Goal: Task Accomplishment & Management: Use online tool/utility

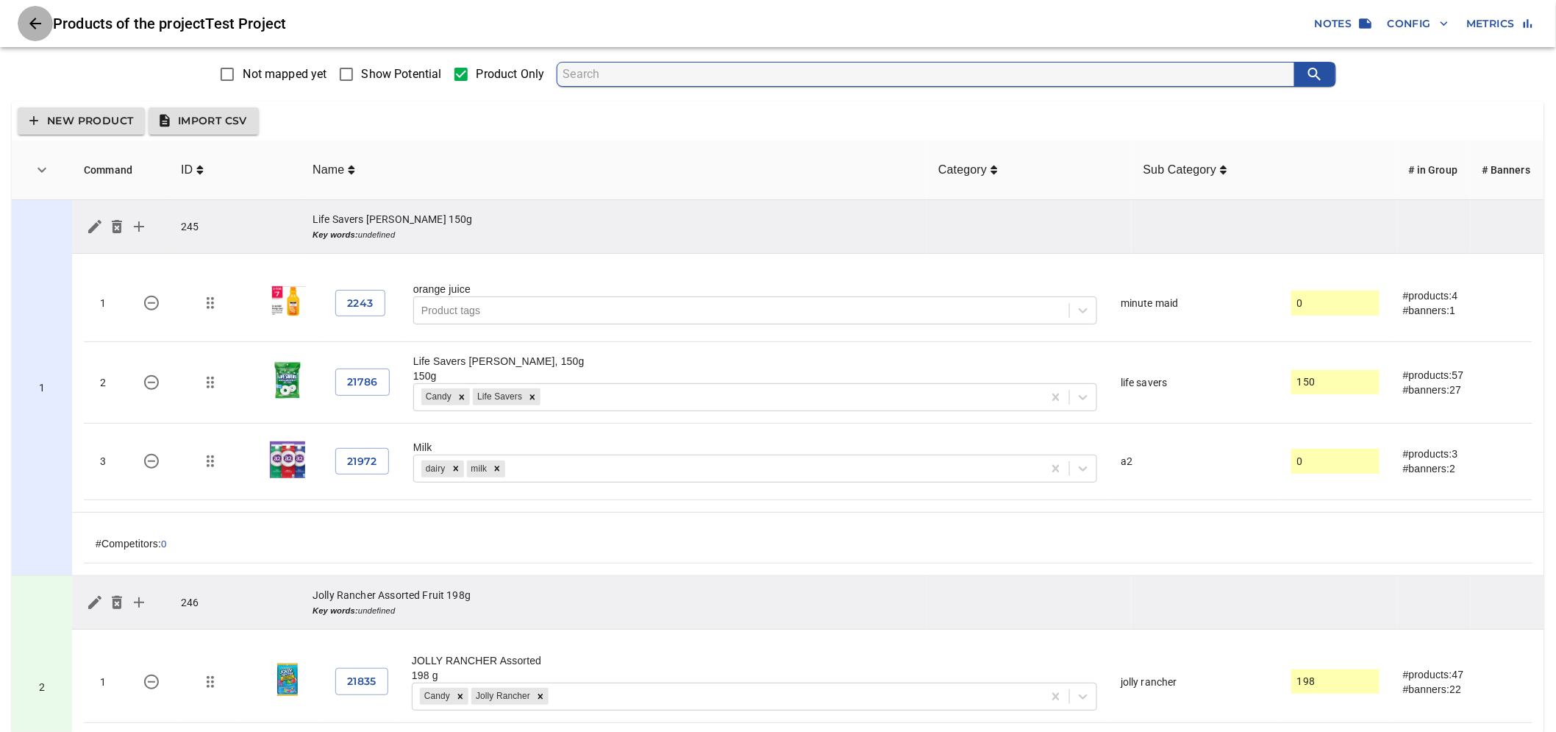
click at [34, 24] on icon "Close" at bounding box center [35, 24] width 18 height 18
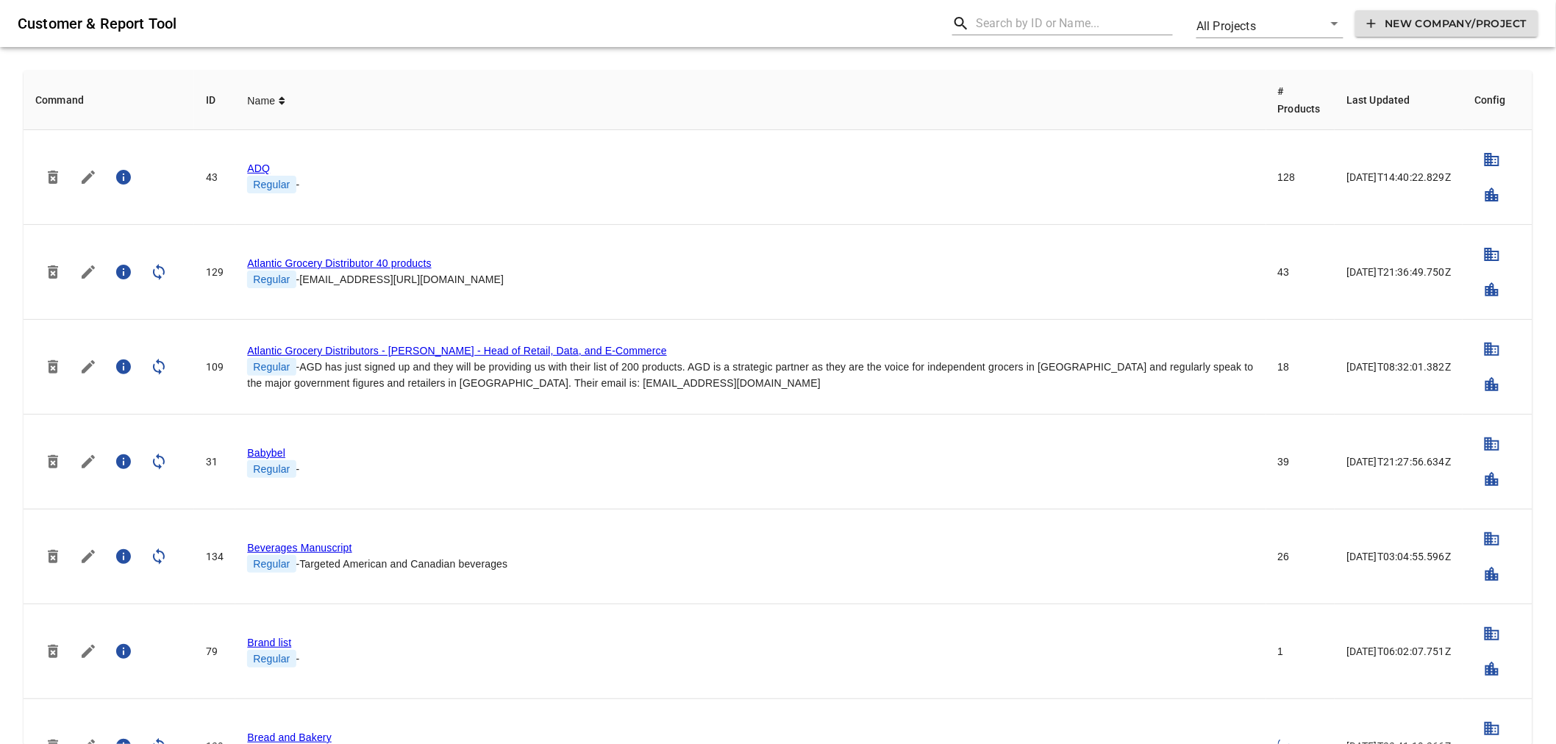
click at [1423, 24] on span "New Company/Project" at bounding box center [1447, 24] width 160 height 18
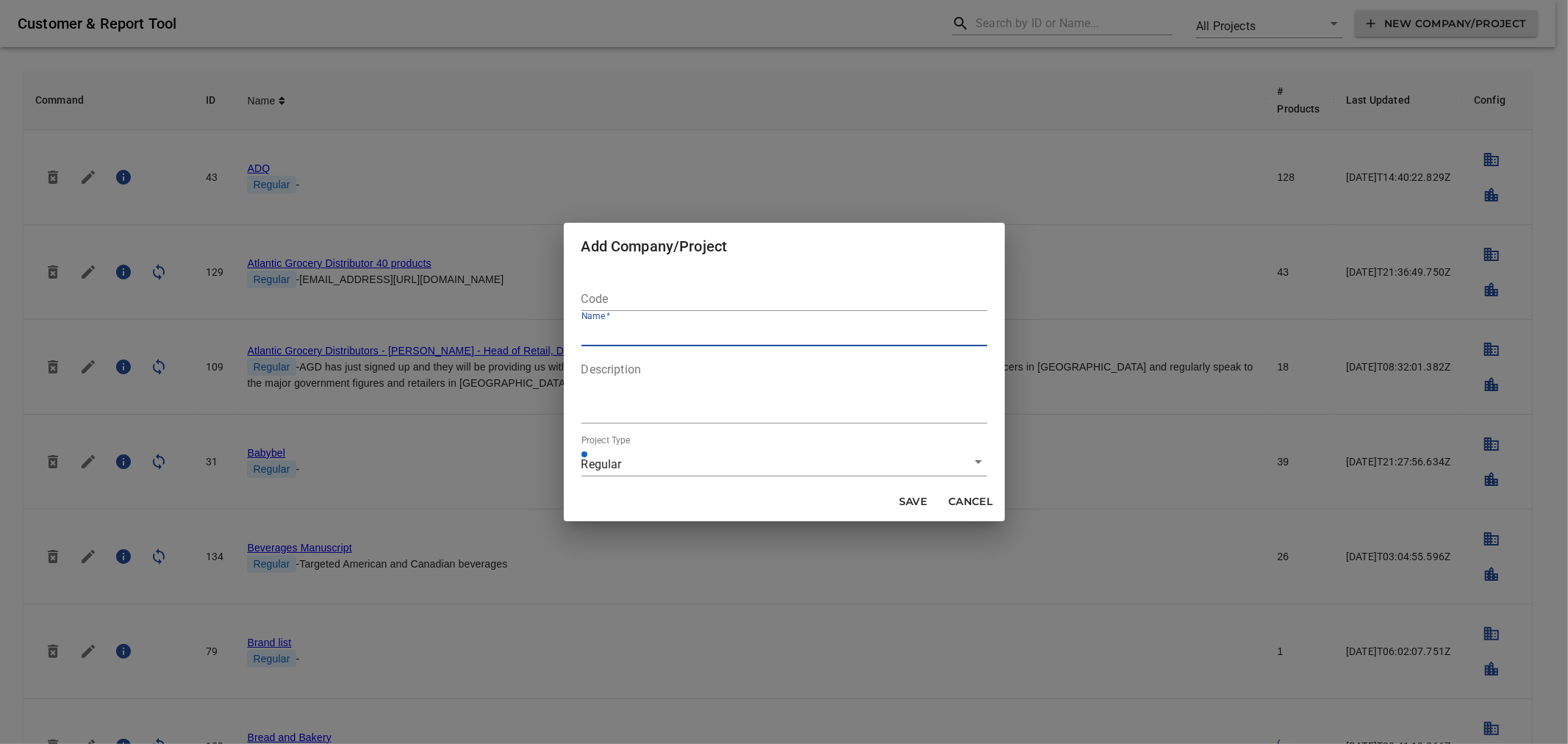
click at [668, 304] on input "text" at bounding box center [785, 299] width 406 height 24
type input "test import csv"
click at [692, 336] on input "text" at bounding box center [785, 335] width 406 height 24
drag, startPoint x: 673, startPoint y: 299, endPoint x: 571, endPoint y: 287, distance: 103.0
click at [571, 287] on div "Code test import csv Name   * Description Project Type Regular regular" at bounding box center [784, 376] width 441 height 212
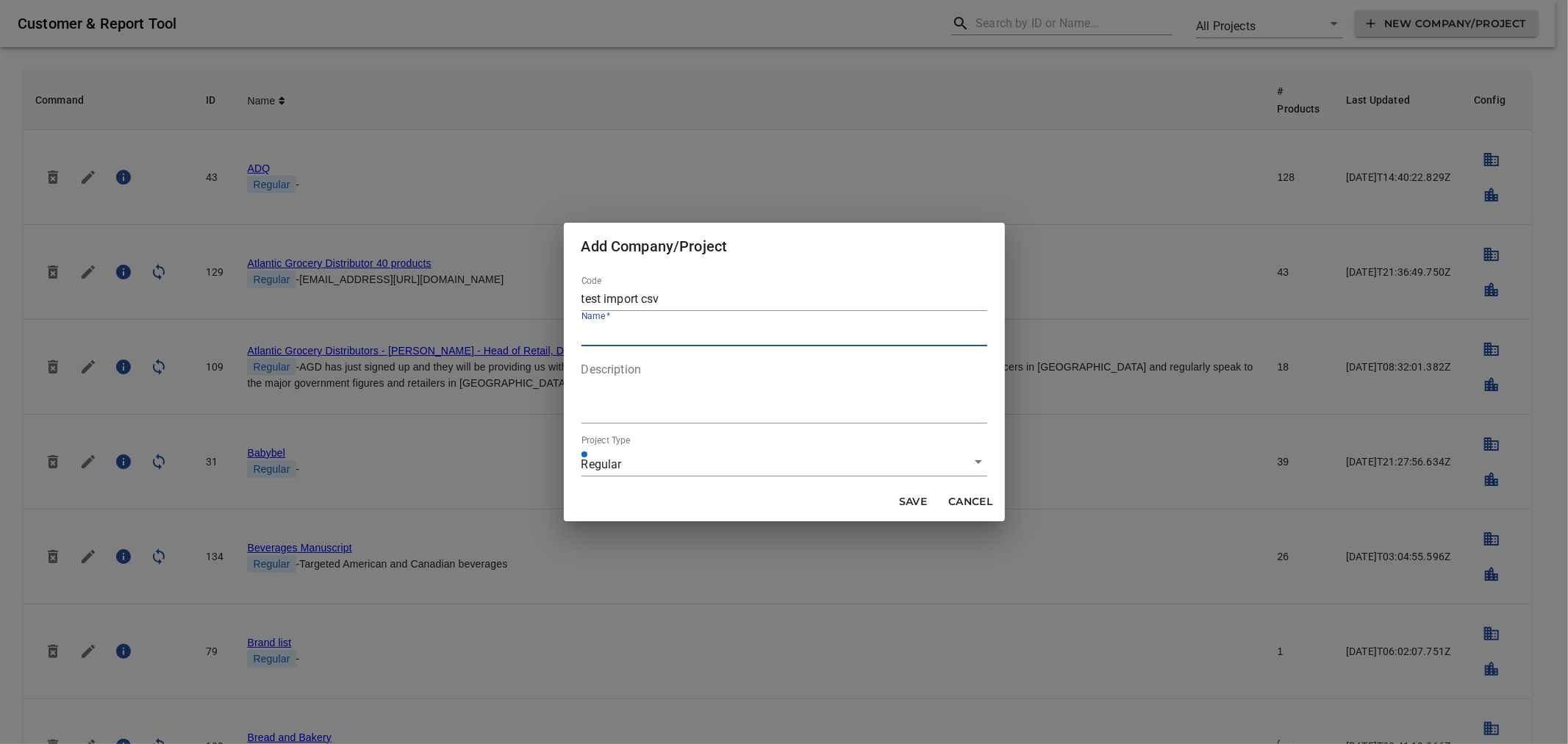
click at [618, 333] on input "text" at bounding box center [785, 335] width 406 height 24
type input "Test import CSV"
click at [693, 396] on textarea at bounding box center [785, 390] width 406 height 56
click at [904, 496] on span "Save" at bounding box center [912, 502] width 35 height 18
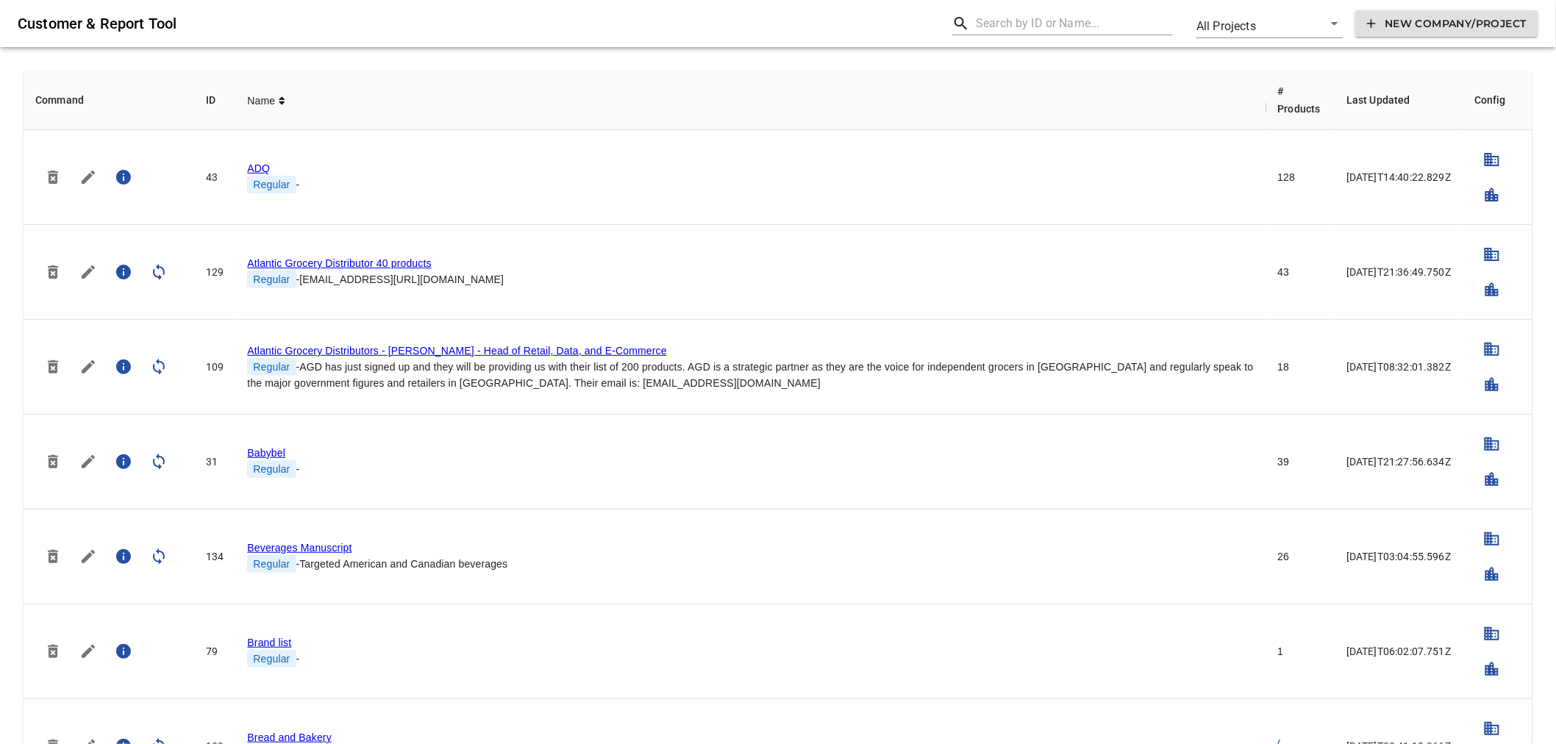
click at [1050, 21] on input "text" at bounding box center [1074, 24] width 197 height 24
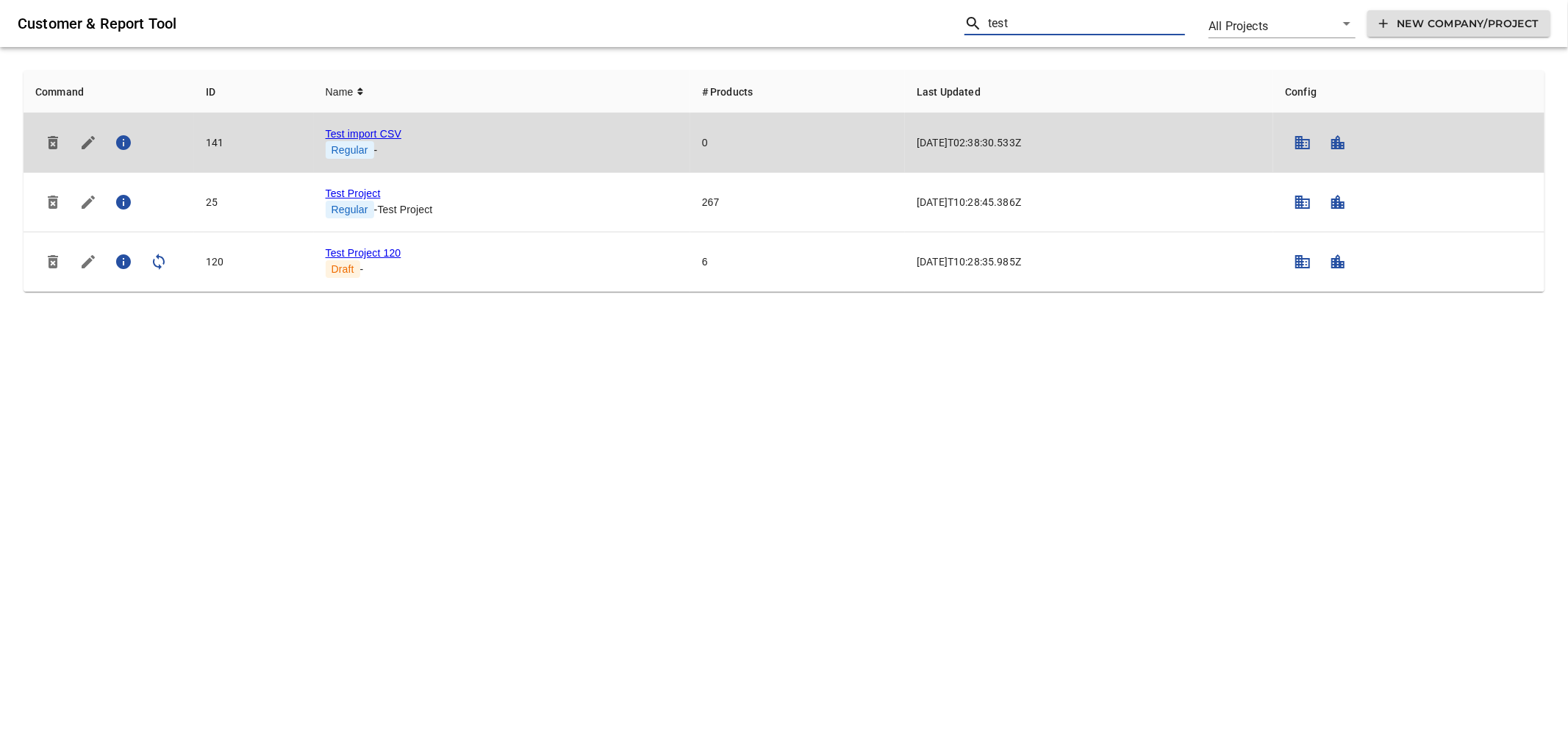
type input "test"
click at [357, 130] on link "Test import CSV" at bounding box center [364, 134] width 76 height 12
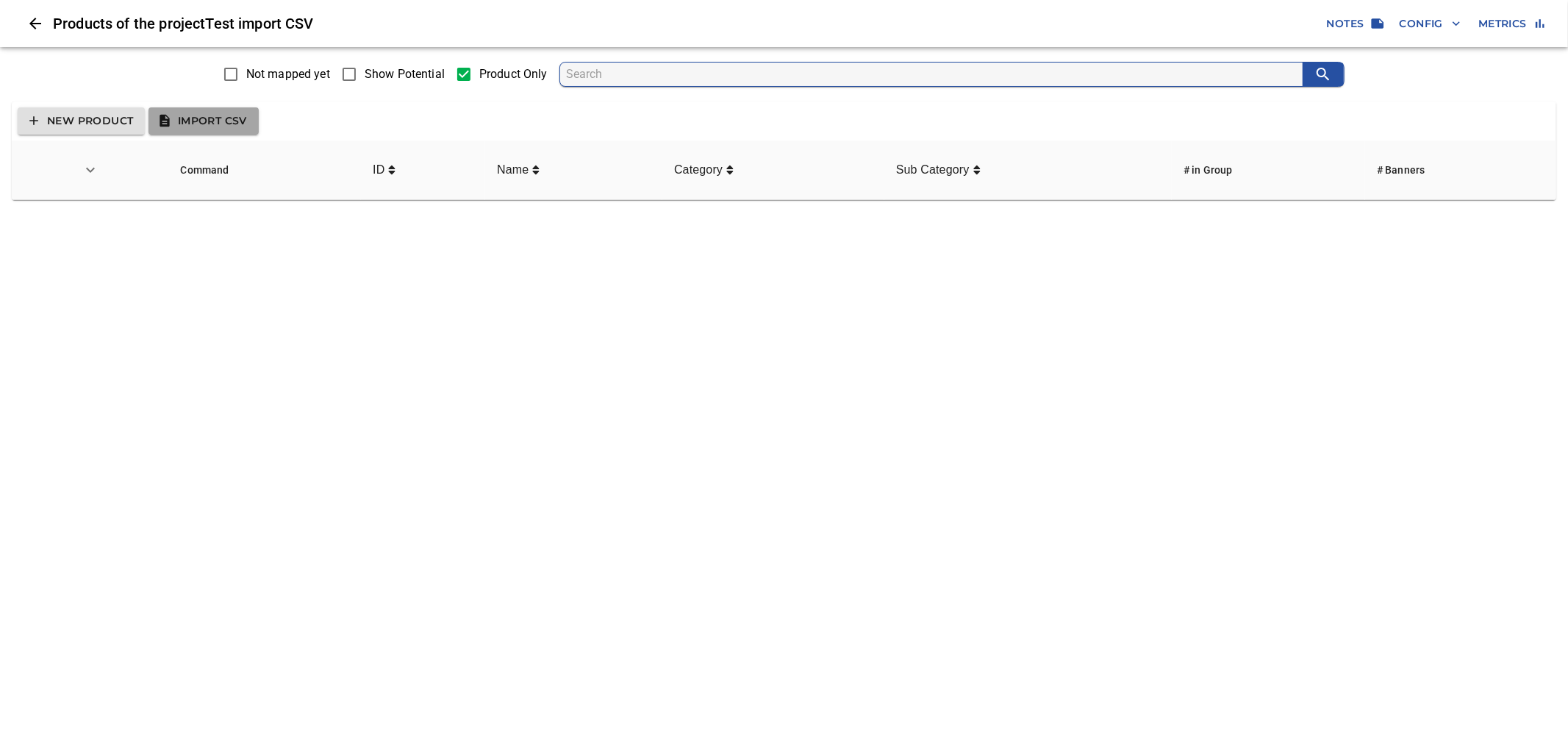
click at [201, 115] on span "Import CSV" at bounding box center [203, 121] width 87 height 18
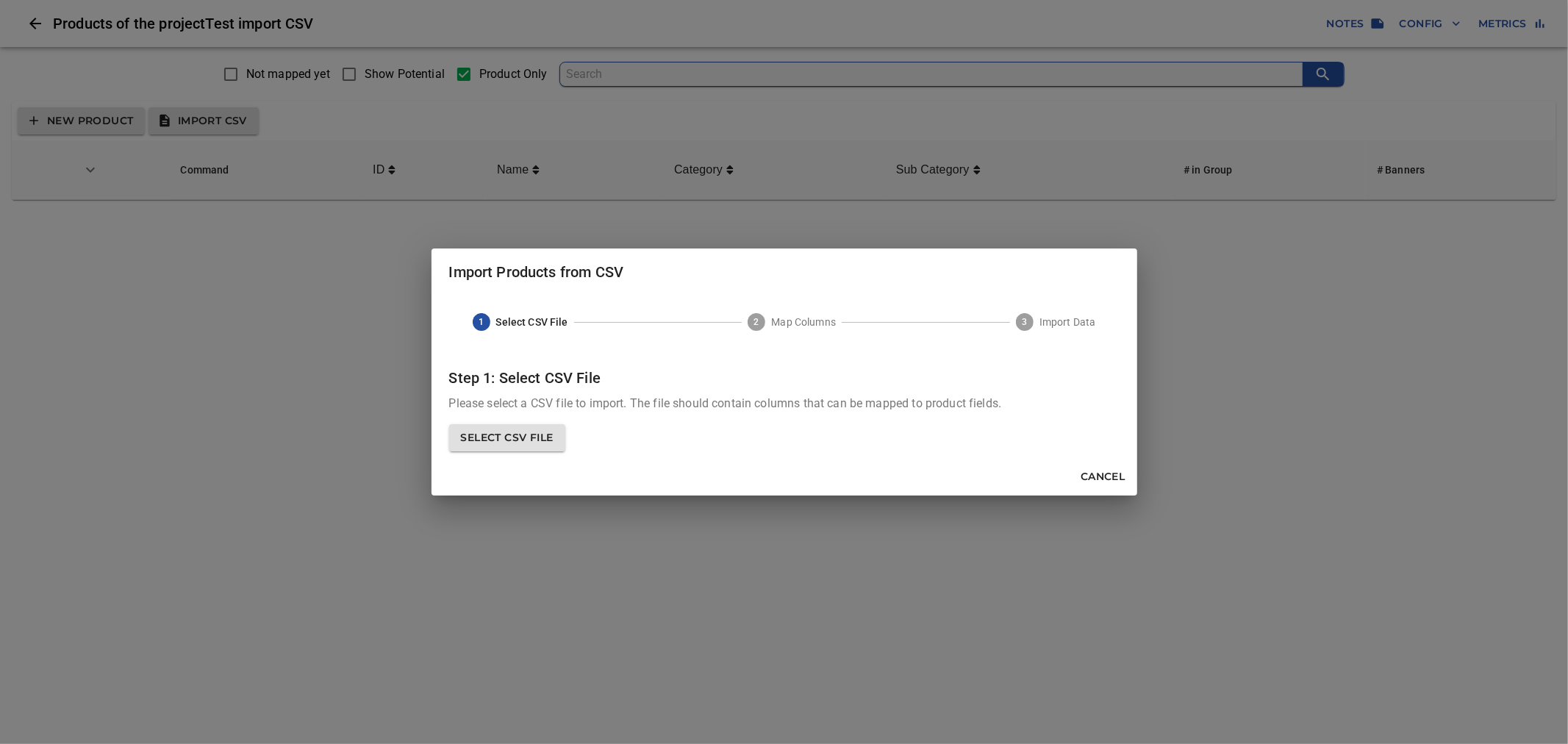
click at [555, 428] on span "Select CSV File" at bounding box center [507, 437] width 116 height 27
click at [0, 0] on input "Select CSV File" at bounding box center [0, 0] width 0 height 0
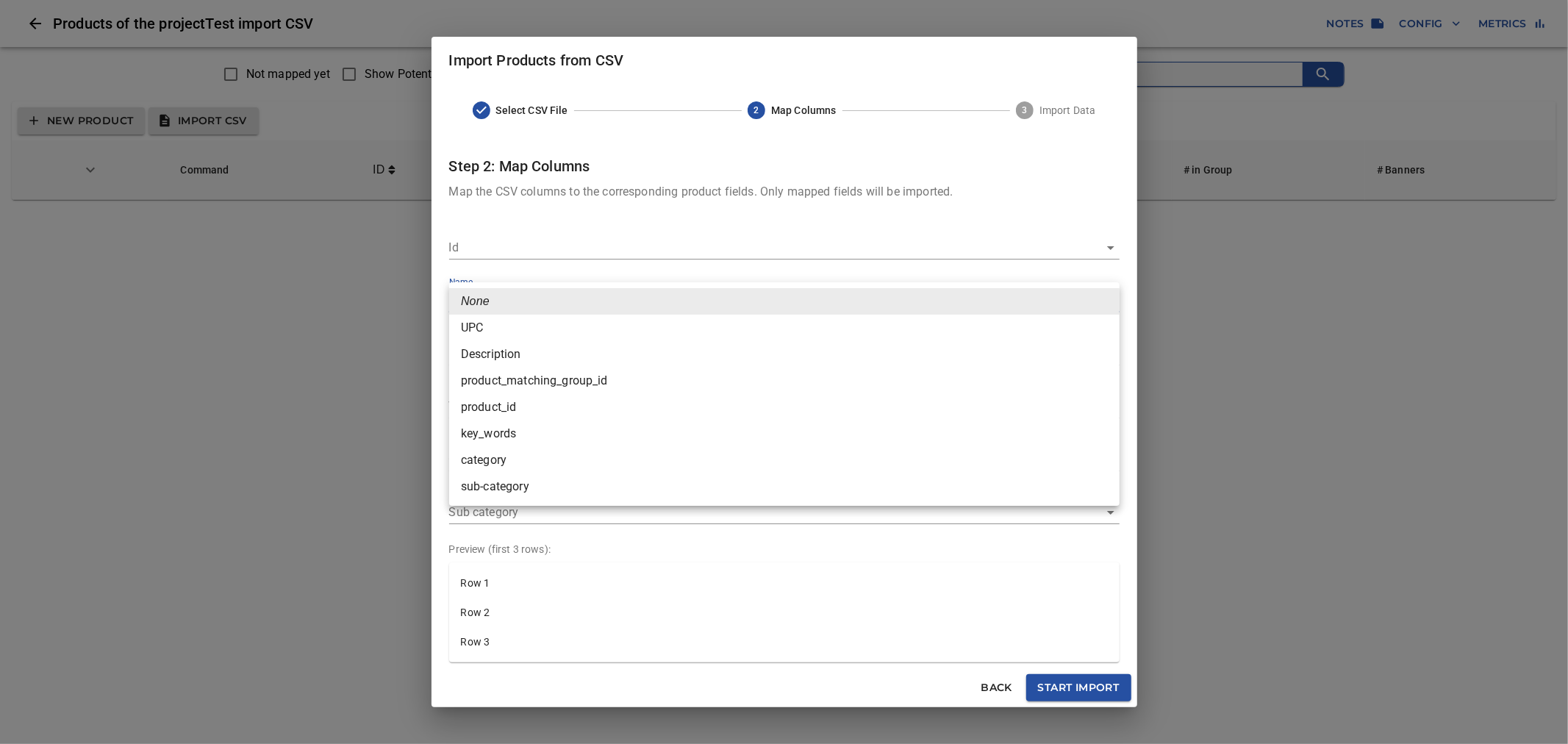
click at [679, 212] on body "tspan { white-space: pre; } Products of the project Test import CSV Notes Confi…" at bounding box center [784, 106] width 1568 height 212
click at [612, 354] on li "Description" at bounding box center [784, 354] width 671 height 26
type input "Description"
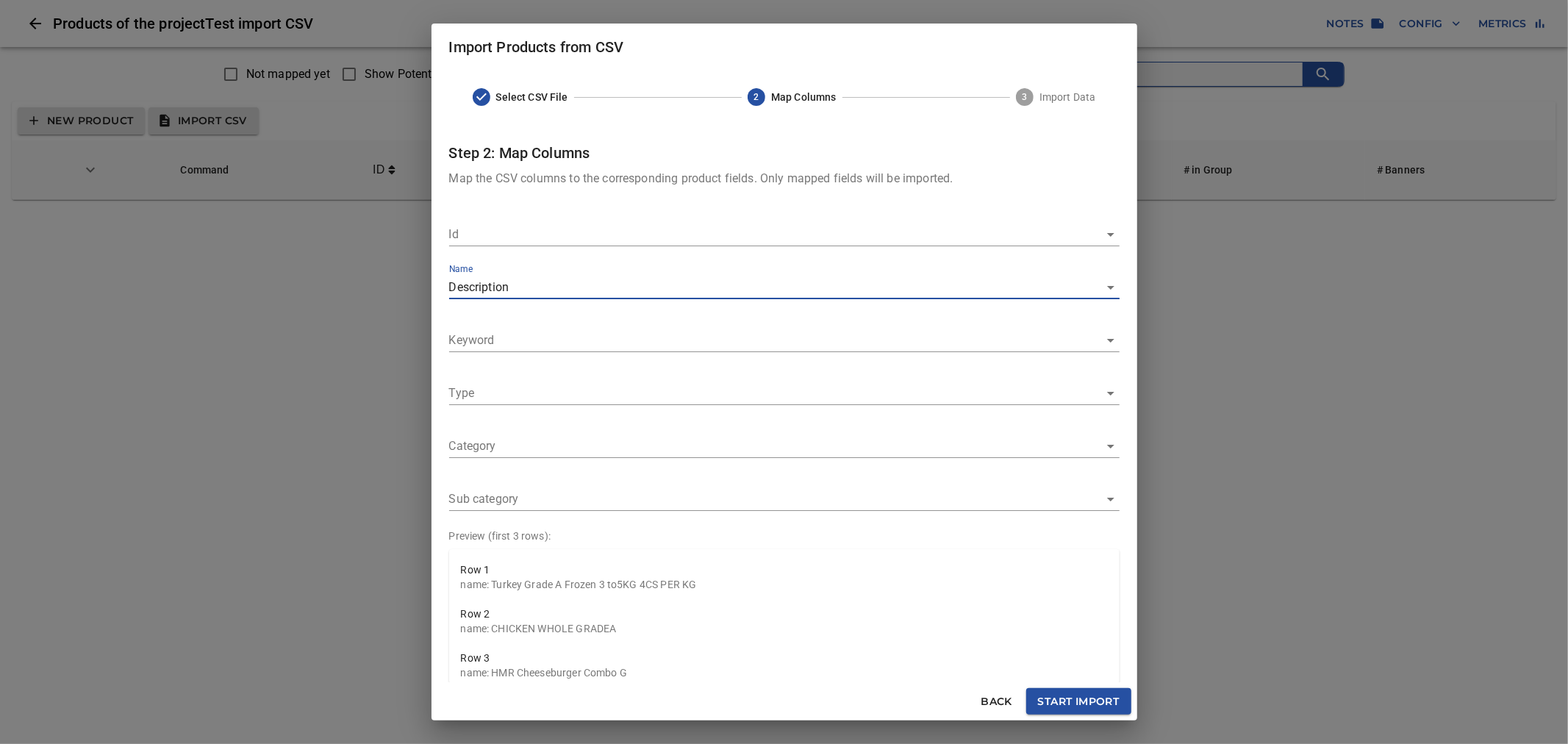
click at [719, 212] on body "tspan { white-space: pre; } Products of the project Test import CSV Notes Confi…" at bounding box center [784, 106] width 1568 height 212
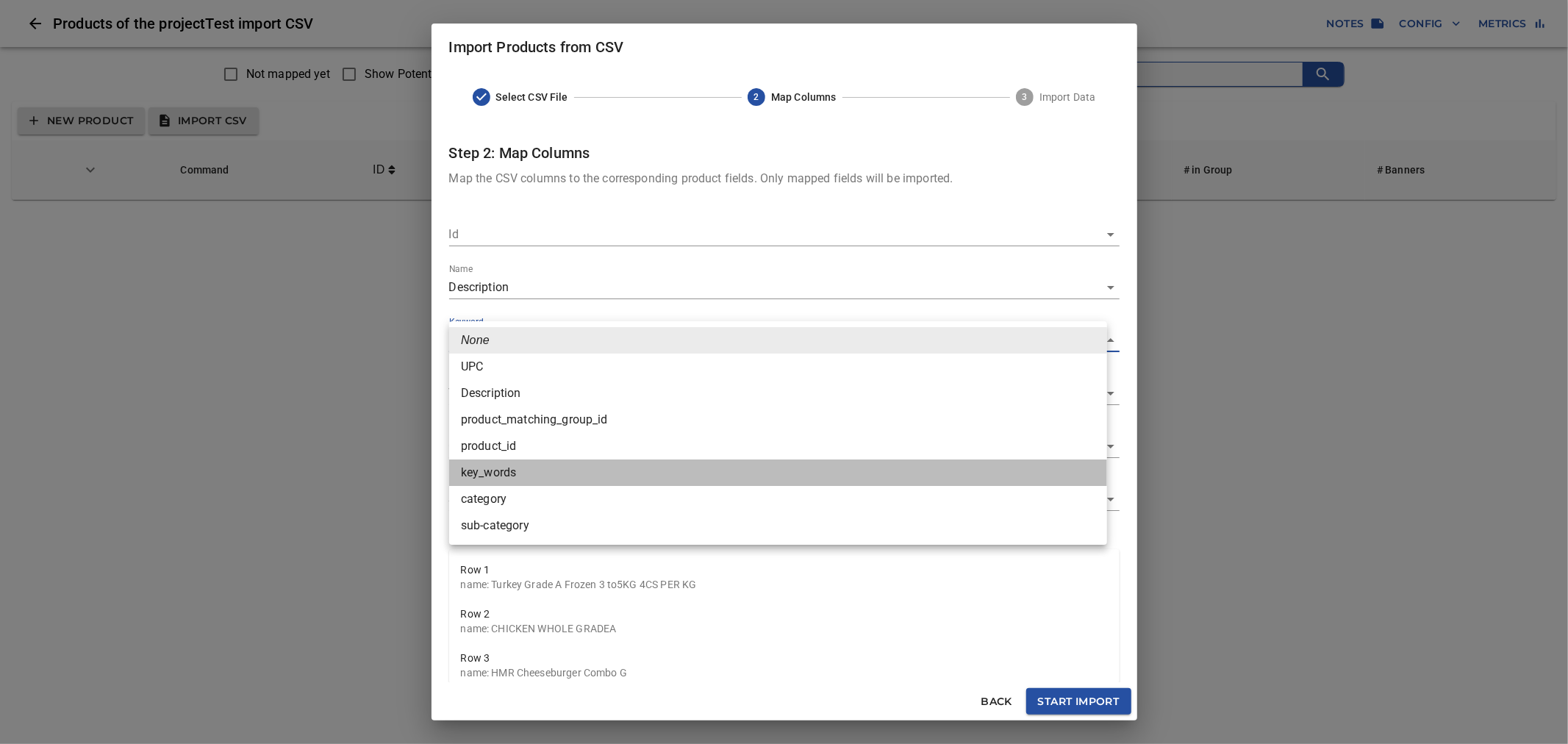
click at [615, 469] on li "key_words" at bounding box center [778, 472] width 658 height 26
type input "key_words"
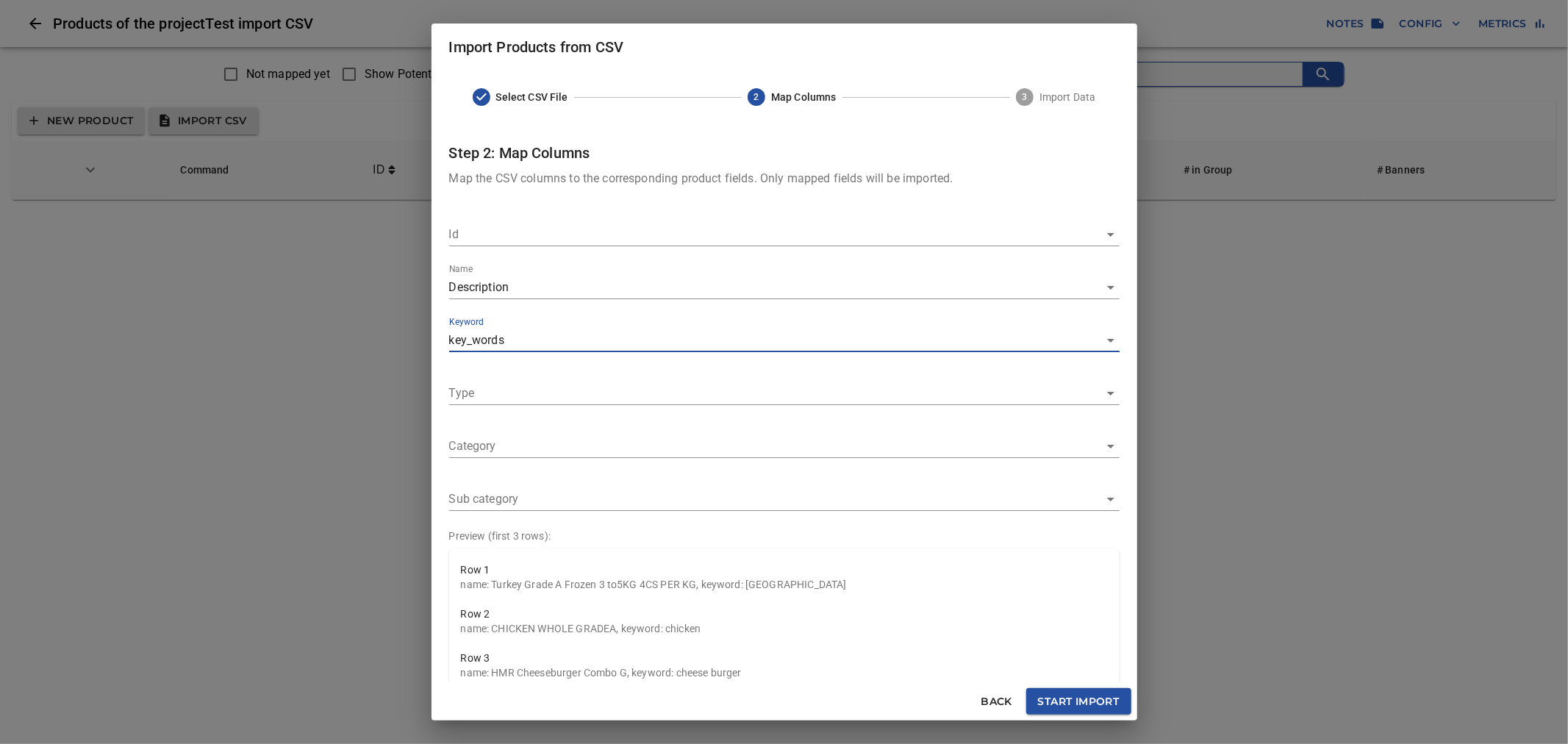
click at [657, 212] on body "tspan { white-space: pre; } Products of the project Test import CSV Notes Confi…" at bounding box center [784, 106] width 1568 height 212
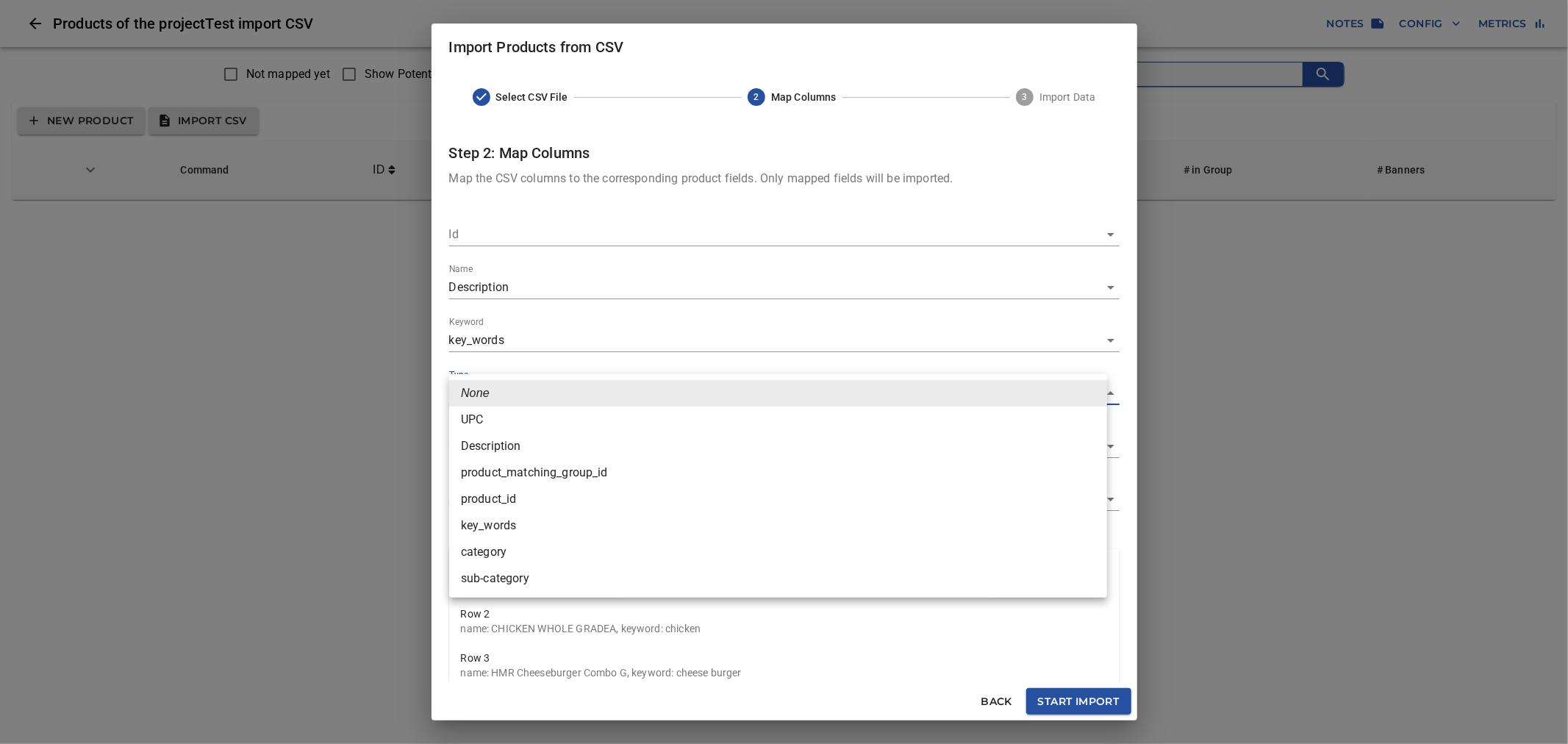
click at [434, 543] on div at bounding box center [784, 372] width 1568 height 744
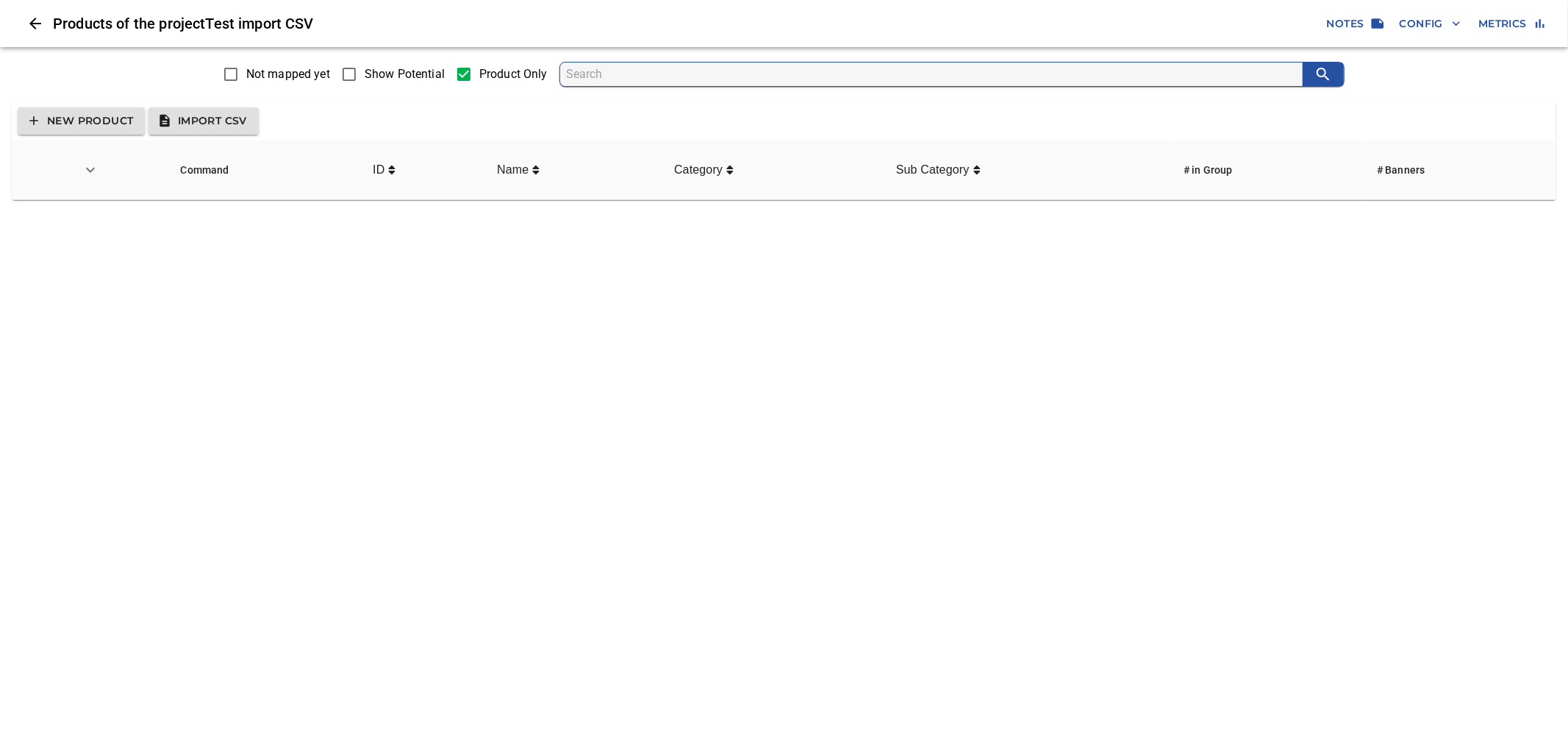
click at [229, 120] on span "Import CSV" at bounding box center [203, 121] width 87 height 18
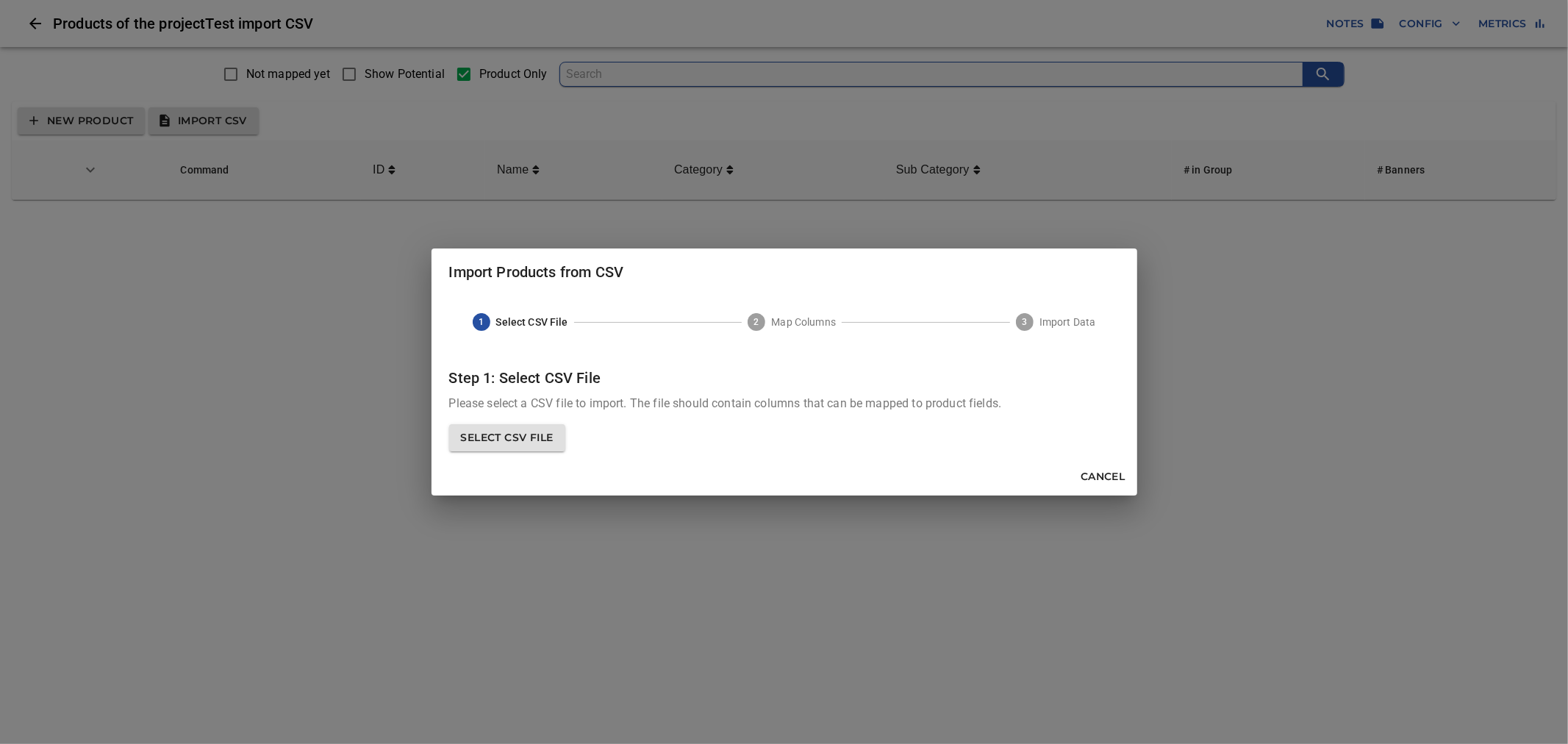
click at [540, 457] on div "Cancel" at bounding box center [785, 476] width 706 height 39
click at [539, 444] on span "Select CSV File" at bounding box center [507, 438] width 93 height 18
click at [0, 0] on input "Select CSV File" at bounding box center [0, 0] width 0 height 0
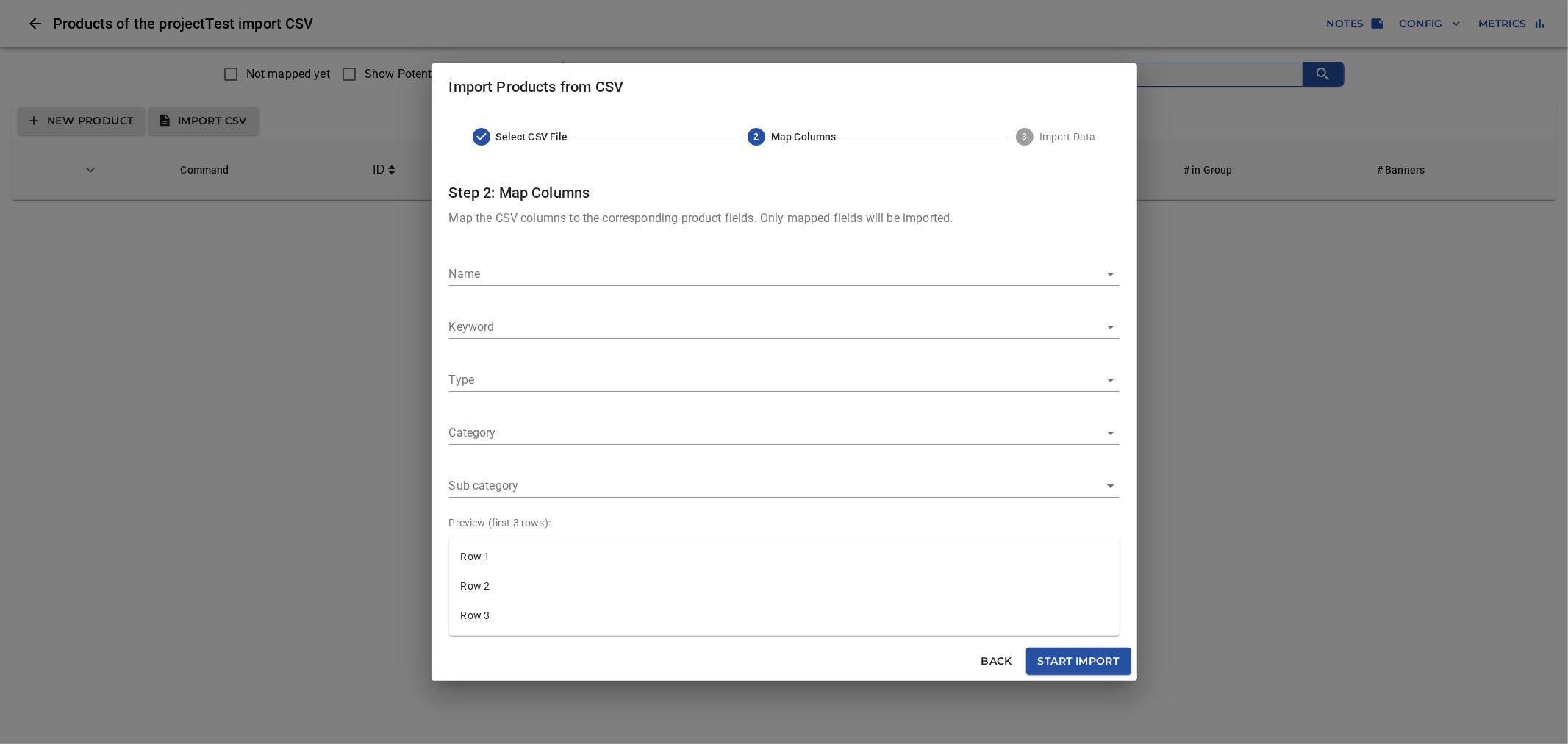
click at [578, 212] on body "tspan { white-space: pre; } Products of the project Test import CSV Notes Confi…" at bounding box center [784, 106] width 1568 height 212
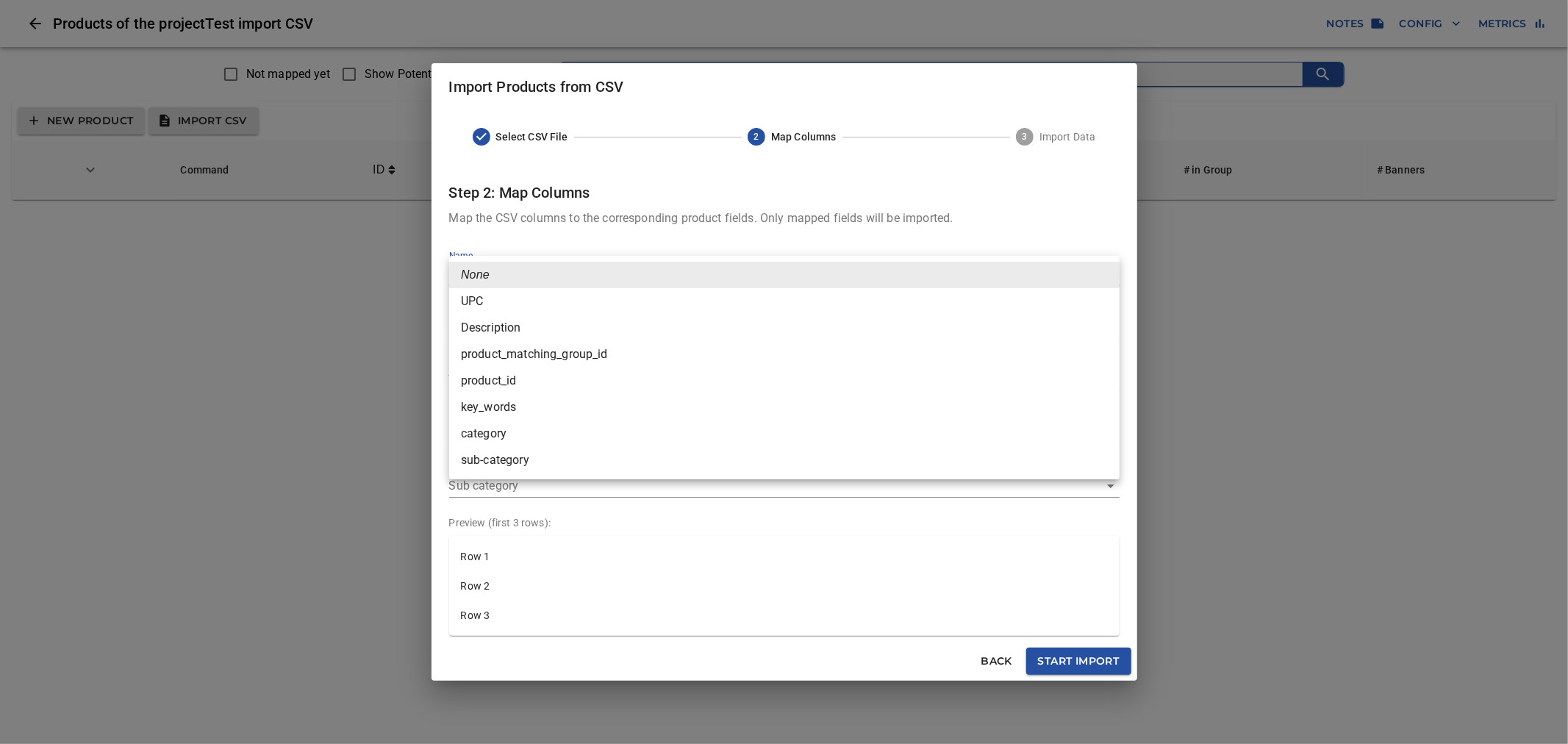
click at [548, 323] on li "Description" at bounding box center [784, 328] width 671 height 26
type input "Description"
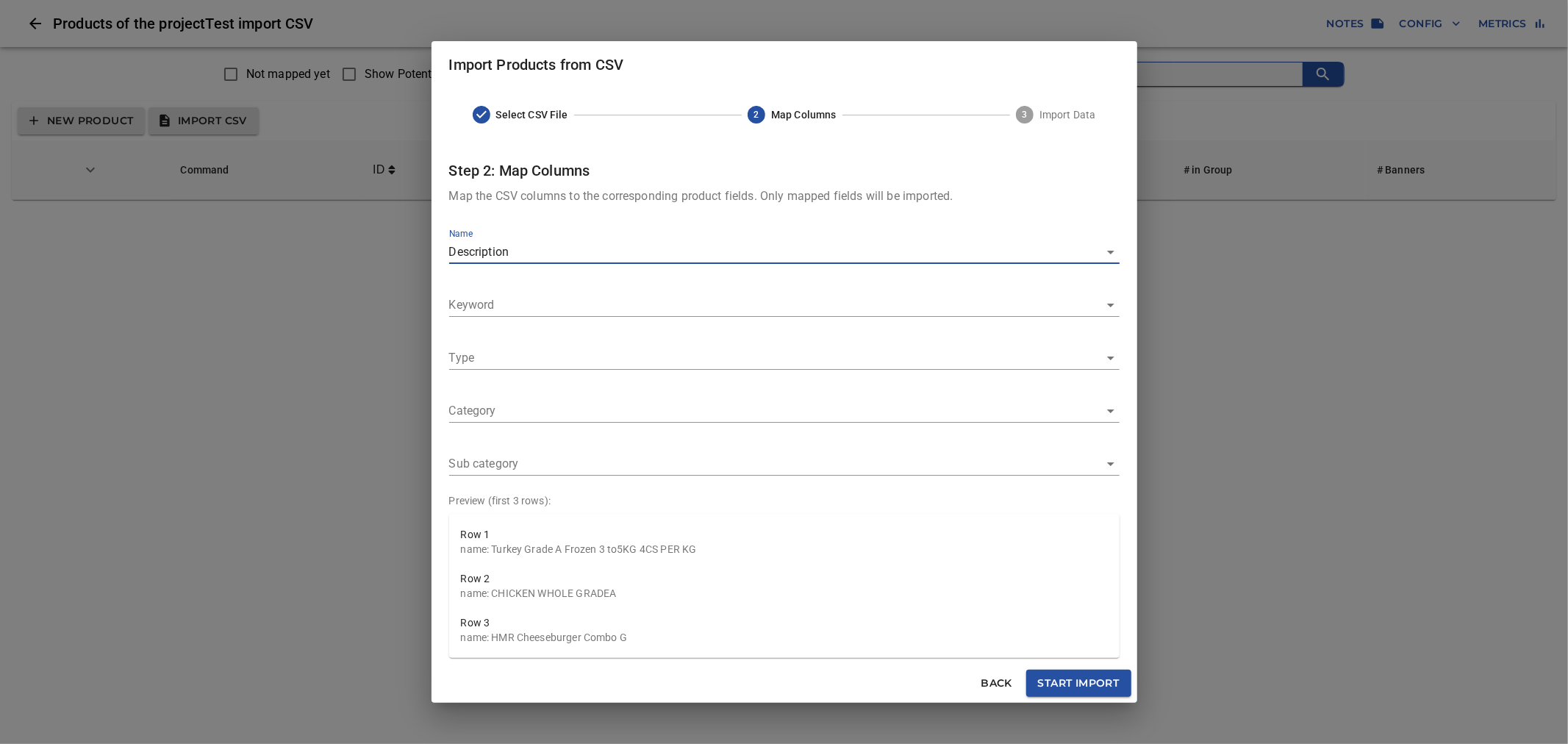
click at [548, 212] on body "tspan { white-space: pre; } Products of the project Test import CSV Notes Confi…" at bounding box center [784, 106] width 1568 height 212
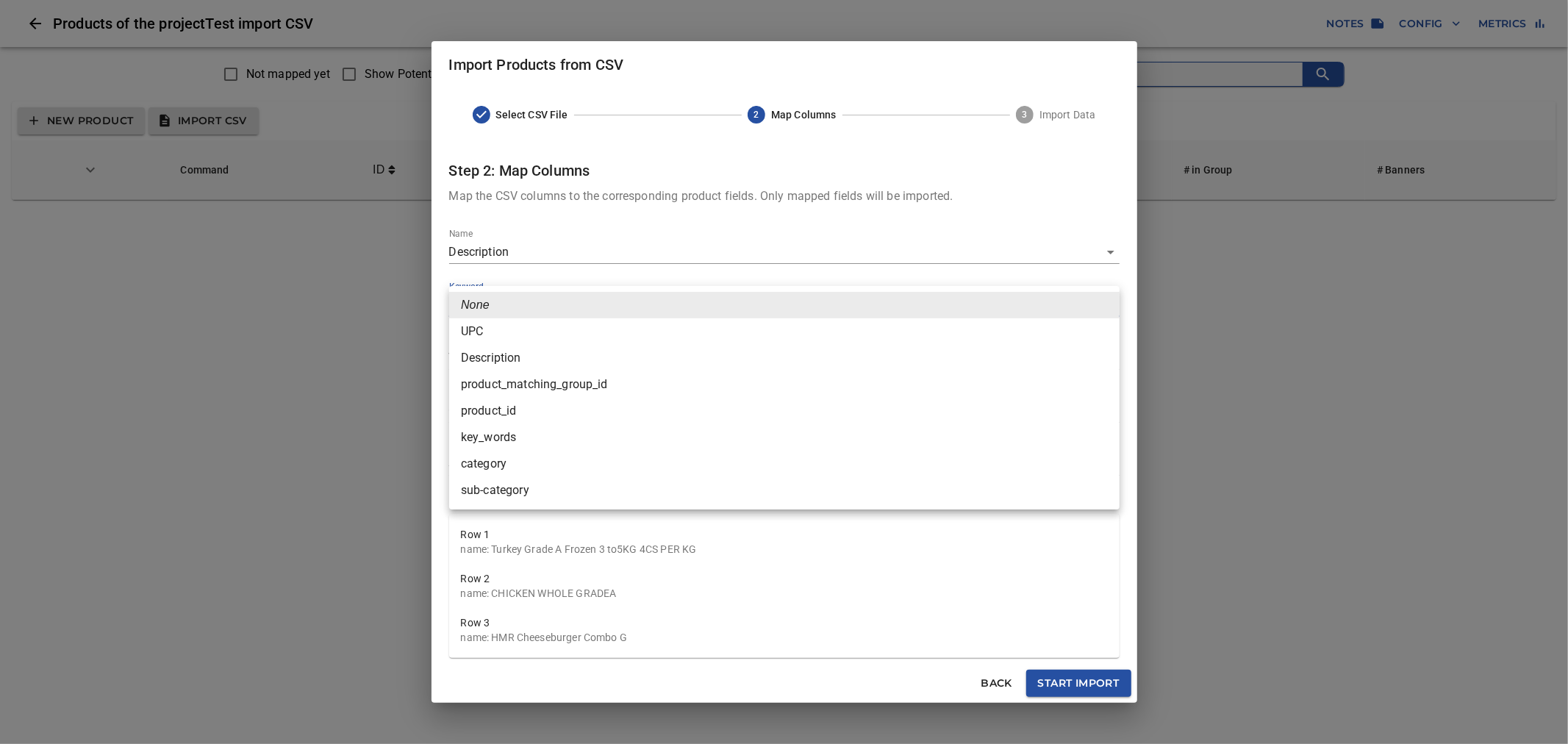
click at [537, 436] on li "key_words" at bounding box center [784, 437] width 671 height 26
type input "key_words"
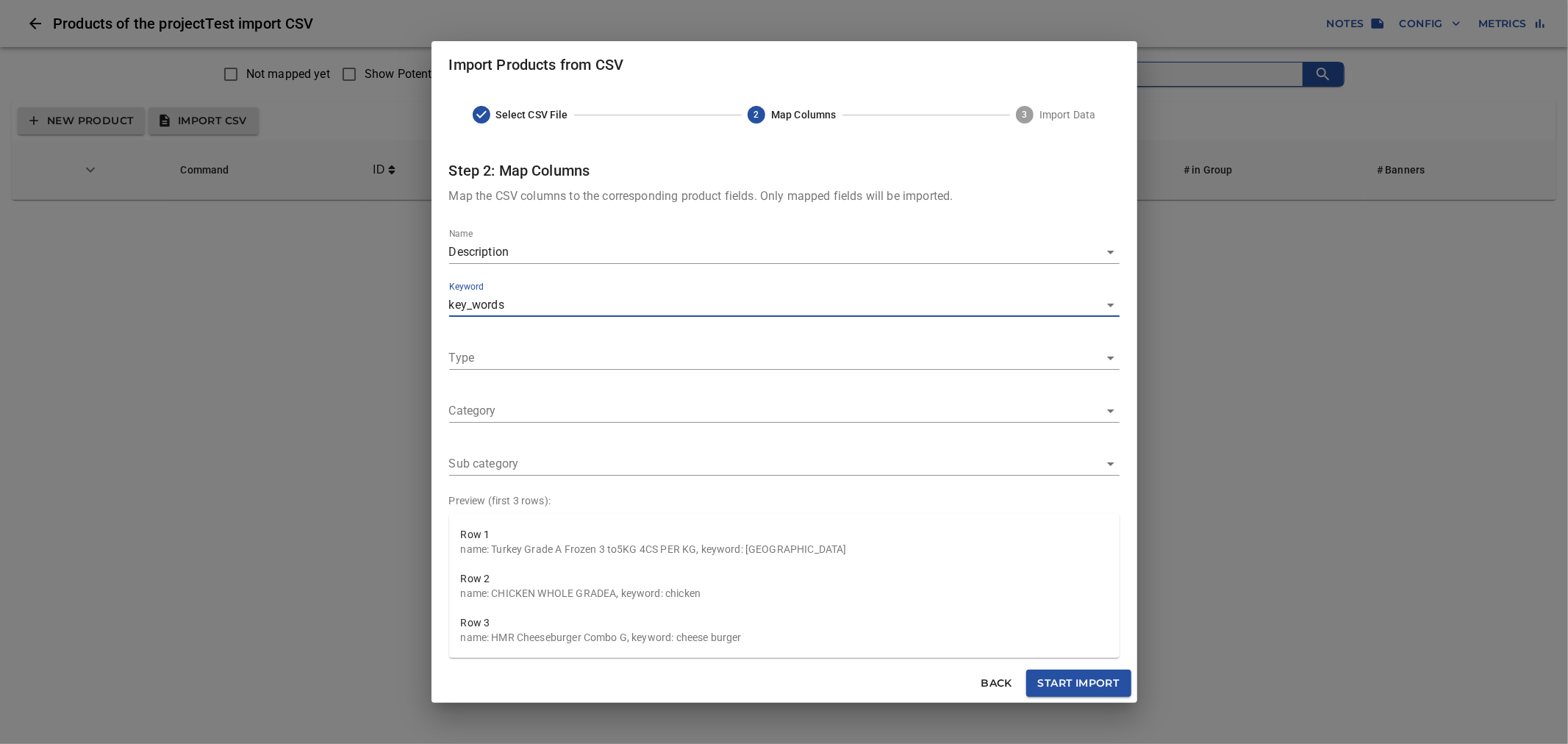
click at [515, 212] on body "tspan { white-space: pre; } Products of the project Test import CSV Notes Confi…" at bounding box center [784, 106] width 1568 height 212
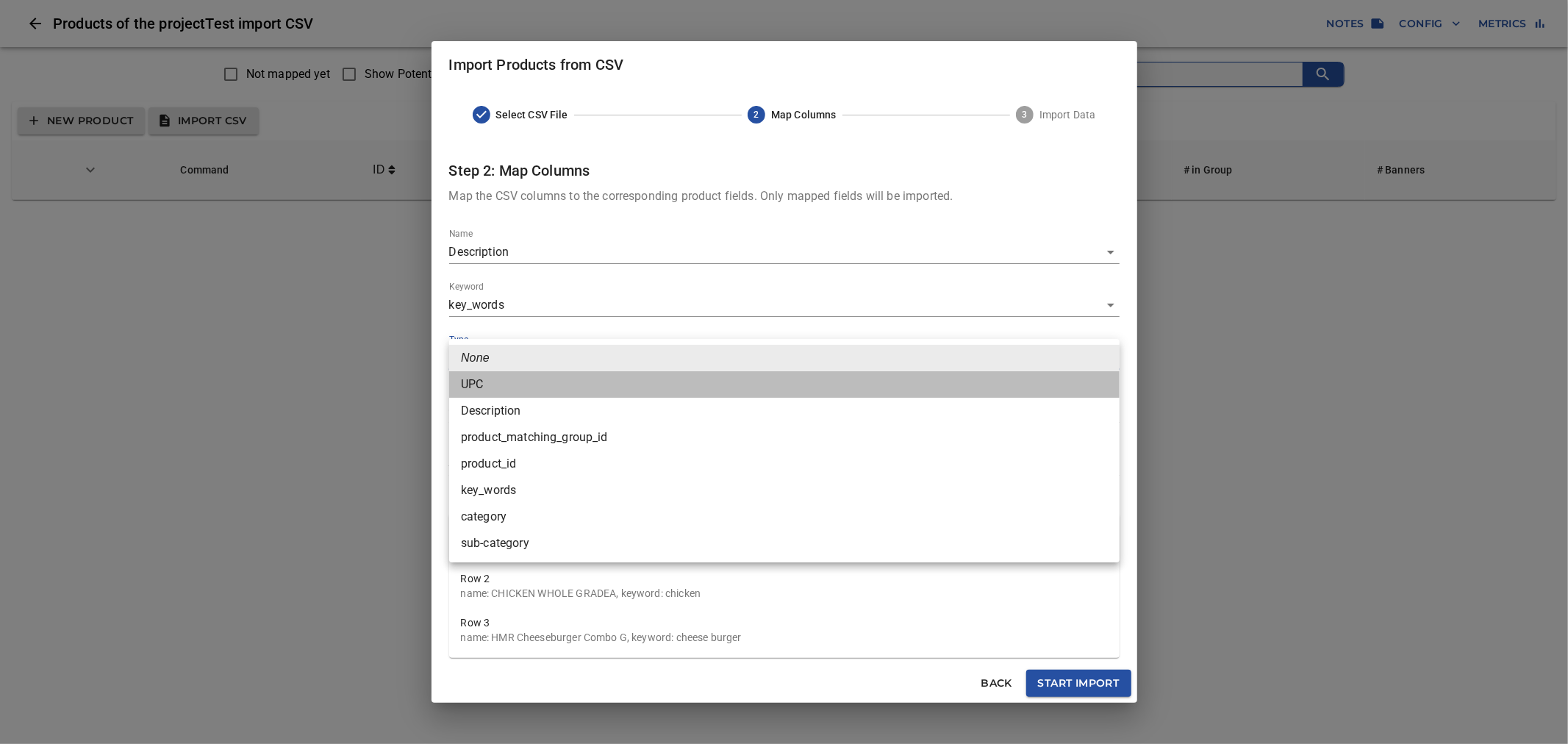
click at [513, 383] on li "UPC" at bounding box center [784, 384] width 671 height 26
type input "UPC"
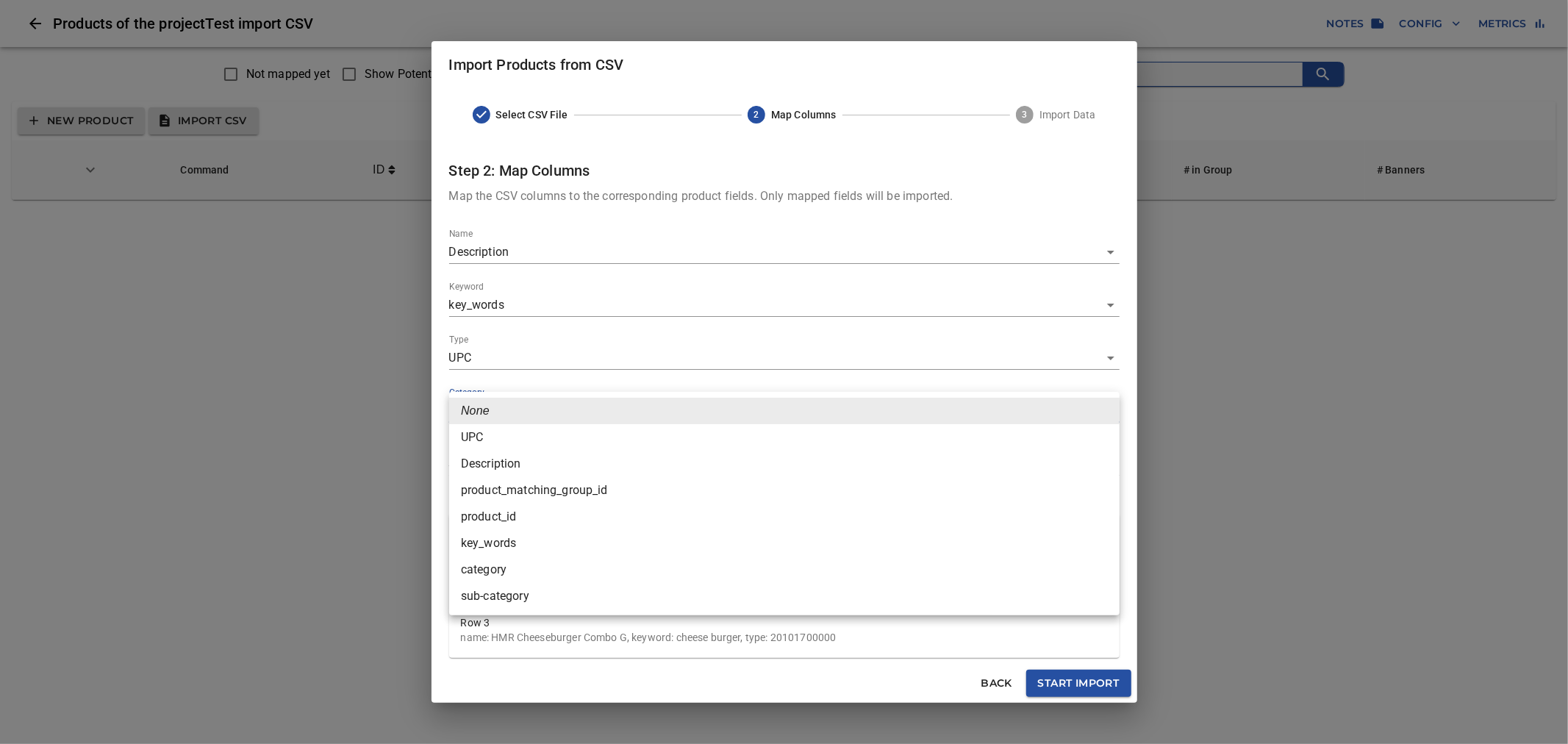
click at [573, 212] on body "tspan { white-space: pre; } Products of the project Test import CSV Notes Confi…" at bounding box center [784, 106] width 1568 height 212
click at [519, 567] on li "category" at bounding box center [784, 570] width 671 height 26
type input "category"
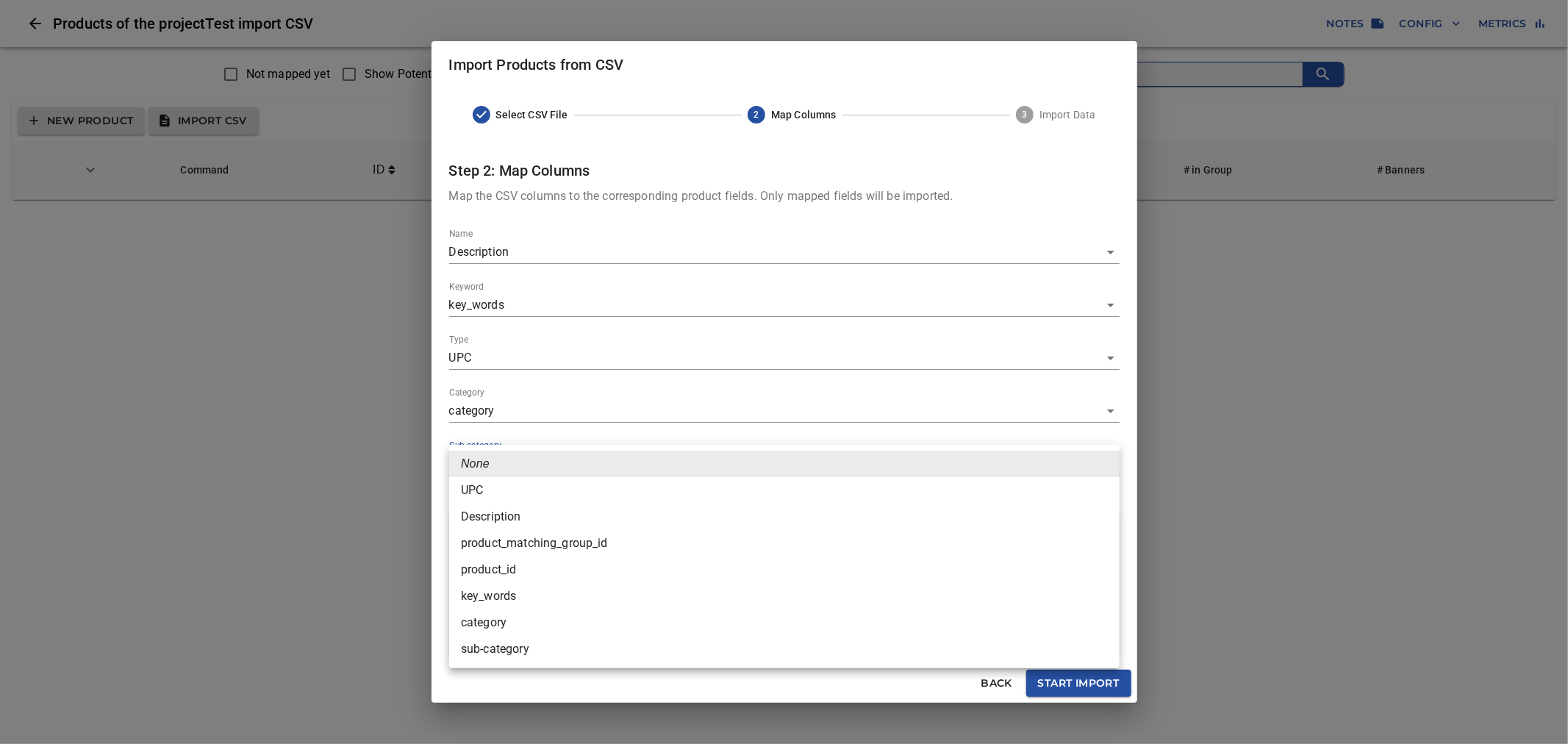
click at [576, 212] on body "tspan { white-space: pre; } Products of the project Test import CSV Notes Confi…" at bounding box center [784, 106] width 1568 height 212
click at [516, 646] on li "sub-category" at bounding box center [784, 649] width 671 height 26
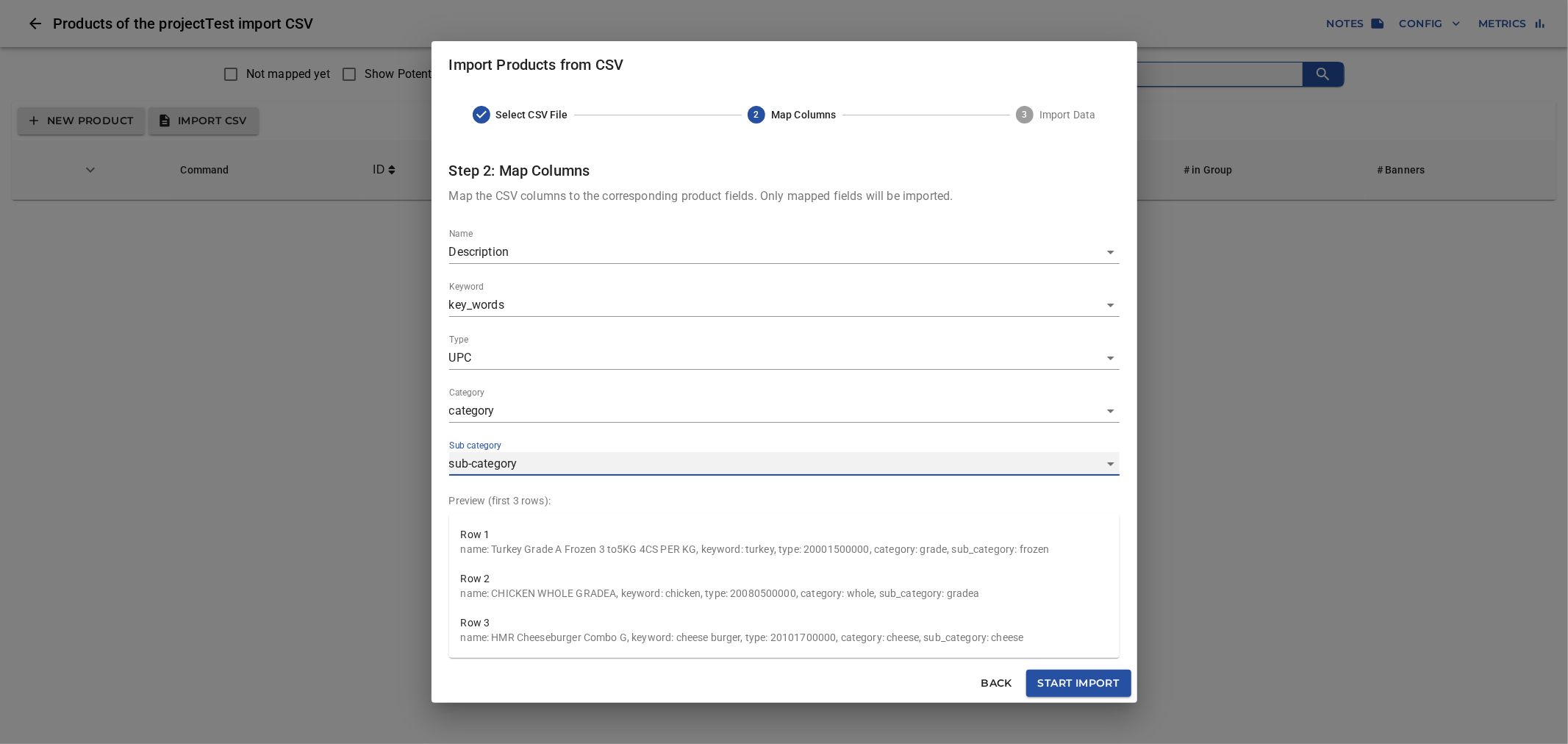
type input "sub-category"
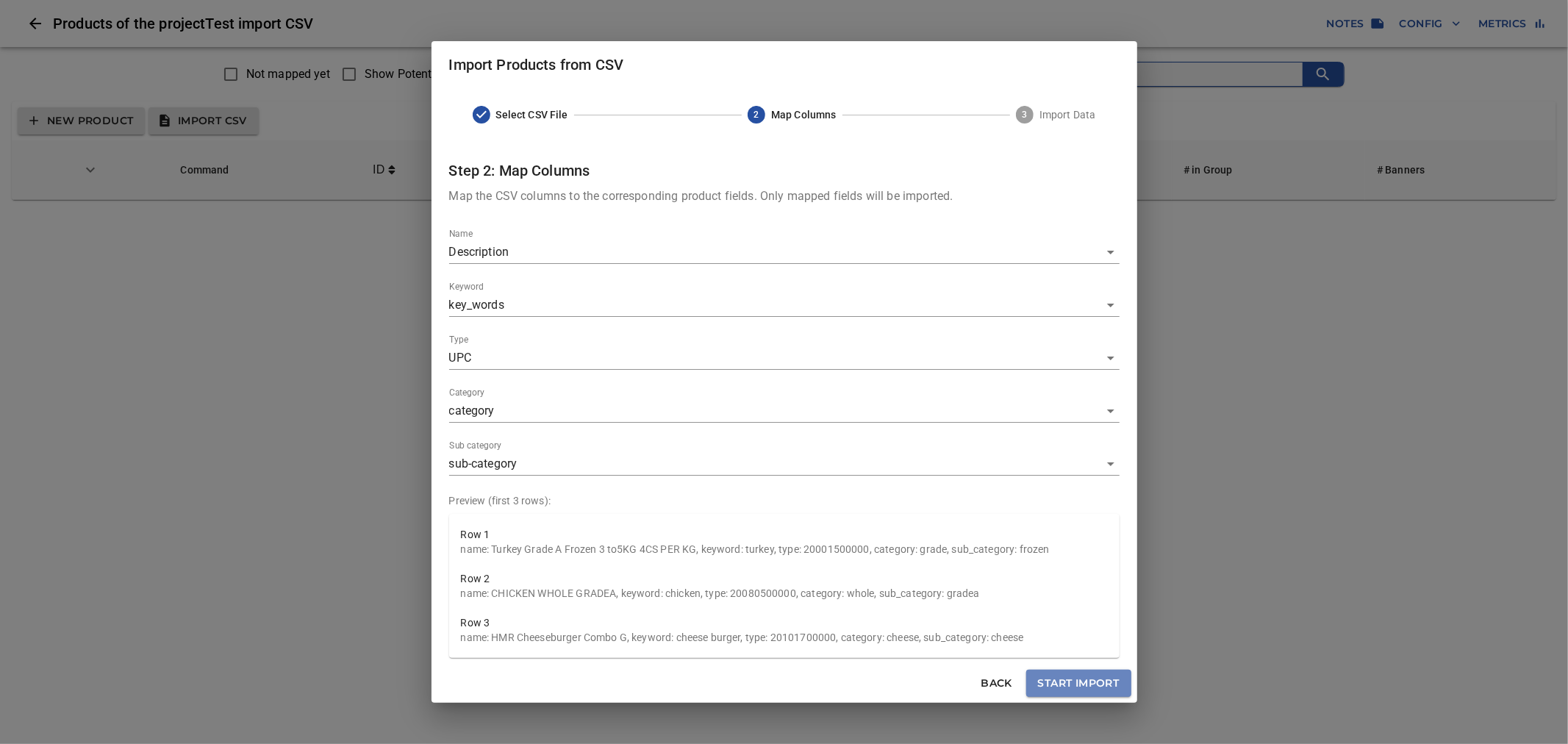
click at [1087, 685] on span "Start Import" at bounding box center [1079, 683] width 82 height 18
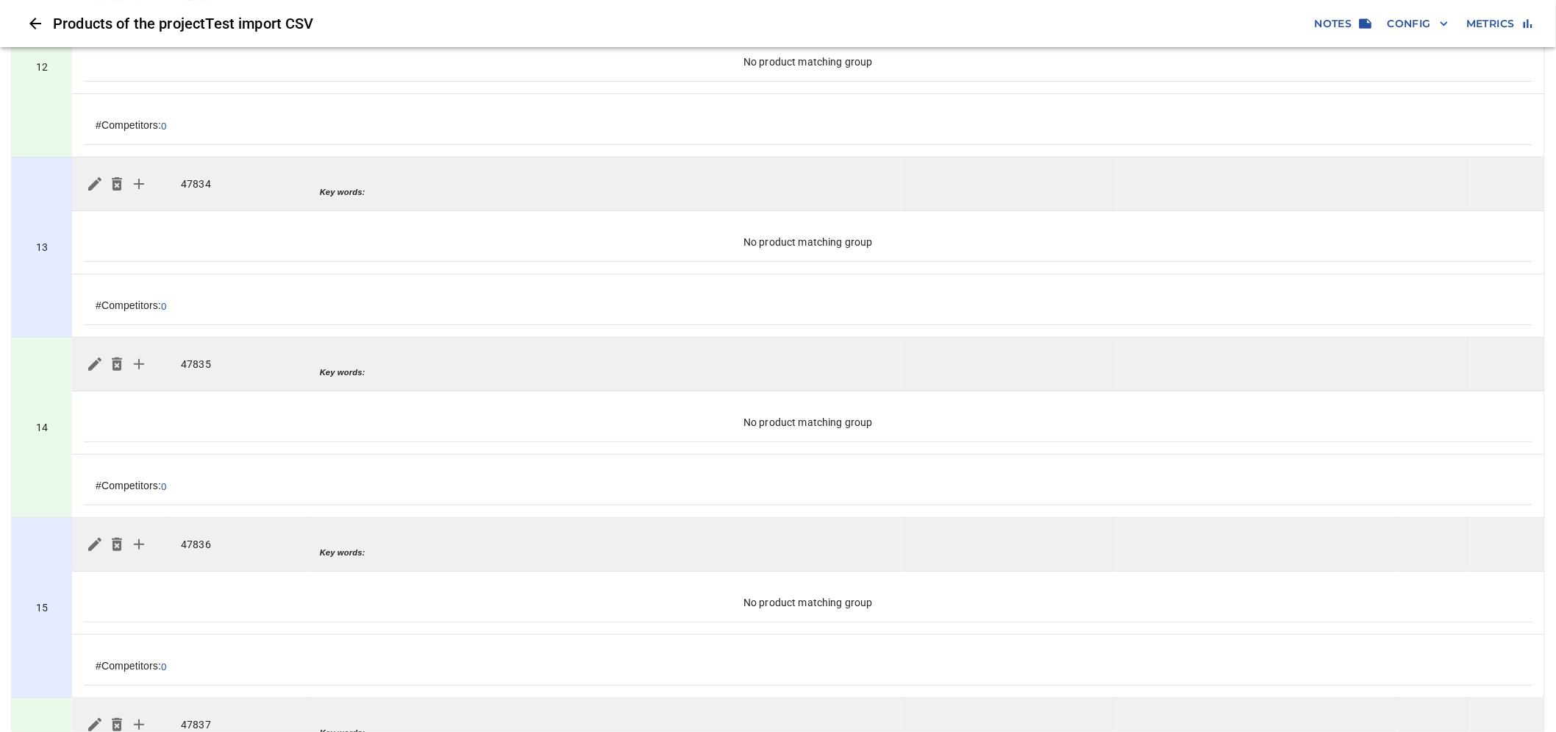
scroll to position [2206, 0]
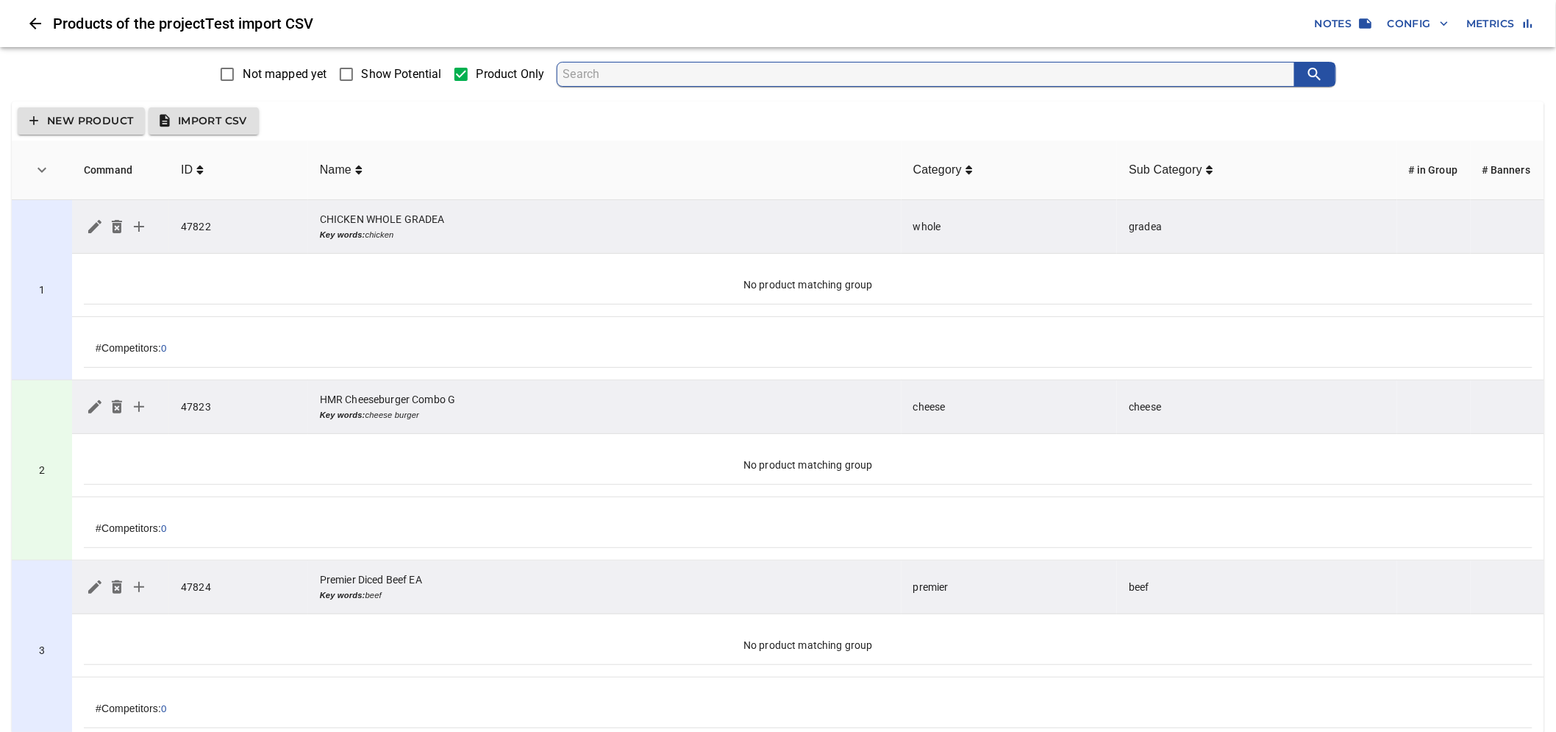
click at [231, 124] on span "Import CSV" at bounding box center [203, 121] width 87 height 18
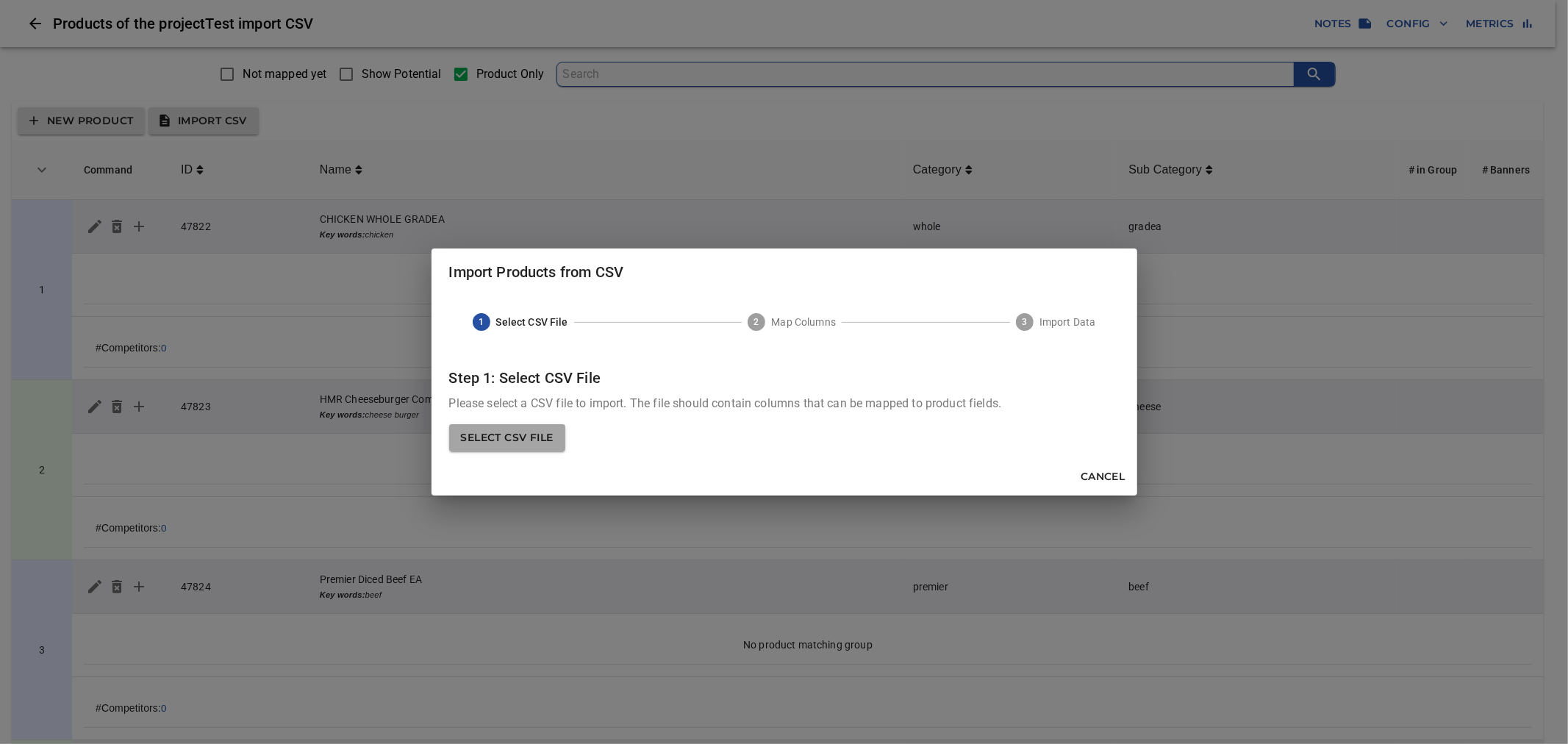
click at [517, 432] on span "Select CSV File" at bounding box center [507, 438] width 93 height 18
click at [0, 0] on input "Select CSV File" at bounding box center [0, 0] width 0 height 0
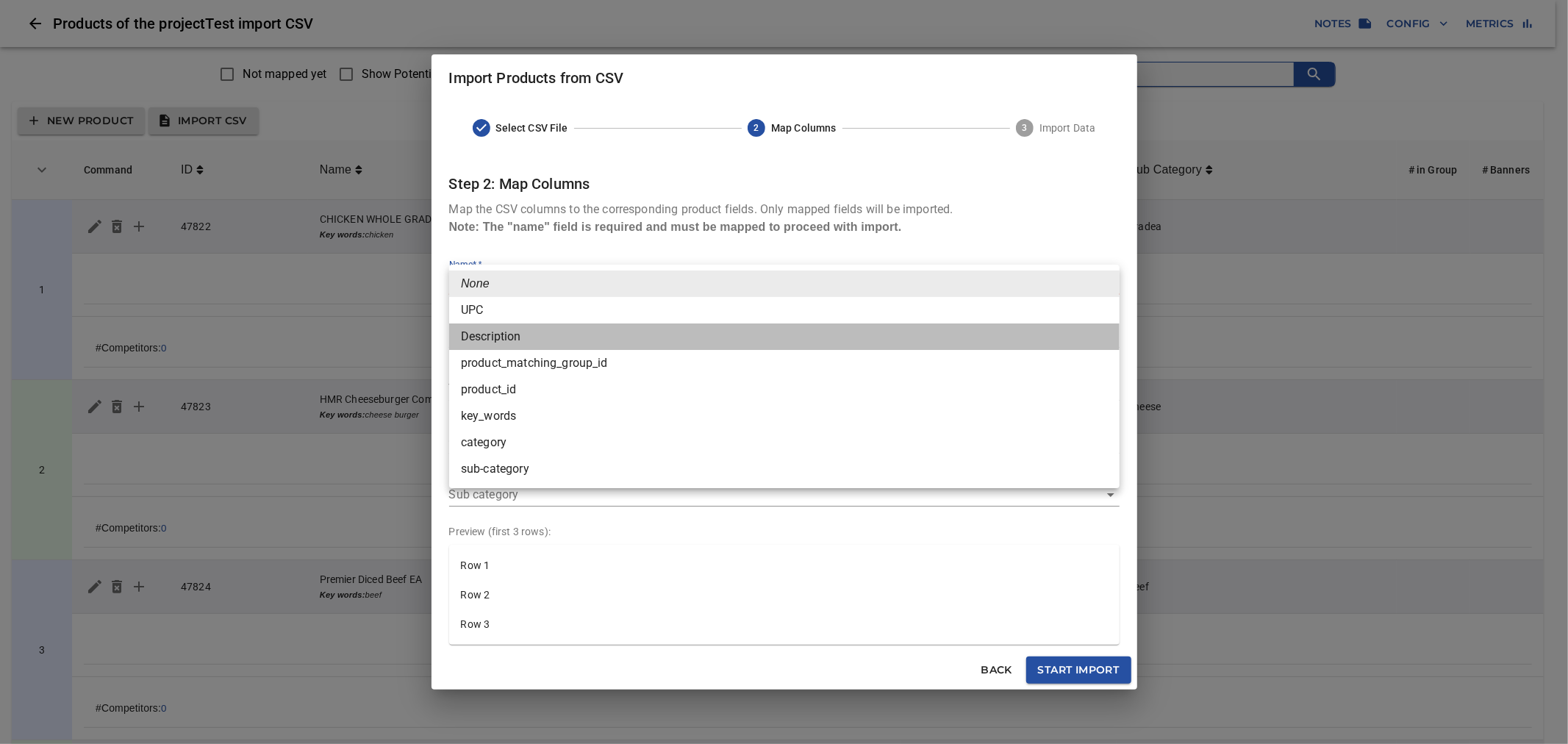
click at [618, 342] on li "Description" at bounding box center [784, 336] width 671 height 26
type input "Description"
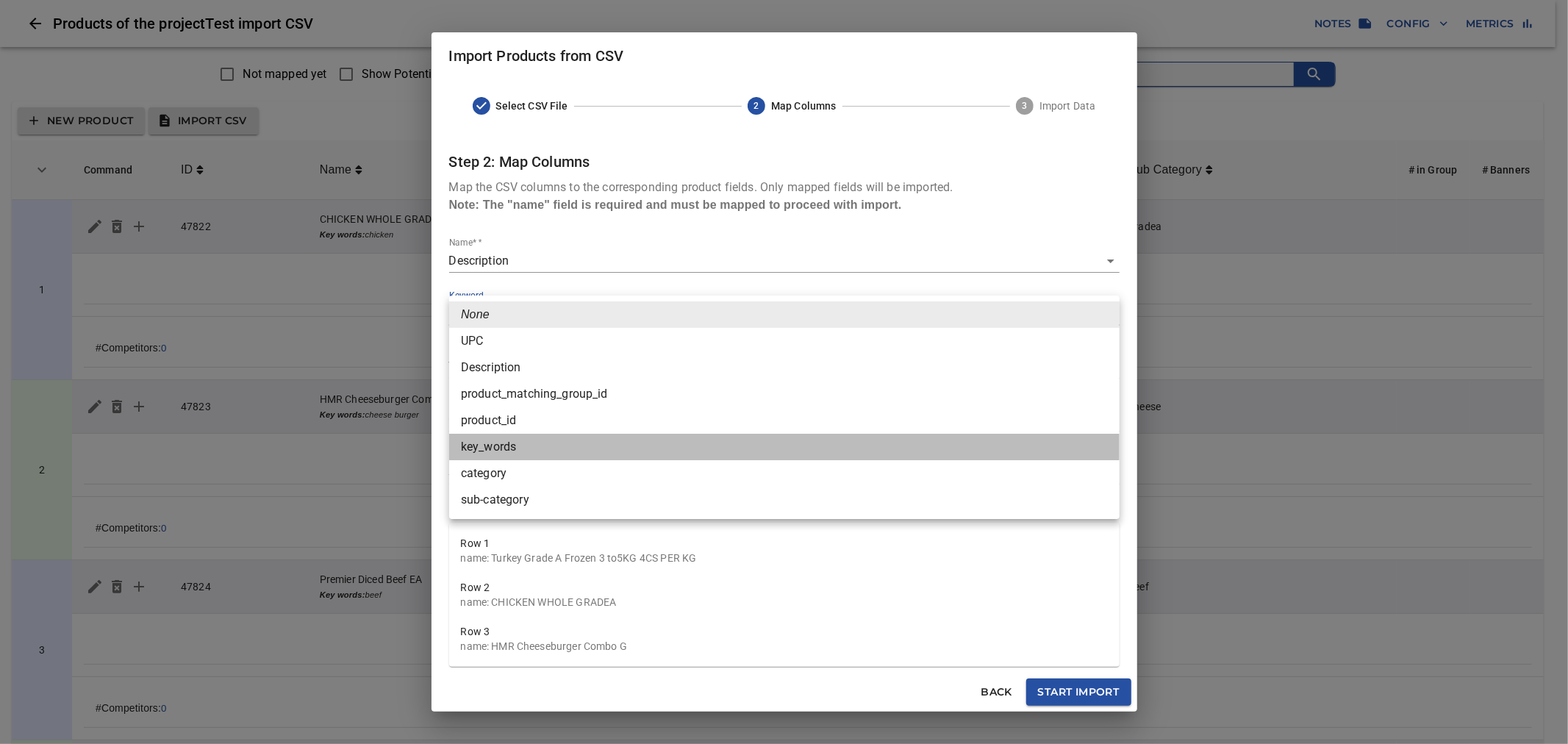
click at [546, 446] on li "key_words" at bounding box center [784, 447] width 671 height 26
type input "key_words"
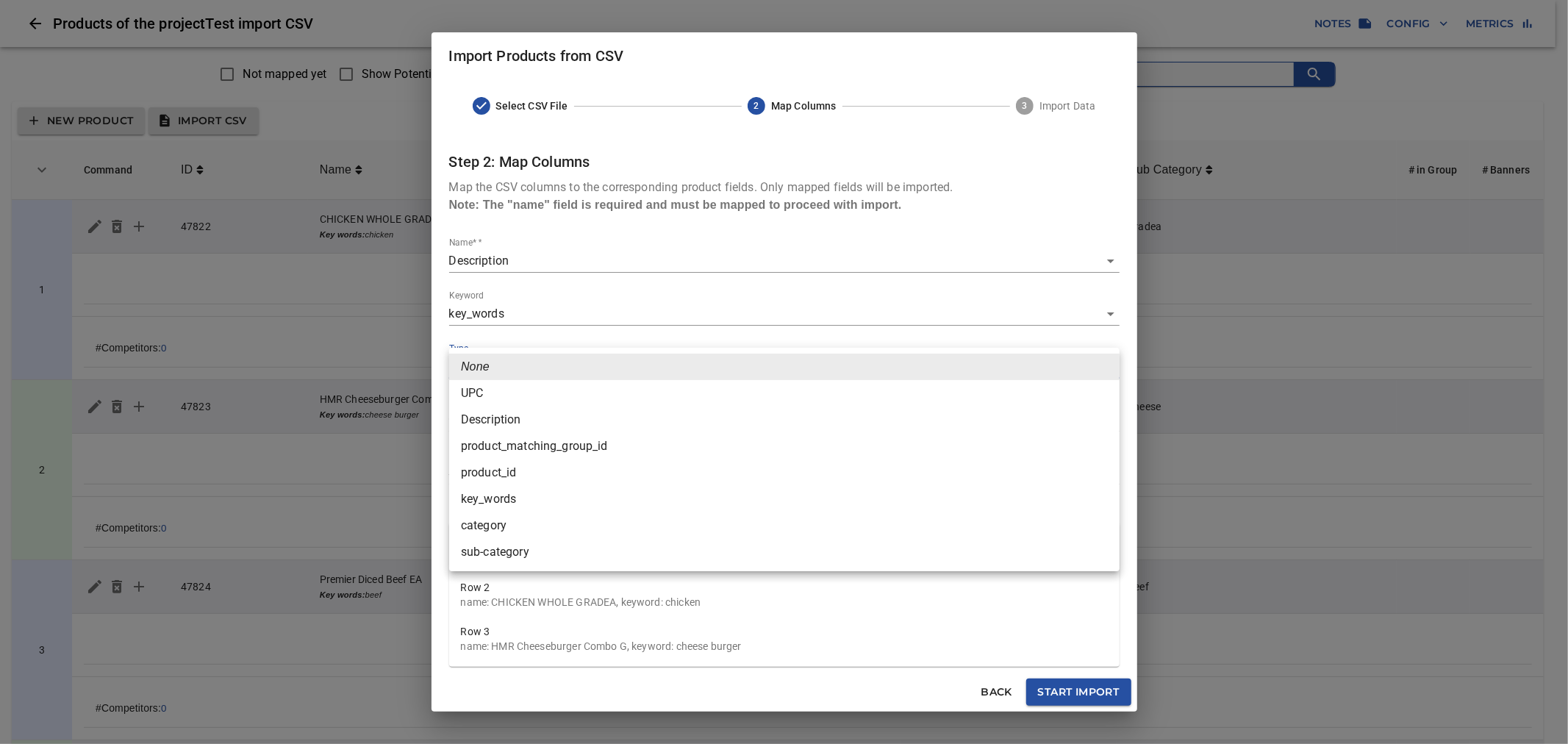
click at [548, 394] on li "UPC" at bounding box center [784, 393] width 671 height 26
type input "UPC"
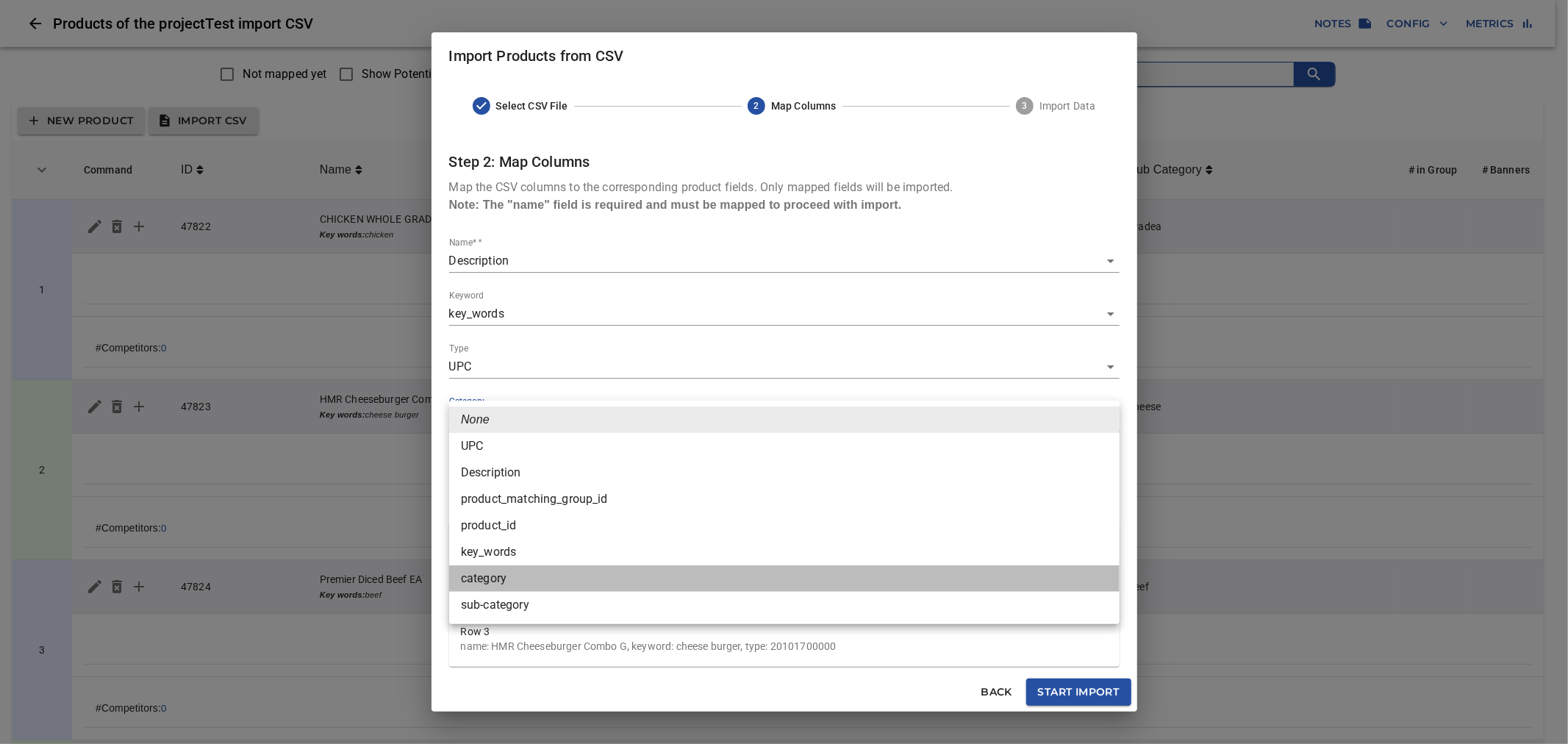
click at [542, 575] on li "category" at bounding box center [784, 578] width 671 height 26
type input "category"
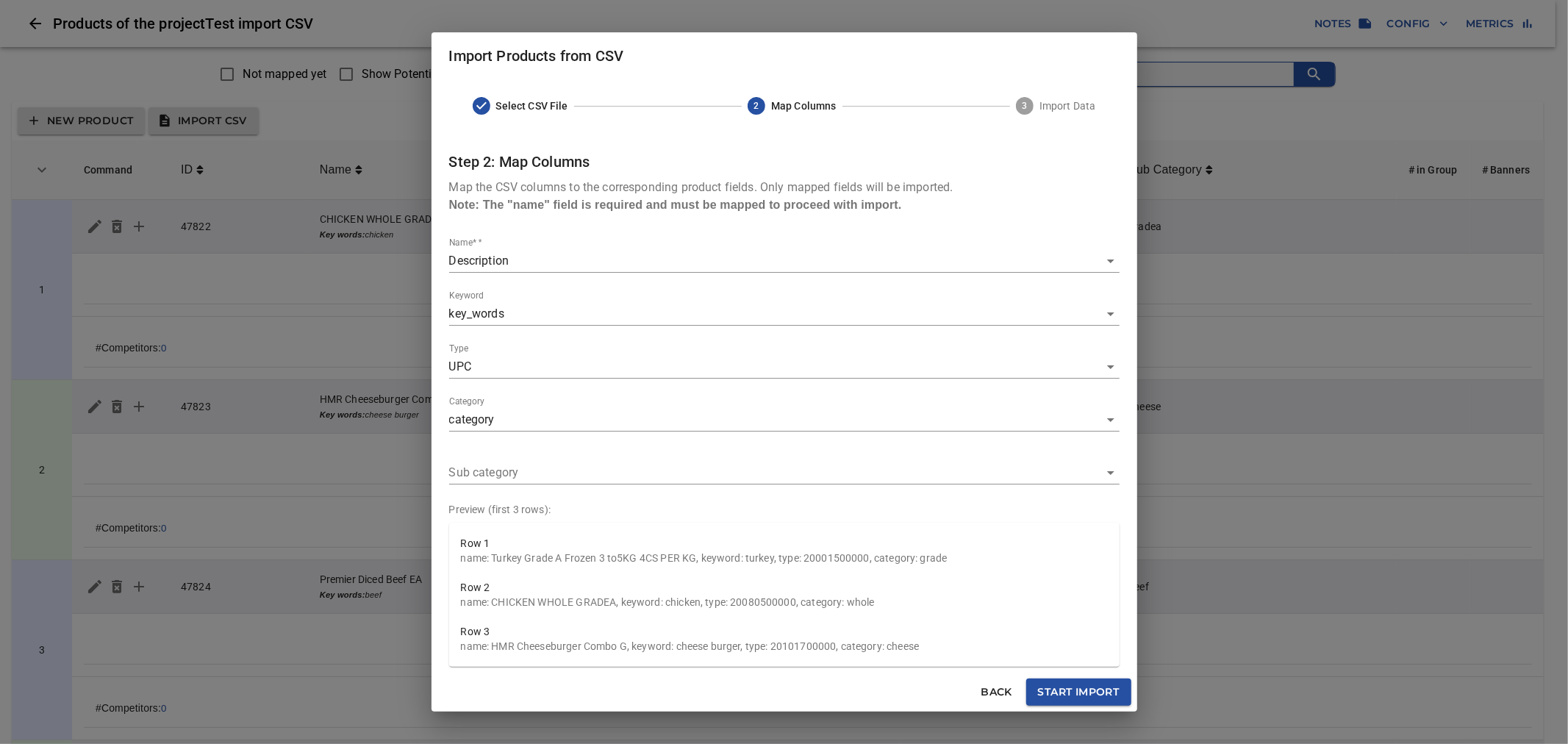
click at [582, 456] on div "Sub category ​" at bounding box center [784, 466] width 671 height 35
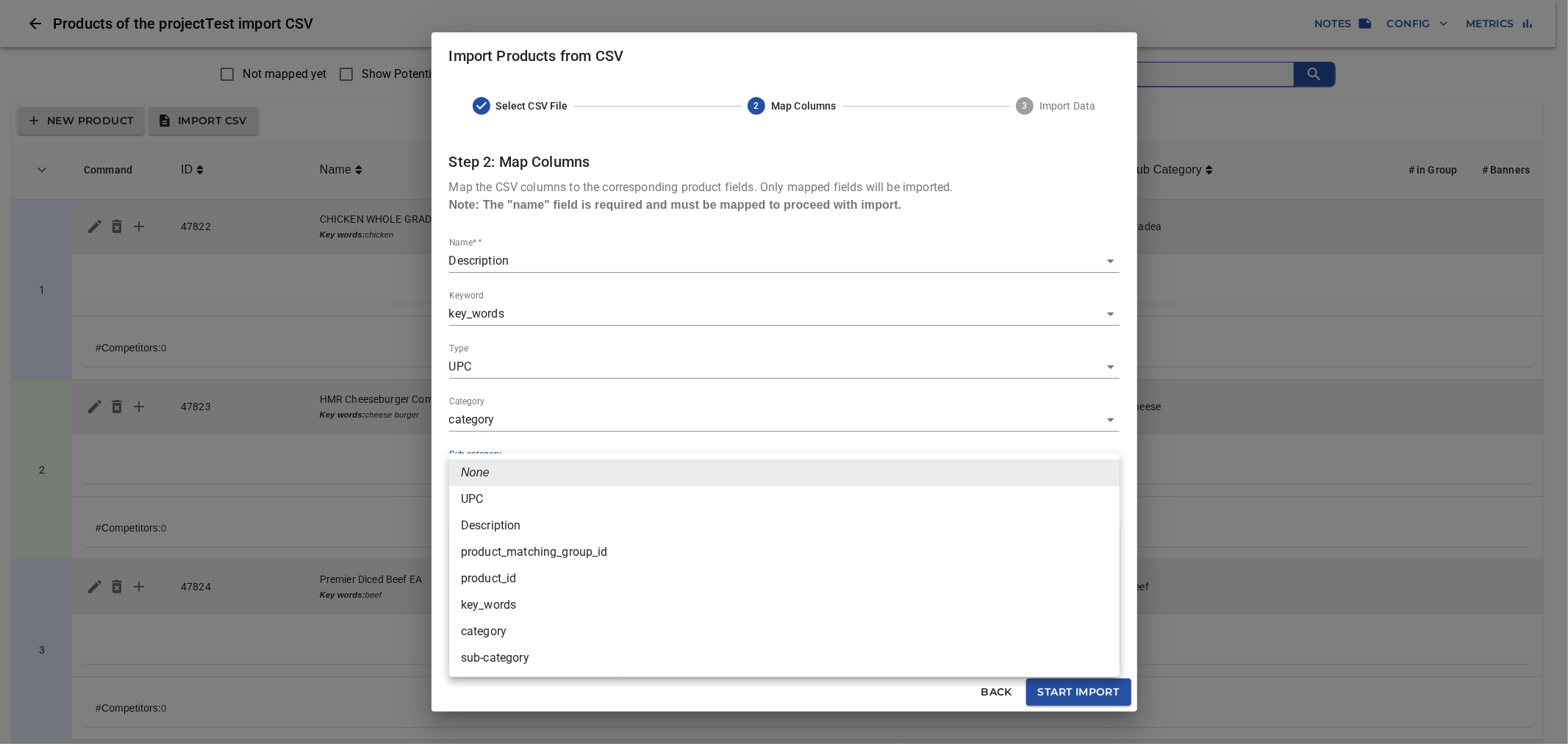
click at [516, 654] on li "sub-category" at bounding box center [784, 658] width 671 height 26
type input "sub-category"
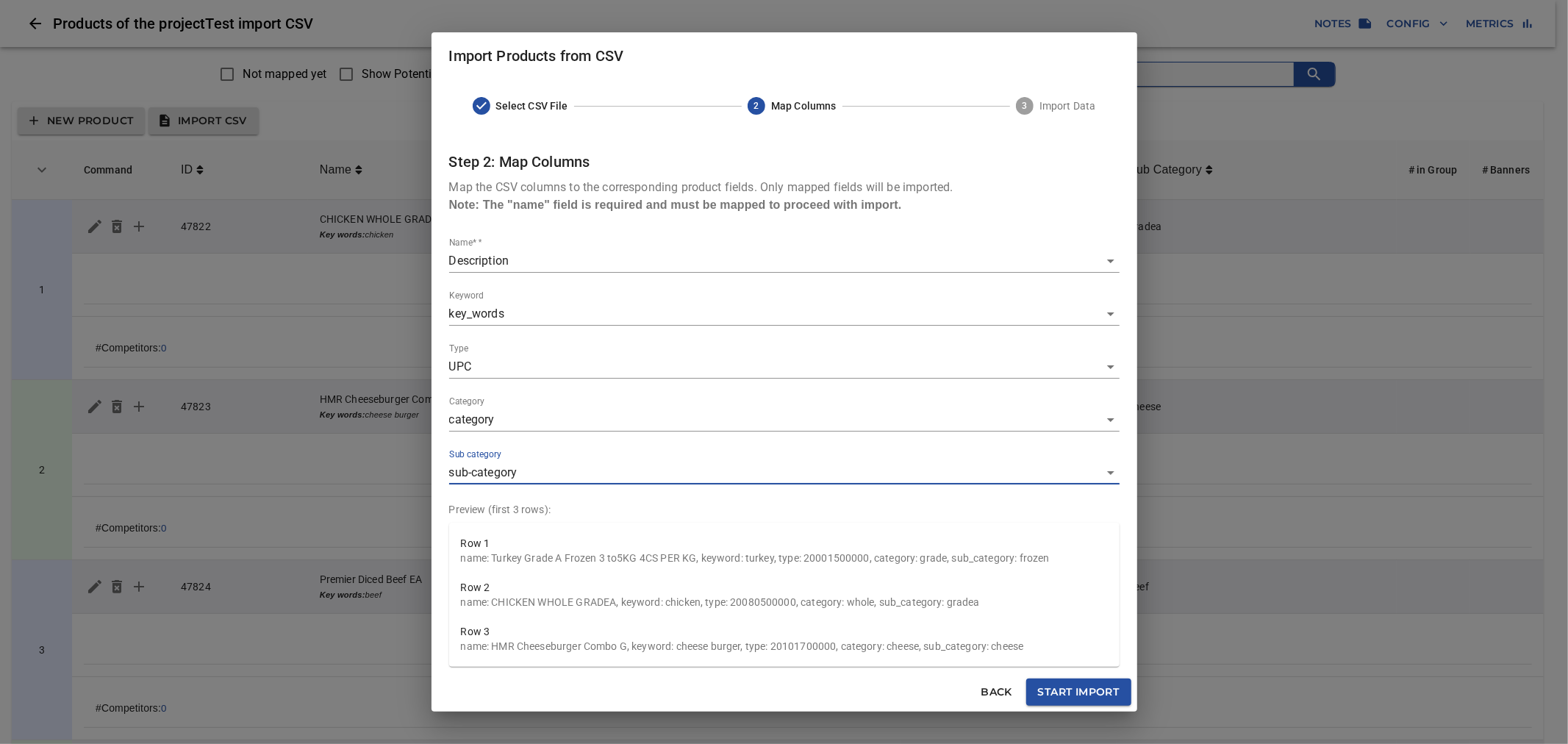
click at [993, 693] on span "Back" at bounding box center [996, 692] width 35 height 18
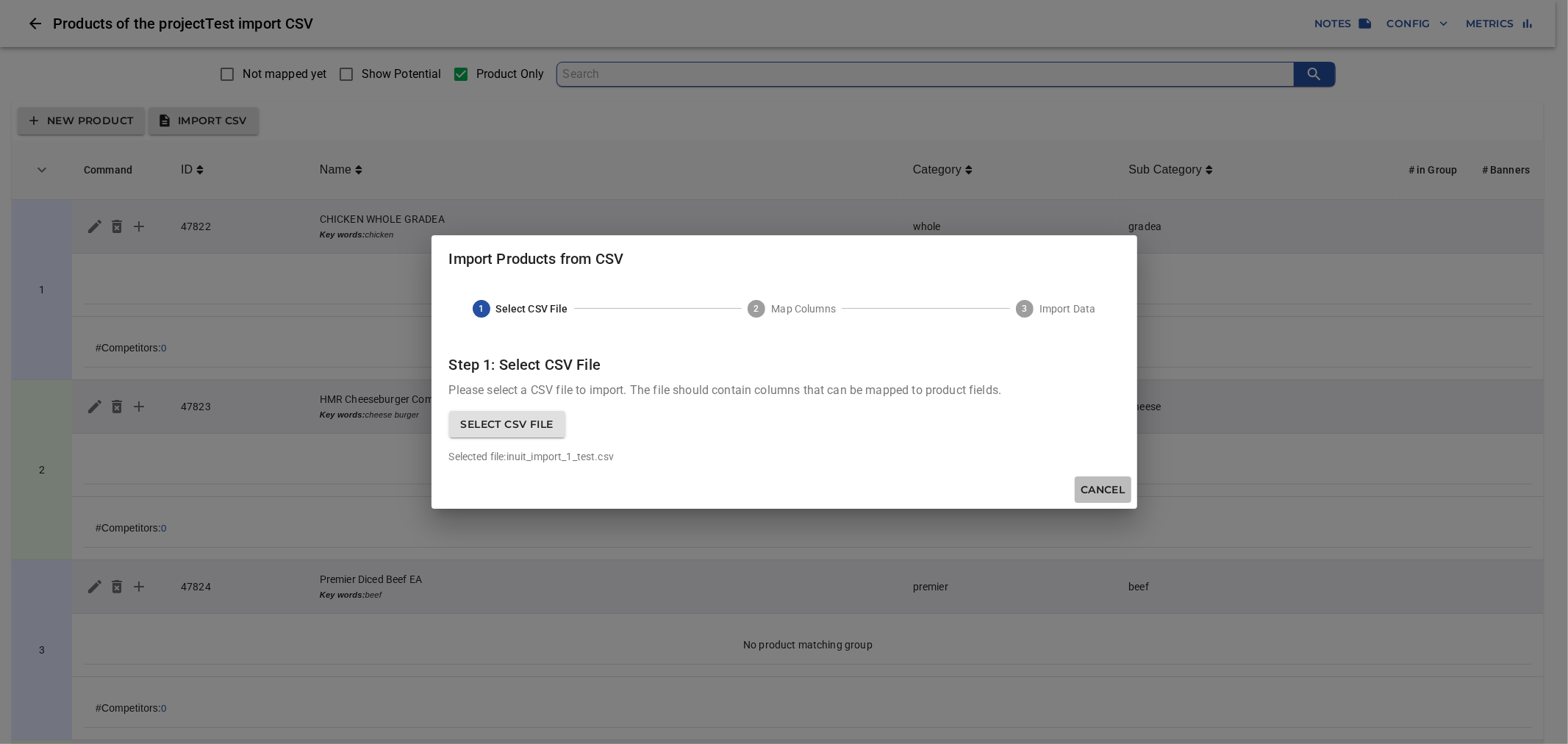
click at [1101, 495] on span "Cancel" at bounding box center [1103, 490] width 44 height 18
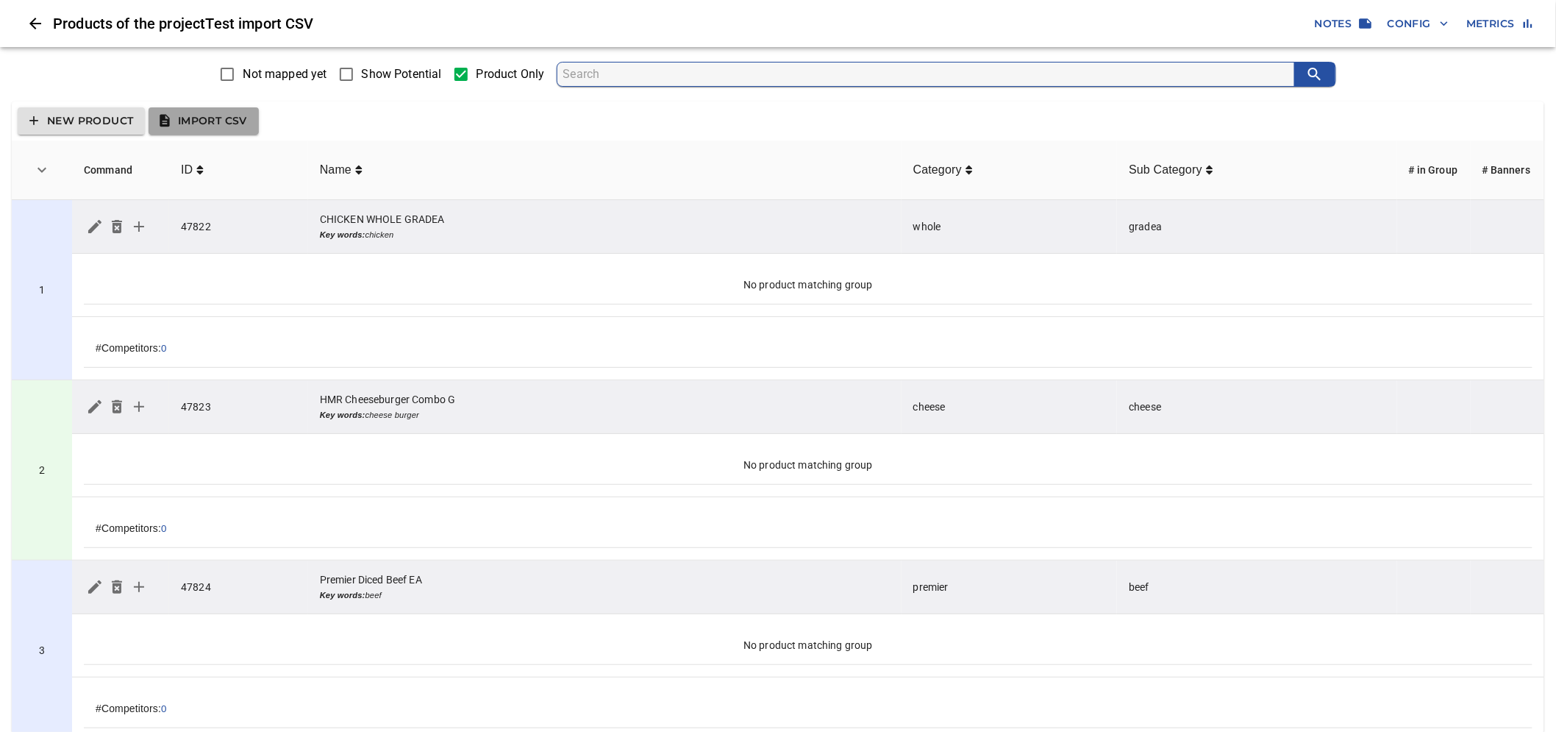
click at [229, 121] on span "Import CSV" at bounding box center [203, 121] width 87 height 18
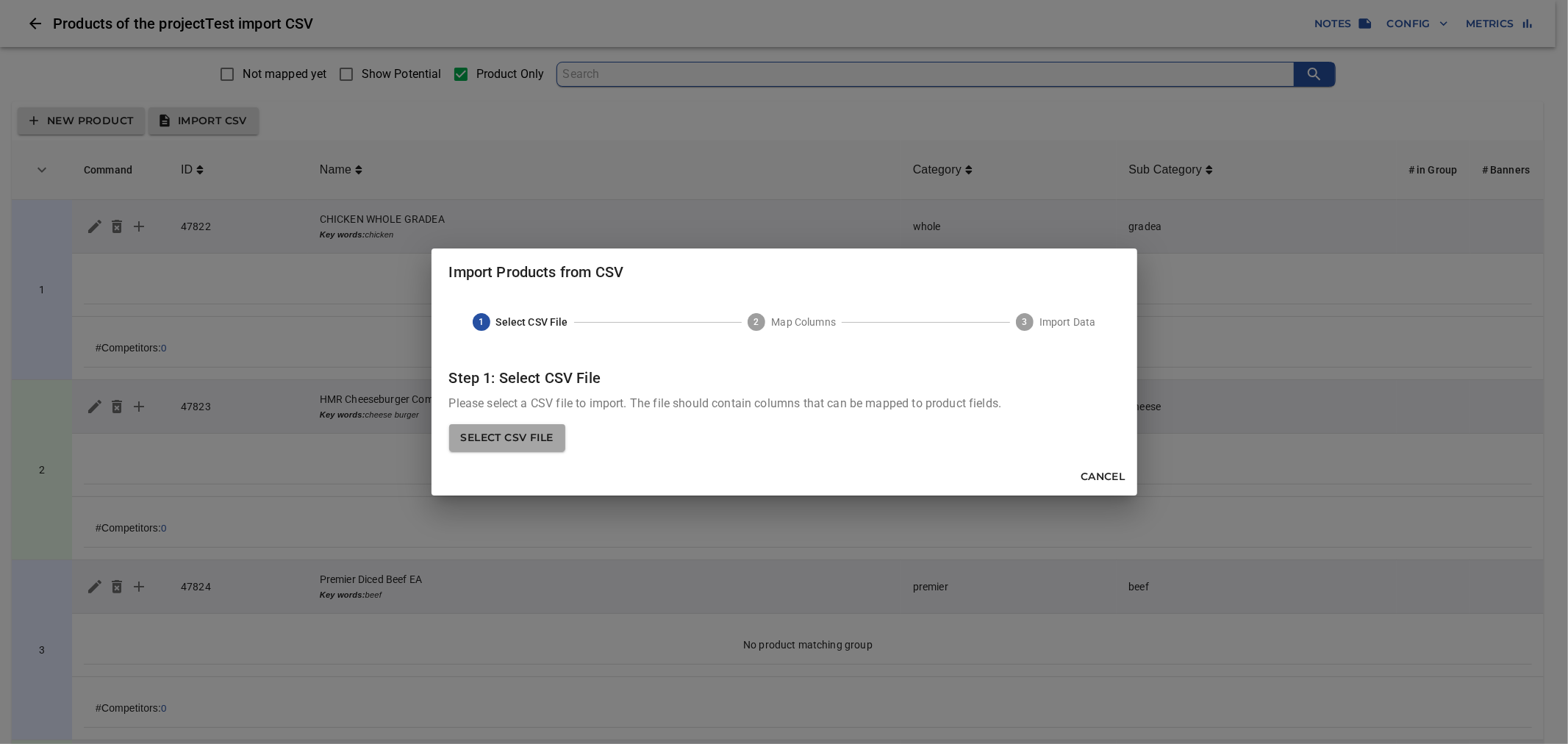
click at [554, 435] on span "Select CSV File" at bounding box center [507, 438] width 93 height 18
click at [0, 0] on input "Select CSV File" at bounding box center [0, 0] width 0 height 0
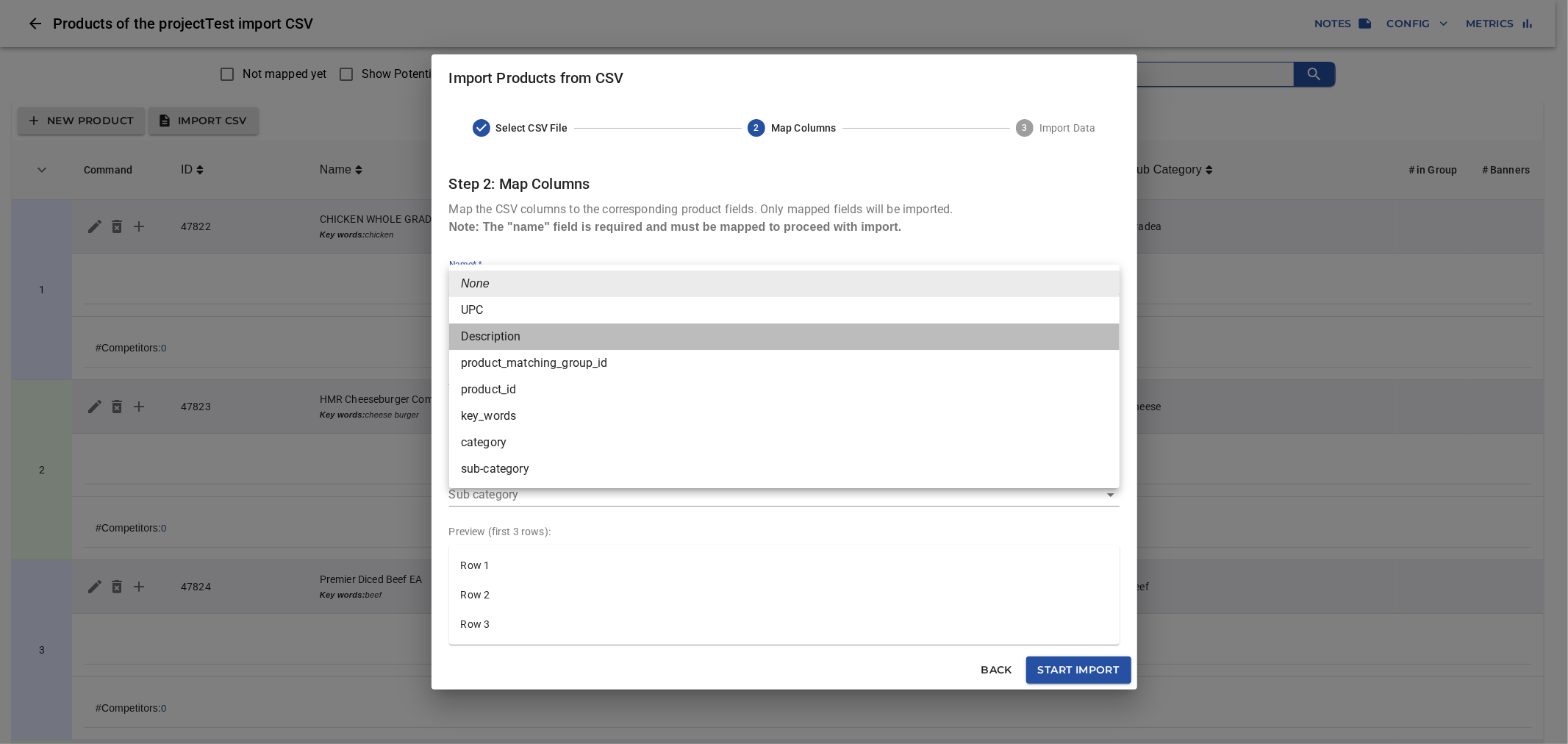
click at [567, 334] on li "Description" at bounding box center [784, 336] width 671 height 26
type input "Description"
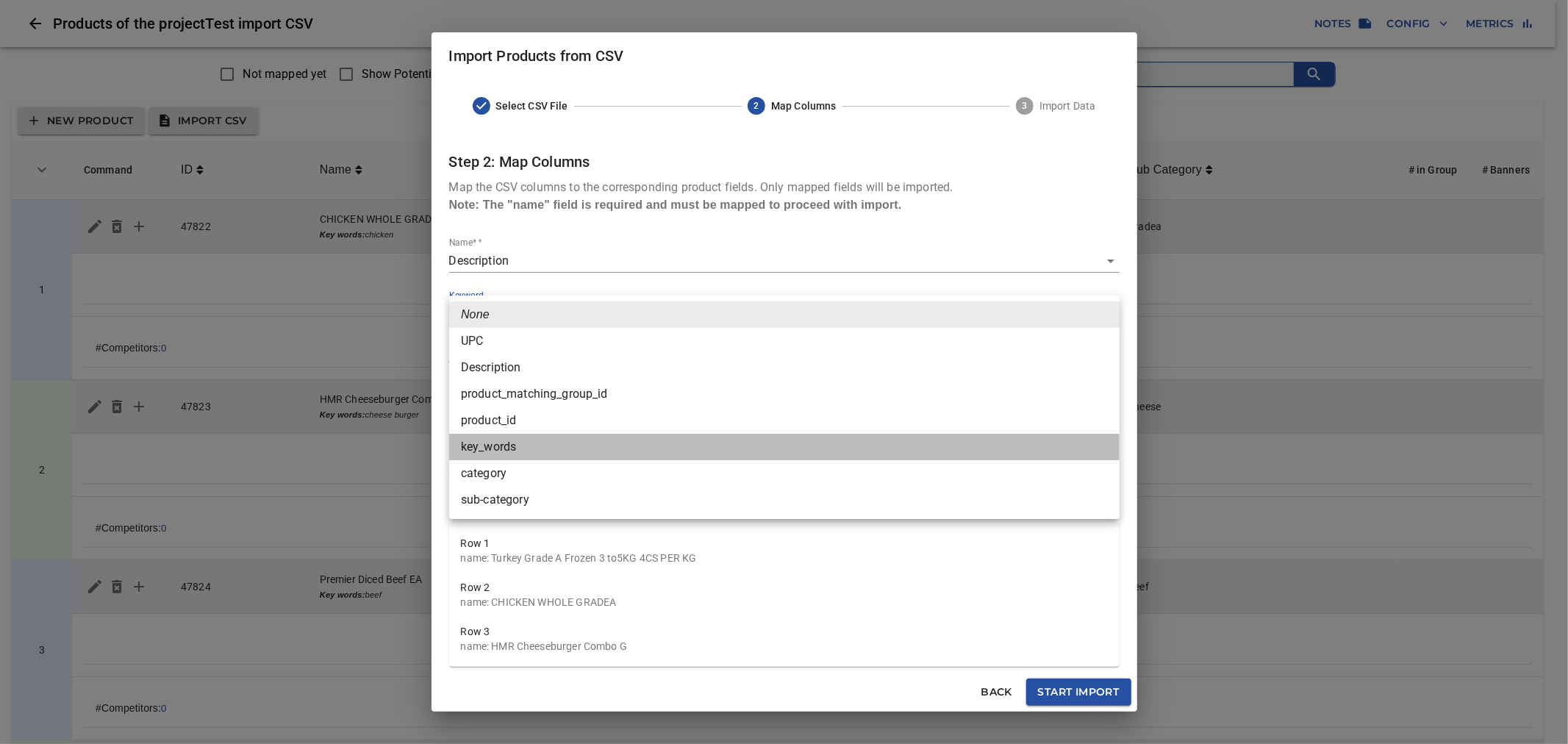
click at [532, 444] on li "key_words" at bounding box center [784, 447] width 671 height 26
type input "key_words"
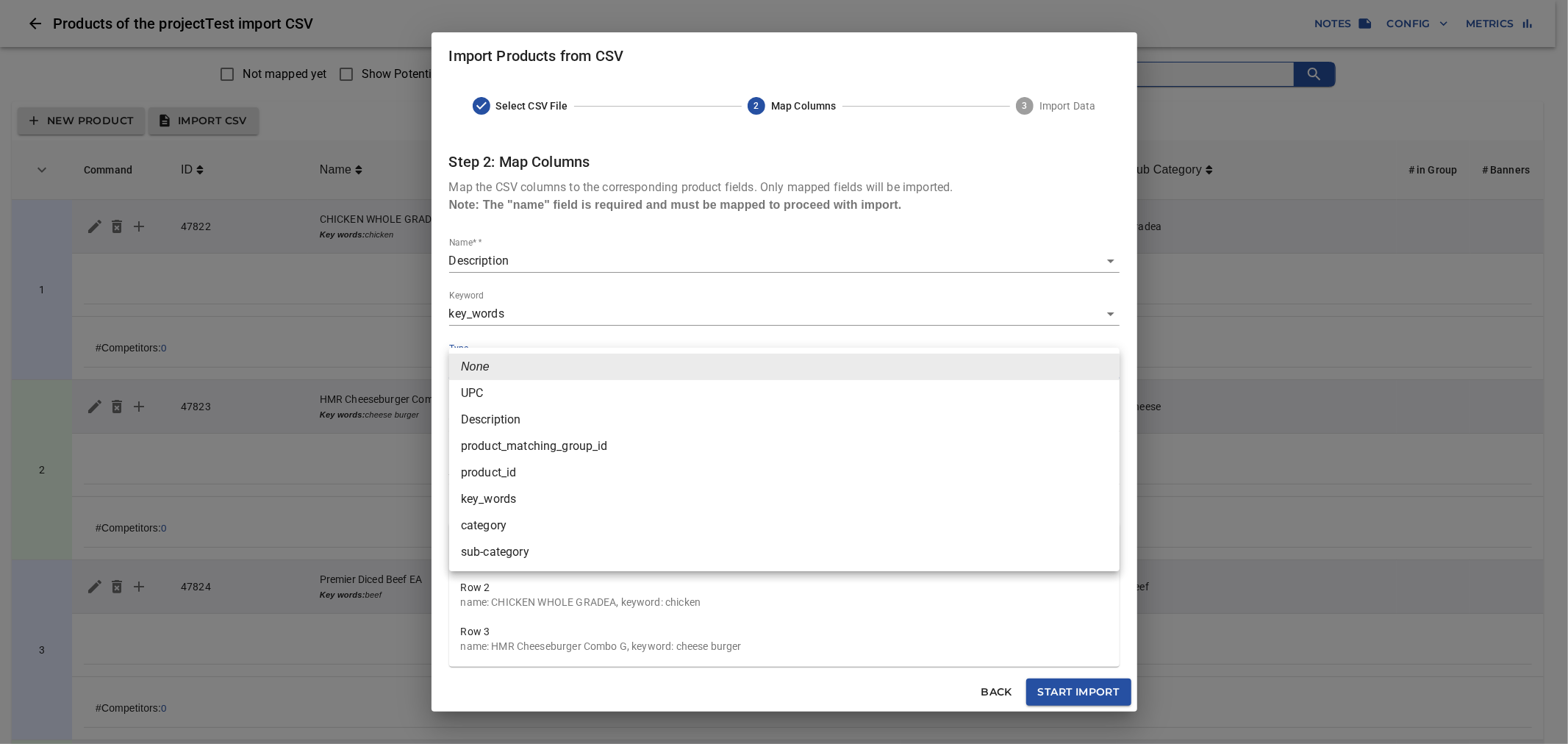
click at [502, 394] on li "UPC" at bounding box center [784, 393] width 671 height 26
type input "UPC"
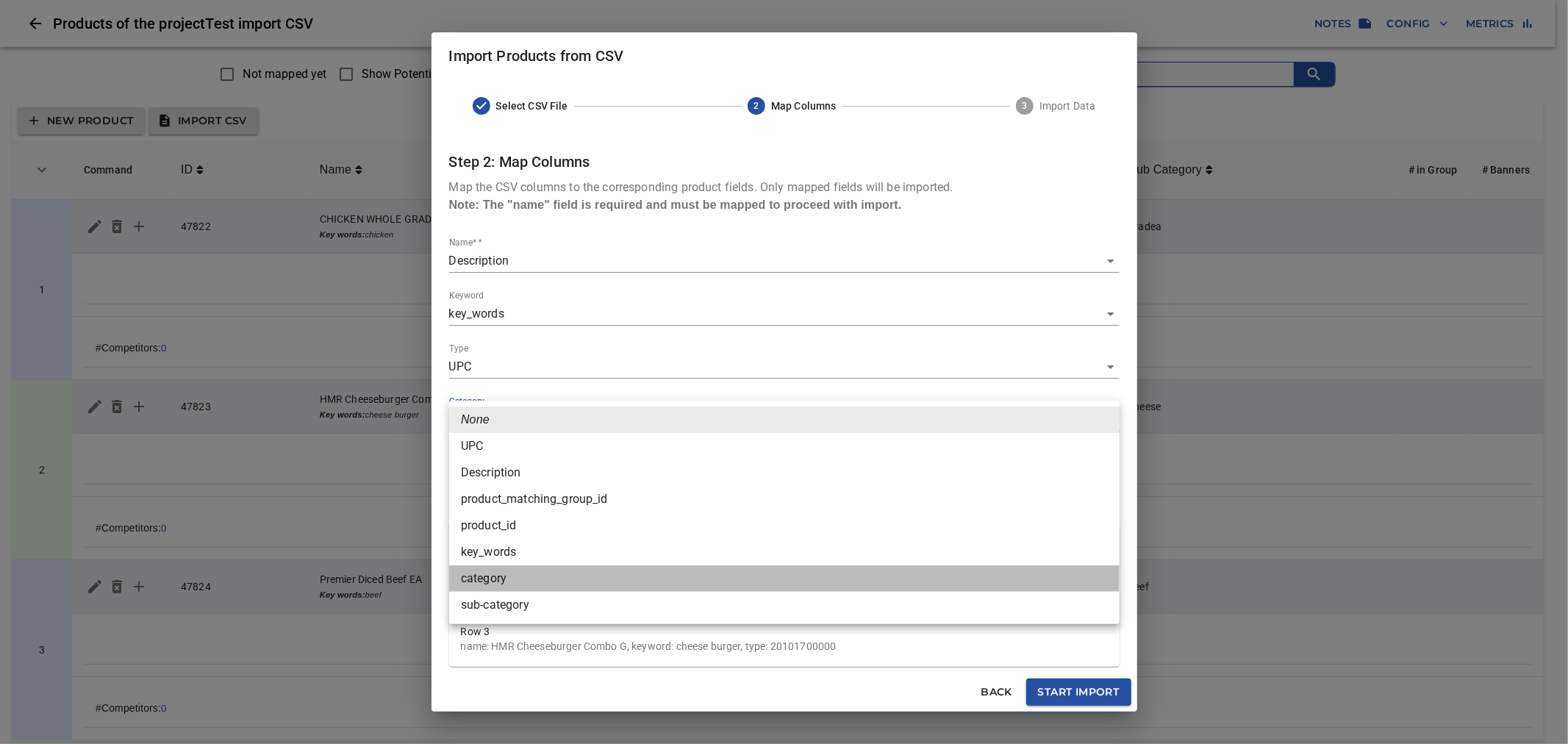
click at [516, 571] on li "category" at bounding box center [784, 578] width 671 height 26
type input "category"
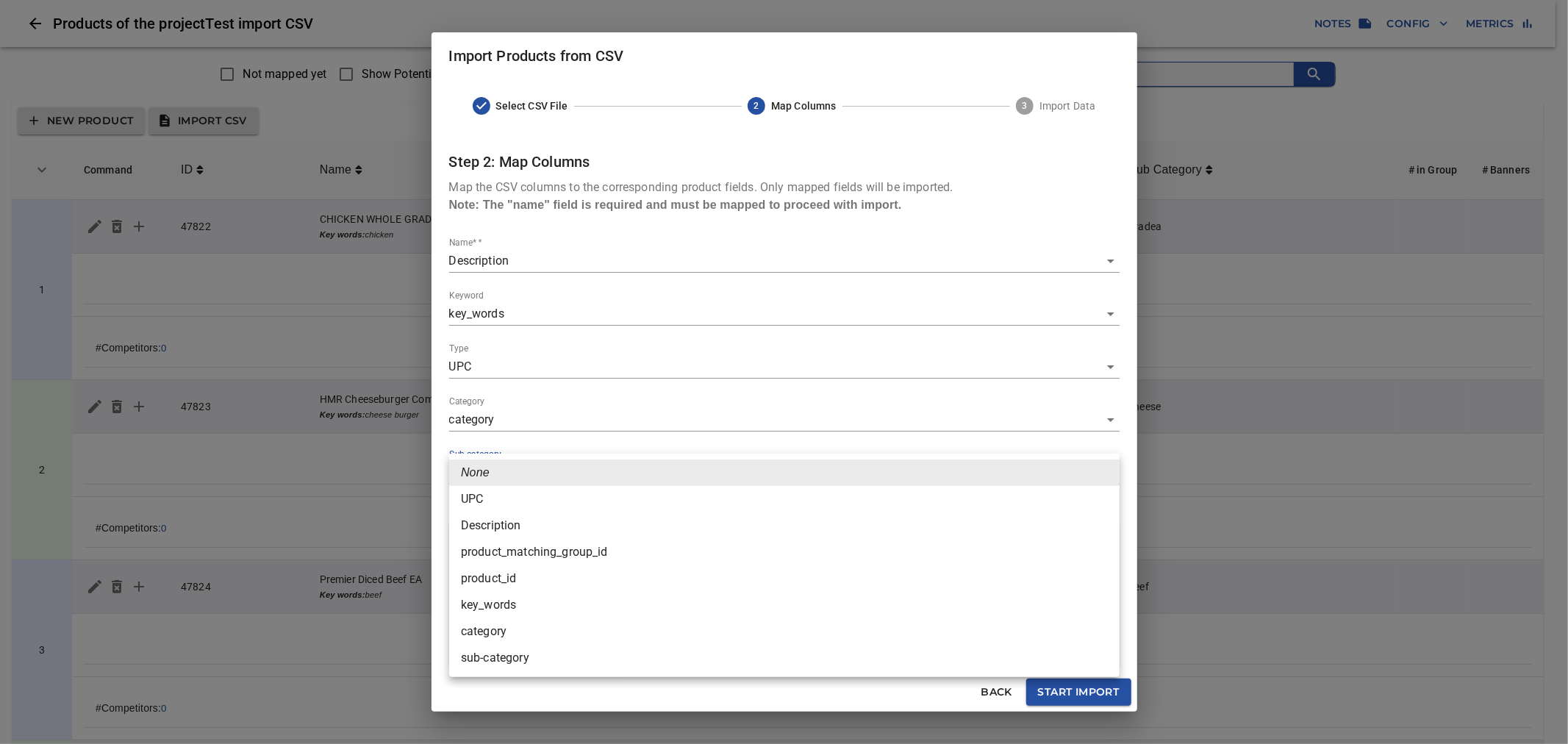
click at [503, 658] on li "sub-category" at bounding box center [784, 658] width 671 height 26
type input "sub-category"
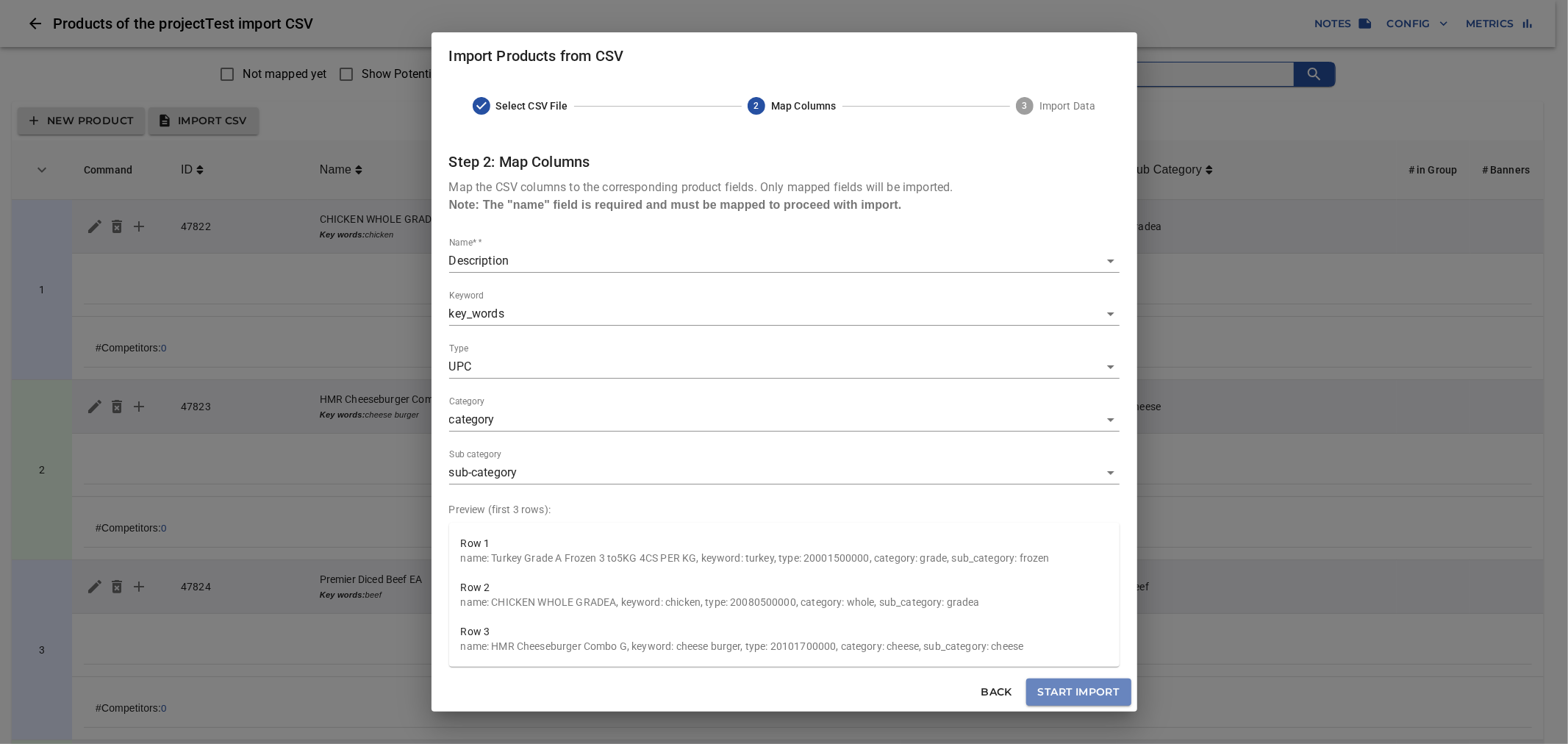
click at [1073, 690] on span "Start Import" at bounding box center [1079, 692] width 82 height 18
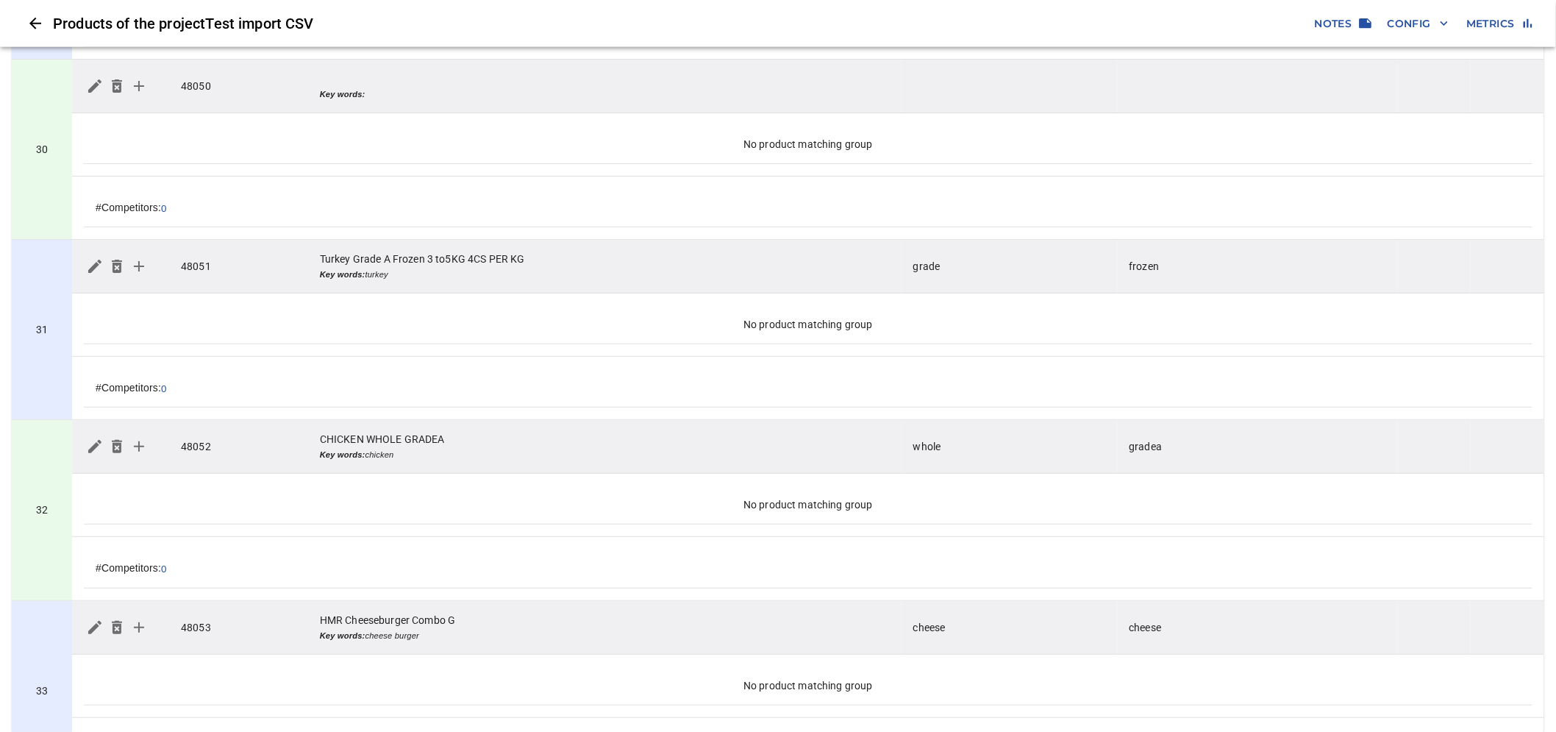
scroll to position [5339, 0]
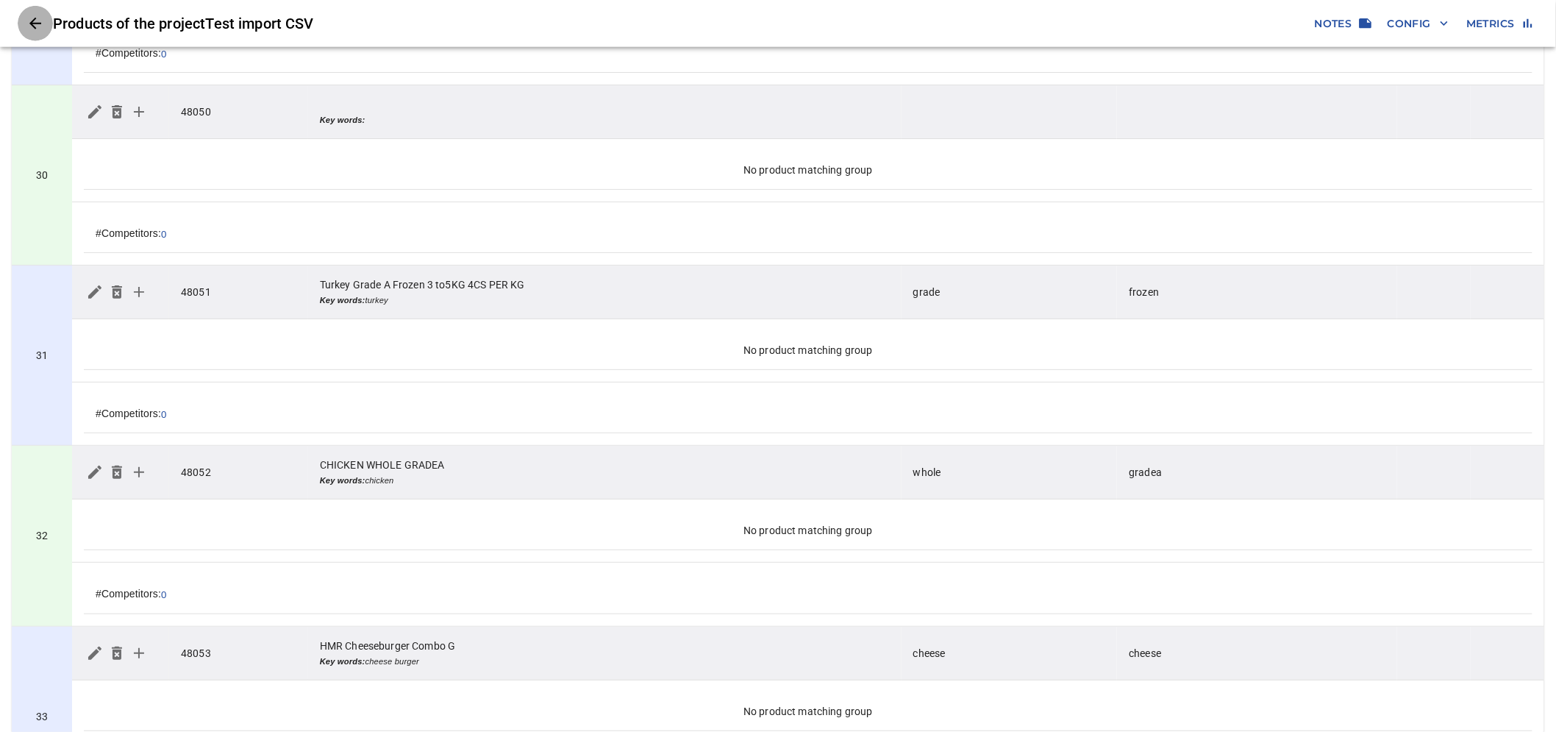
click at [25, 18] on button "Close" at bounding box center [35, 23] width 35 height 35
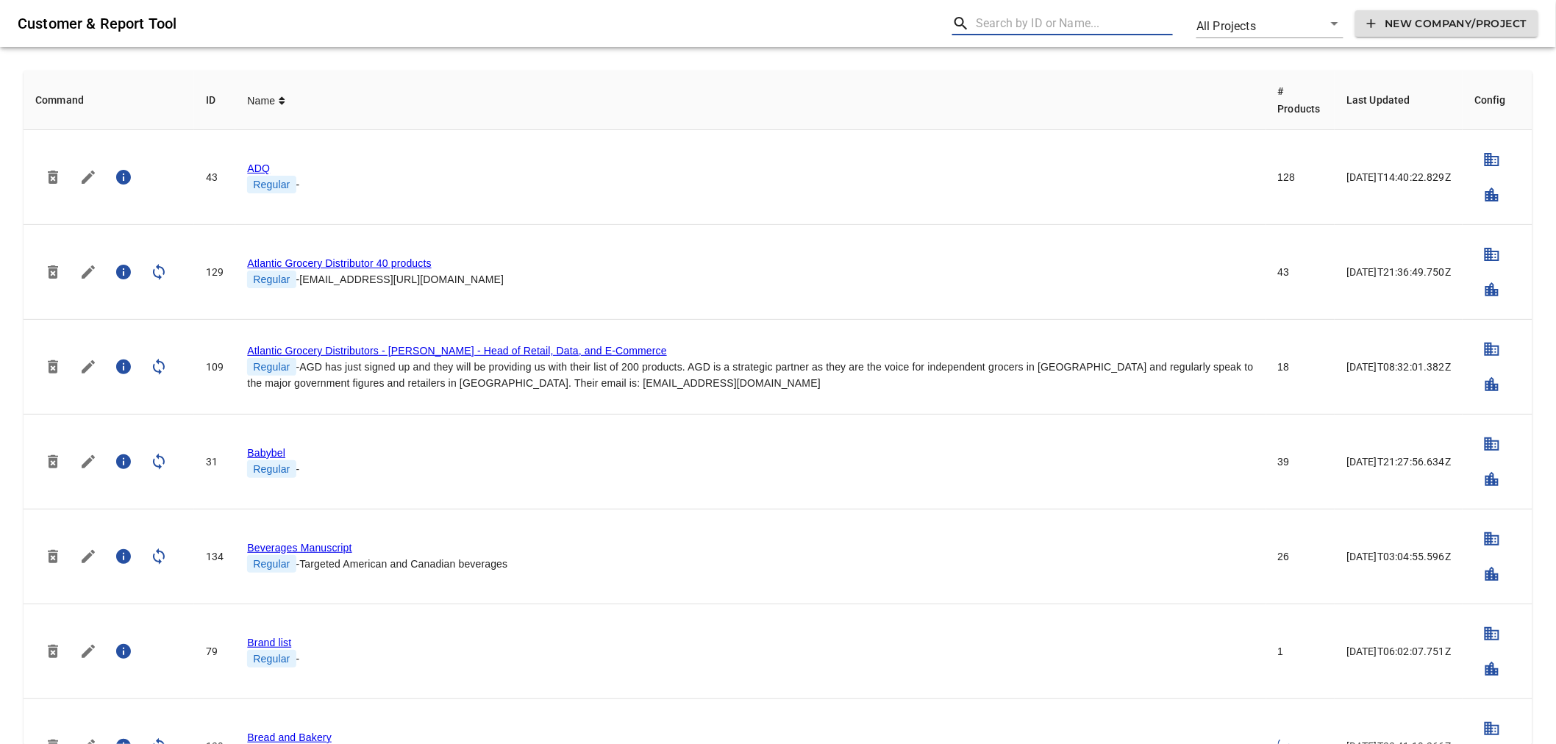
click at [1046, 18] on input "text" at bounding box center [1074, 24] width 197 height 24
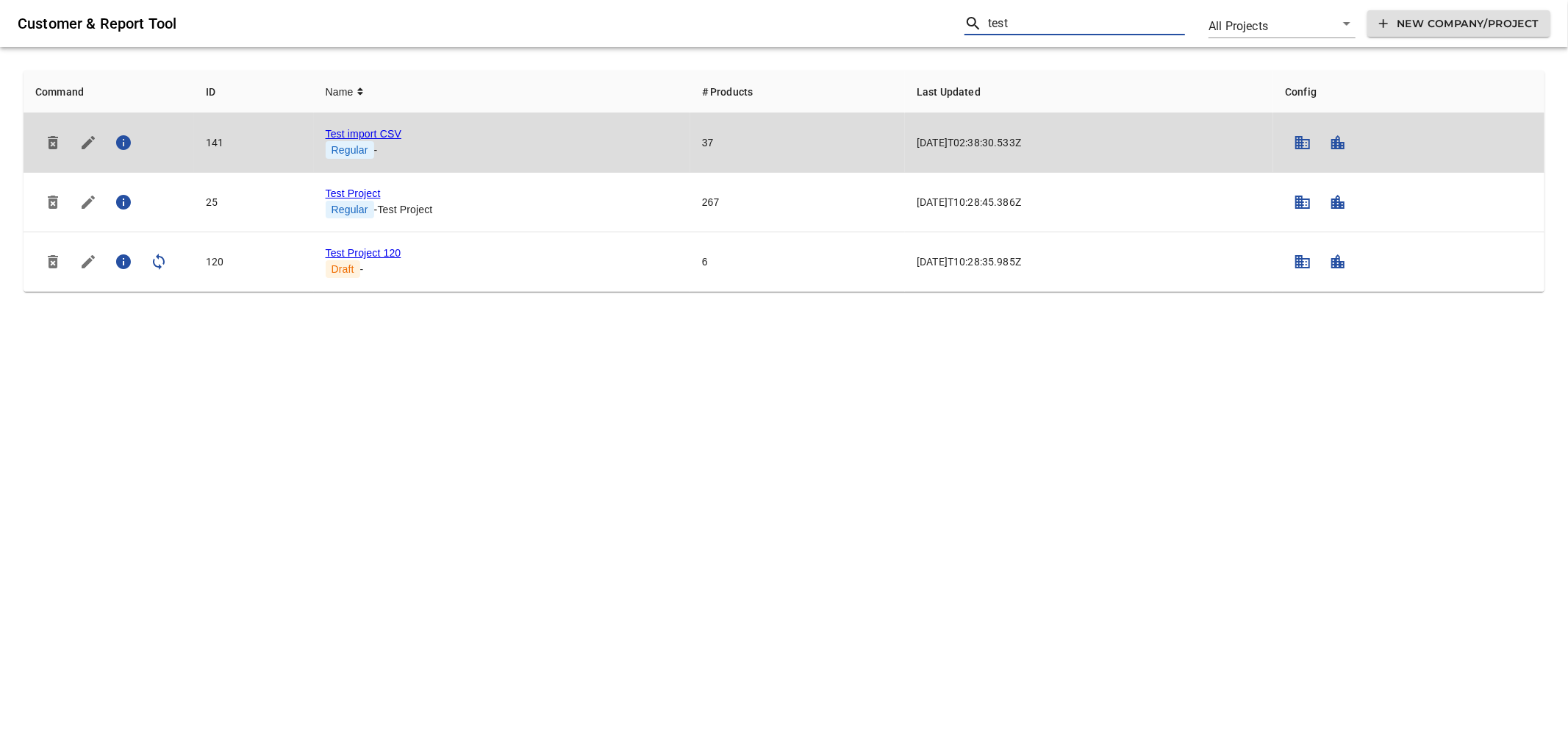
type input "test"
click at [379, 134] on link "Test import CSV" at bounding box center [364, 134] width 76 height 12
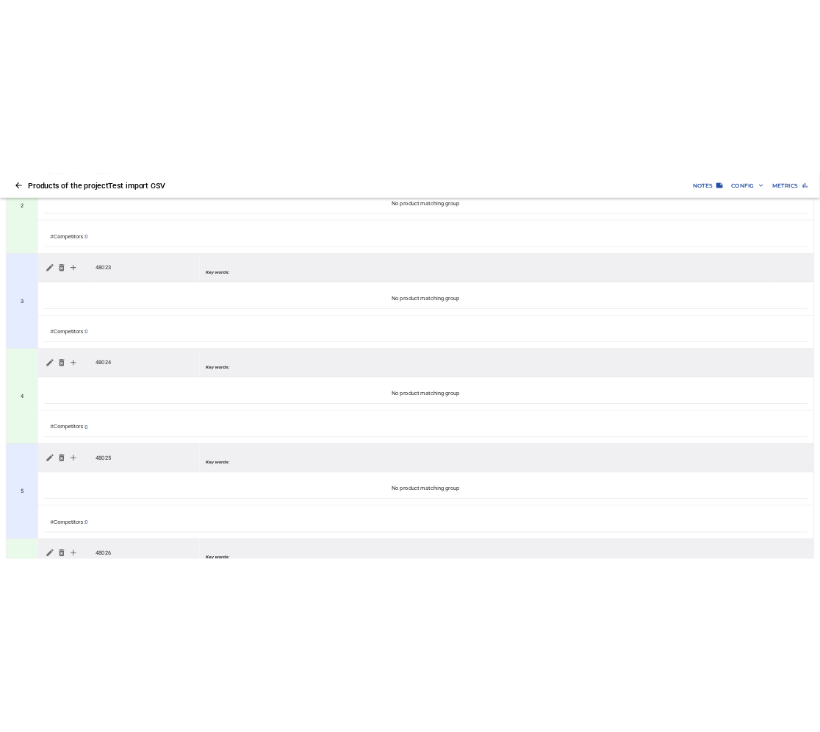
scroll to position [408, 0]
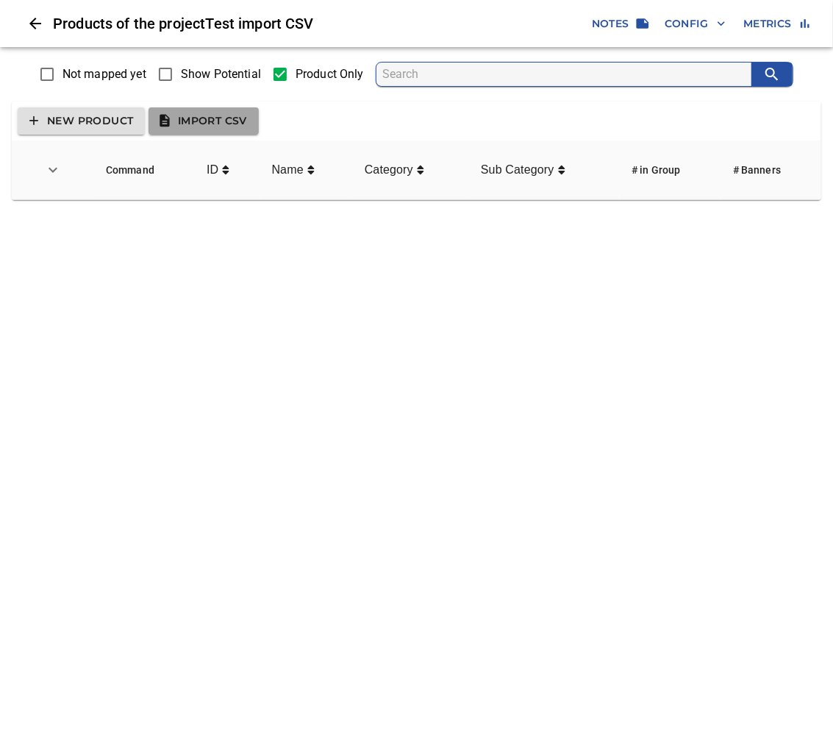
click at [214, 118] on span "Import CSV" at bounding box center [203, 121] width 87 height 18
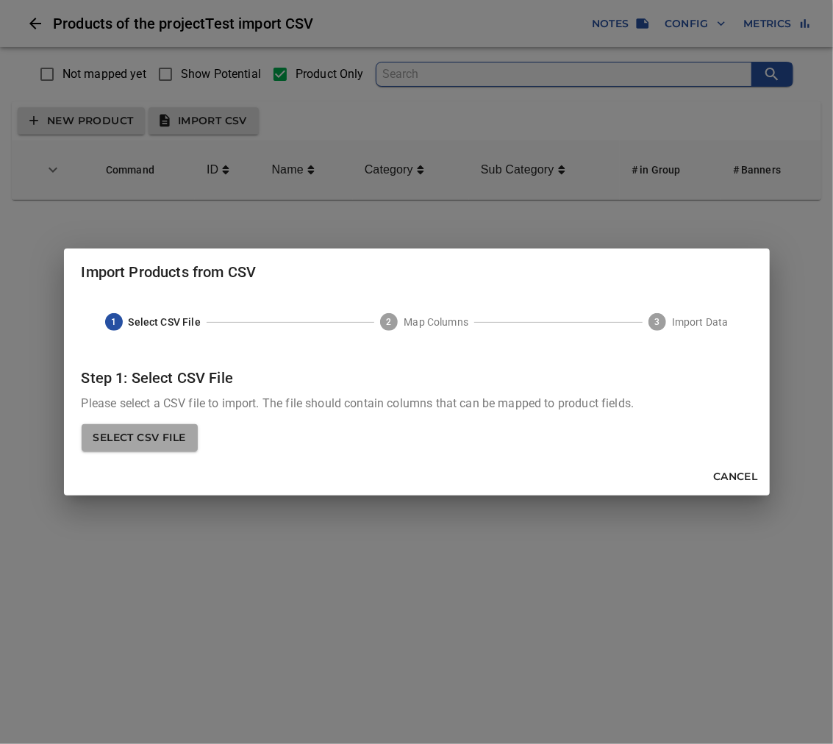
click at [174, 436] on span "Select CSV File" at bounding box center [139, 438] width 93 height 18
click at [0, 0] on input "Select CSV File" at bounding box center [0, 0] width 0 height 0
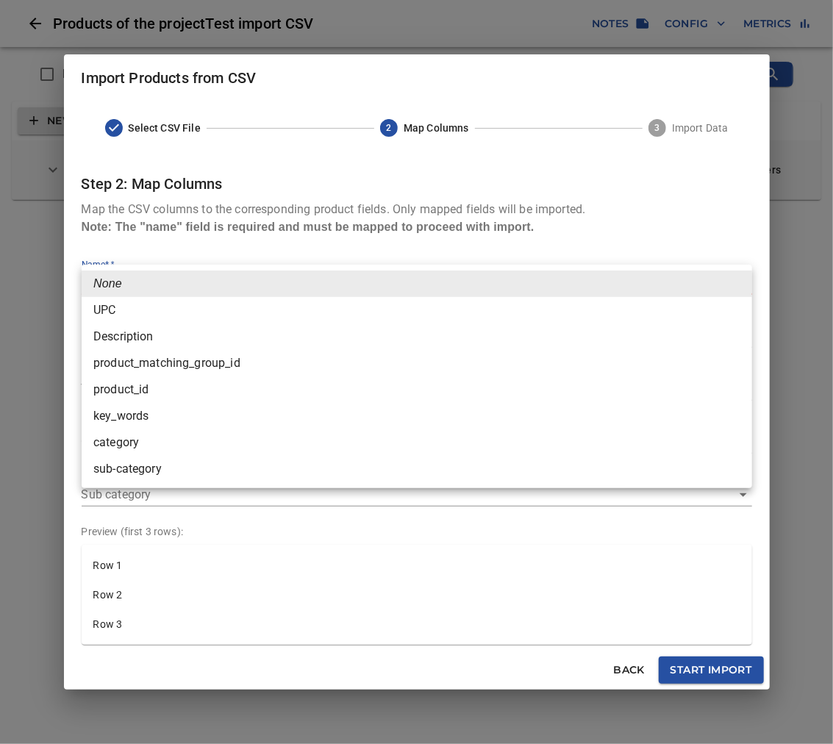
click at [353, 212] on body "tspan { white-space: pre; } Products of the project Test import CSV Notes Confi…" at bounding box center [416, 106] width 833 height 212
click at [251, 341] on li "Description" at bounding box center [417, 336] width 671 height 26
type input "Description"
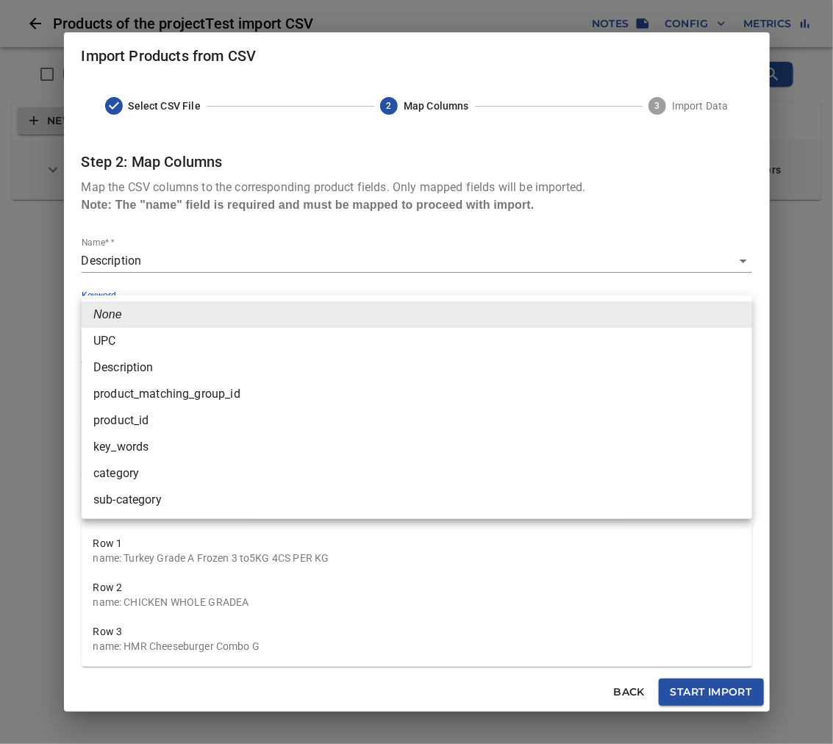
click at [236, 212] on body "tspan { white-space: pre; } Products of the project Test import CSV Notes Confi…" at bounding box center [416, 106] width 833 height 212
click at [216, 342] on li "UPC" at bounding box center [417, 341] width 671 height 26
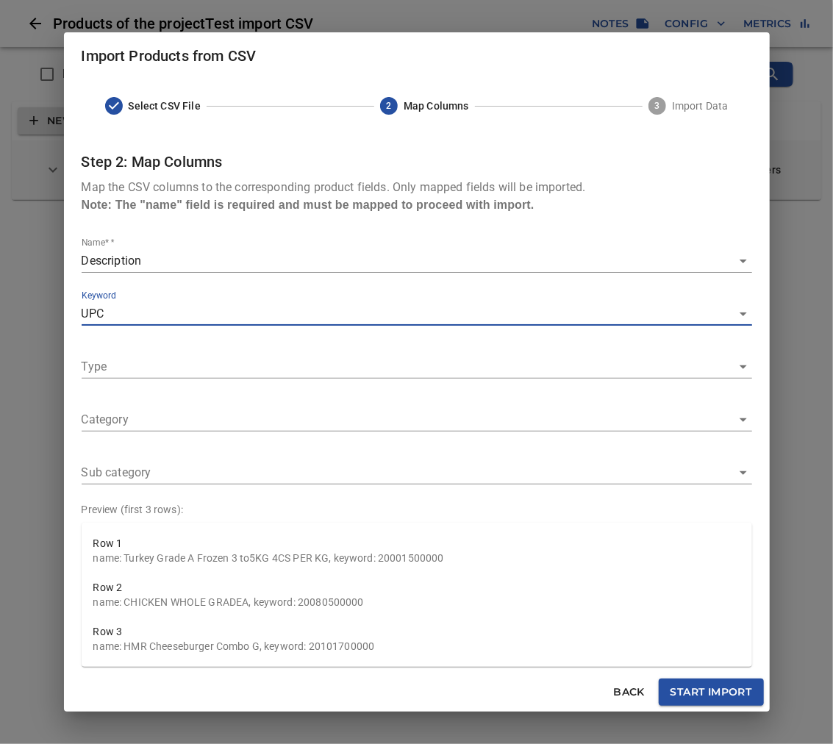
click at [224, 212] on body "tspan { white-space: pre; } Products of the project Test import CSV Notes Confi…" at bounding box center [416, 106] width 833 height 212
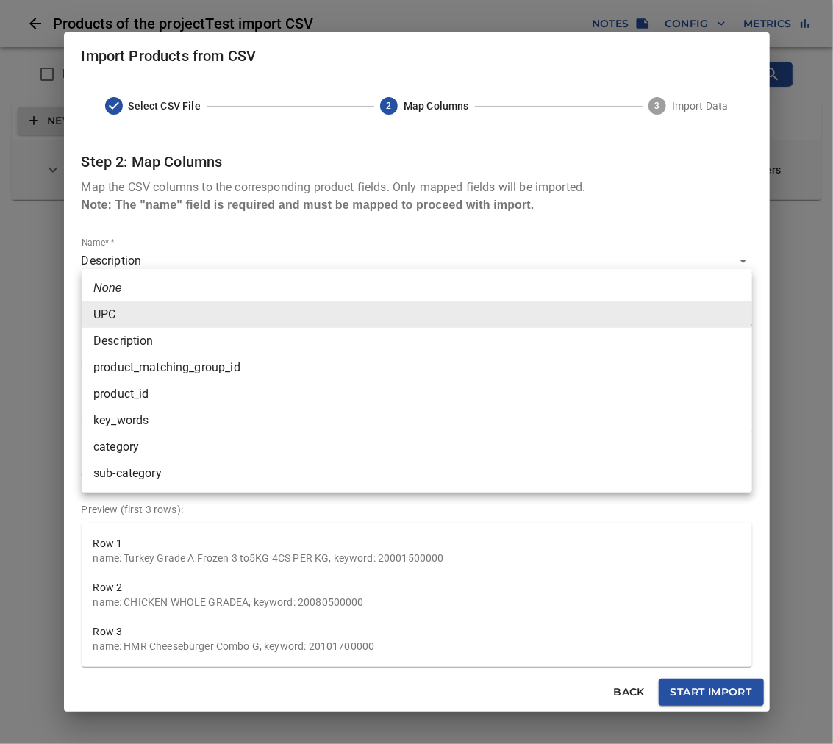
click at [165, 418] on li "key_words" at bounding box center [417, 420] width 671 height 26
type input "key_words"
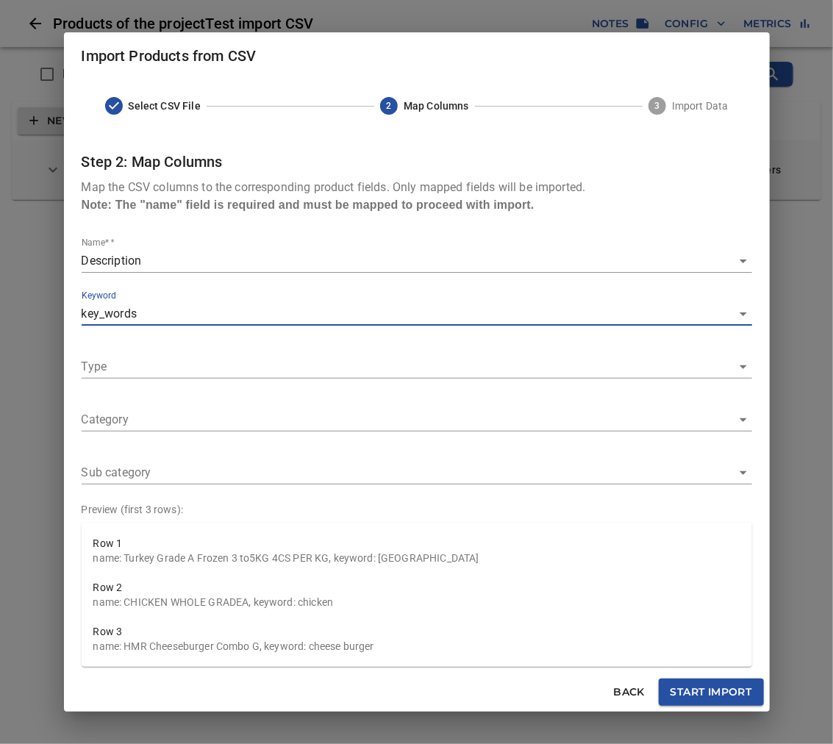
click at [178, 212] on body "tspan { white-space: pre; } Products of the project Test import CSV Notes Confi…" at bounding box center [416, 106] width 833 height 212
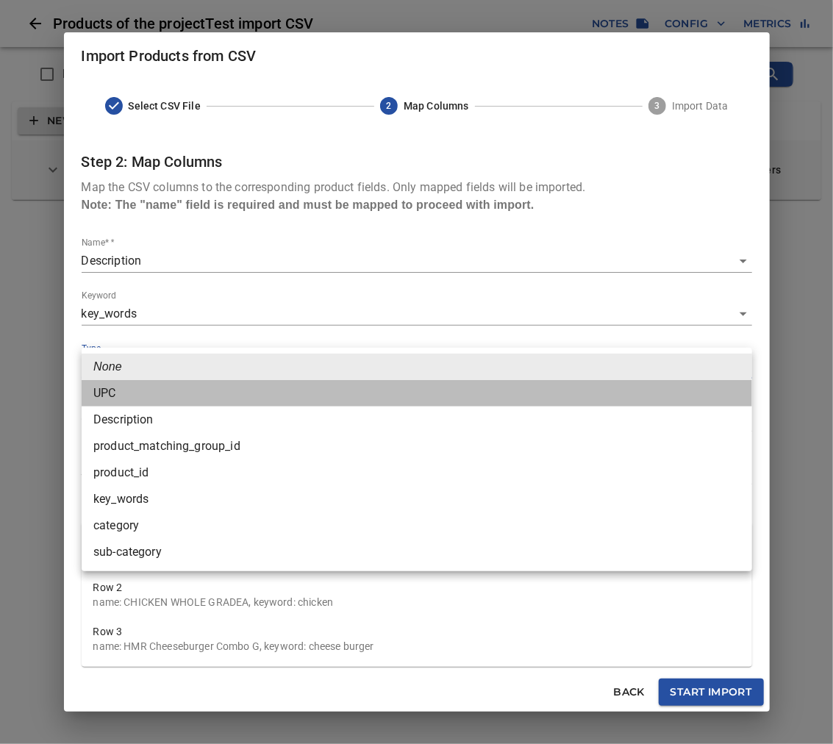
click at [157, 395] on li "UPC" at bounding box center [417, 393] width 671 height 26
type input "UPC"
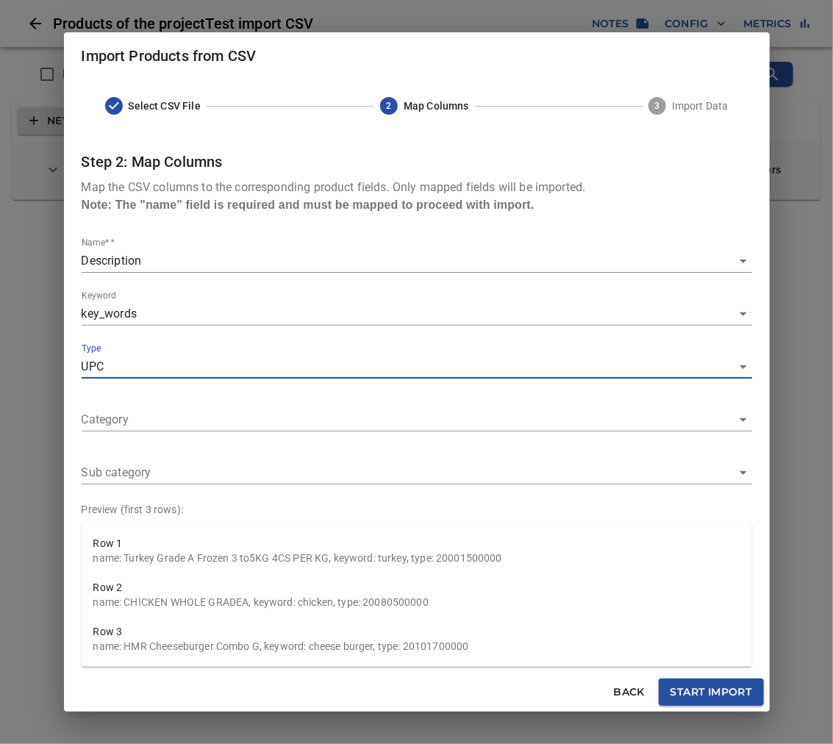
click at [159, 212] on body "tspan { white-space: pre; } Products of the project Test import CSV Notes Confi…" at bounding box center [416, 106] width 833 height 212
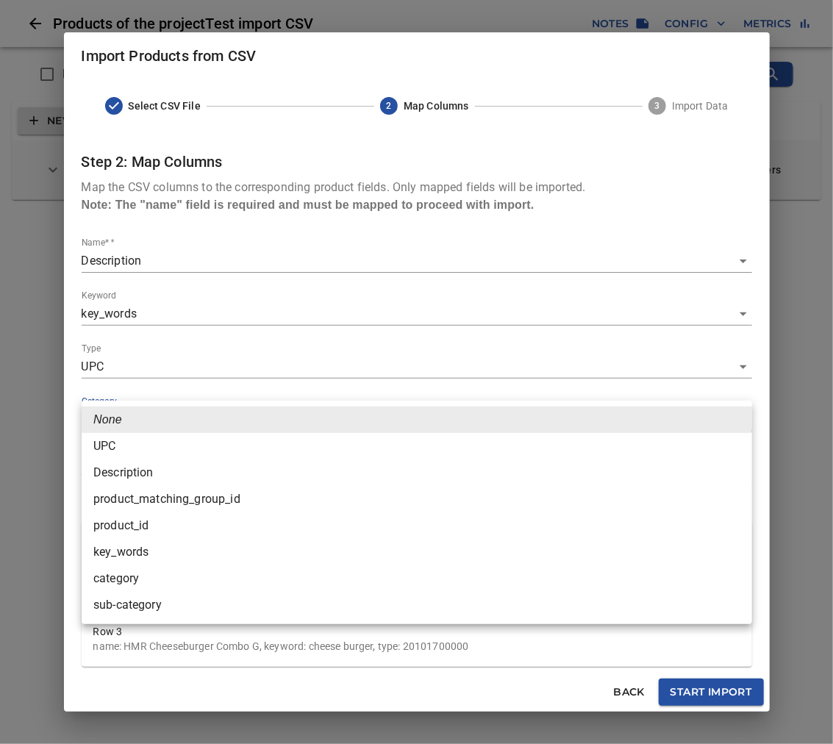
click at [140, 571] on li "category" at bounding box center [417, 578] width 671 height 26
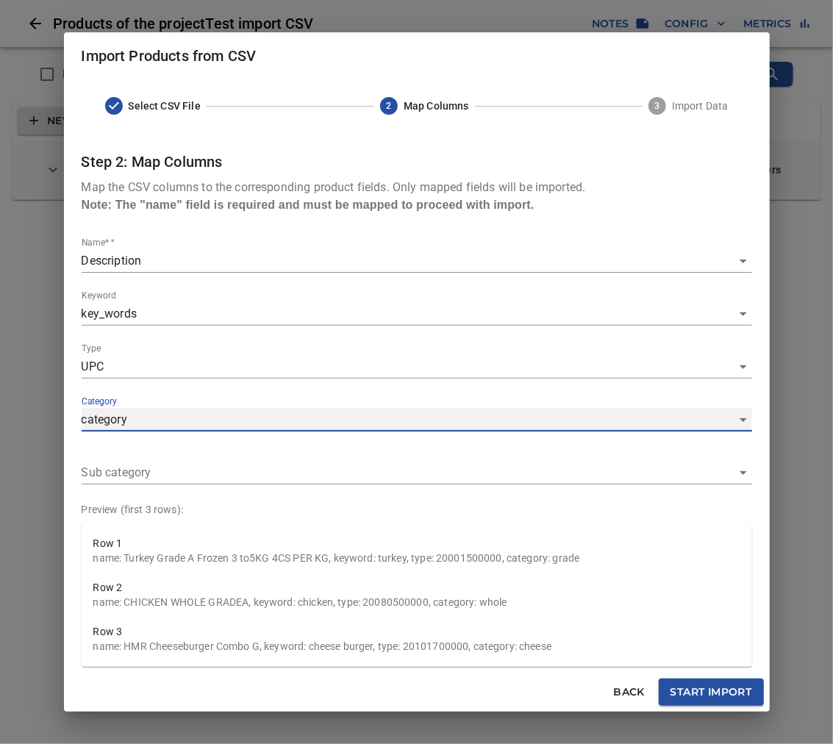
type input "category"
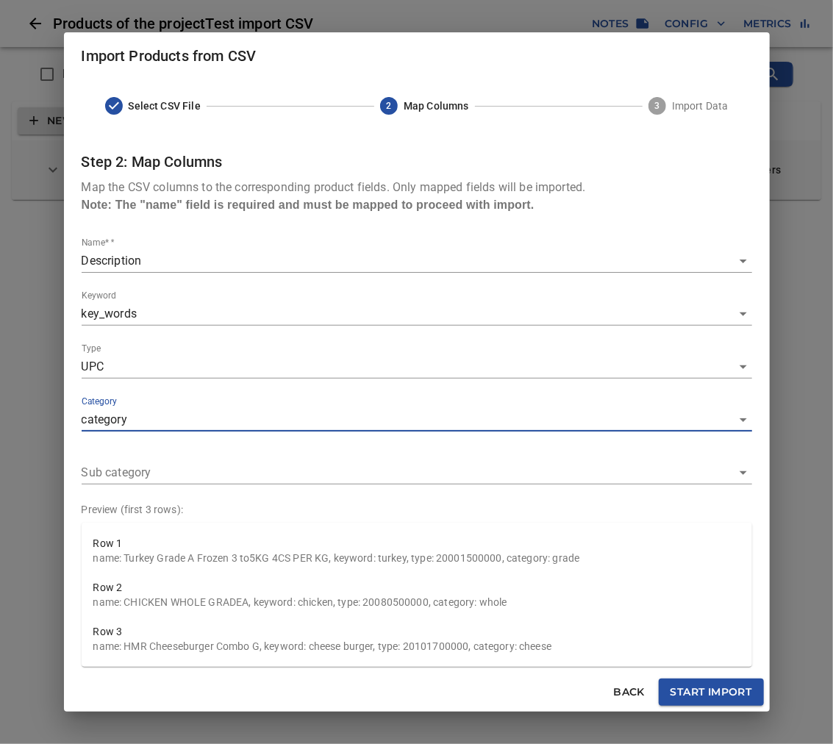
click at [187, 457] on div "Sub category ​" at bounding box center [417, 466] width 671 height 35
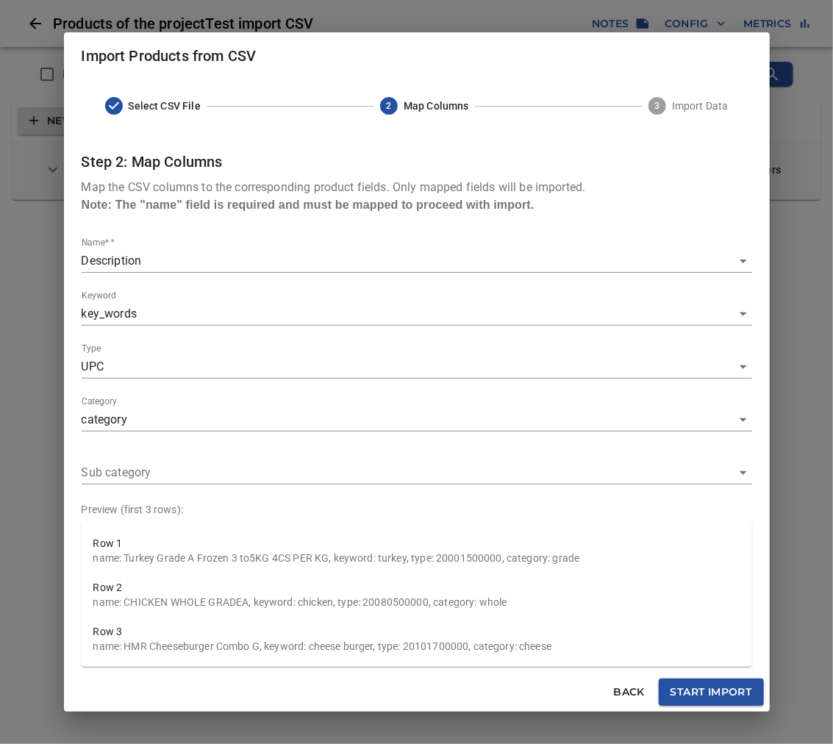
click at [180, 212] on body "tspan { white-space: pre; } Products of the project Test import CSV Notes Confi…" at bounding box center [416, 106] width 833 height 212
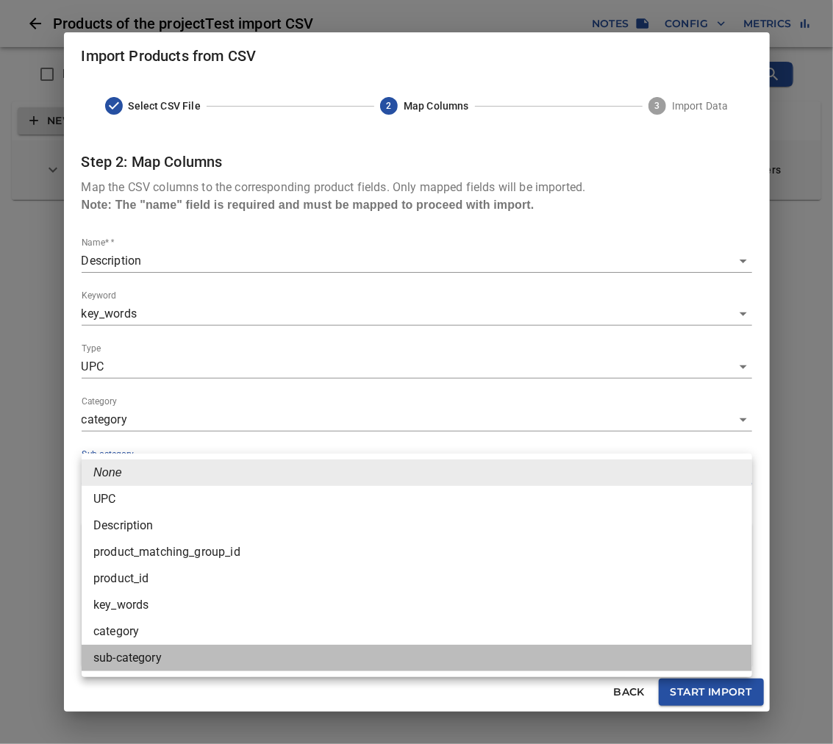
click at [132, 652] on li "sub-category" at bounding box center [417, 658] width 671 height 26
type input "sub-category"
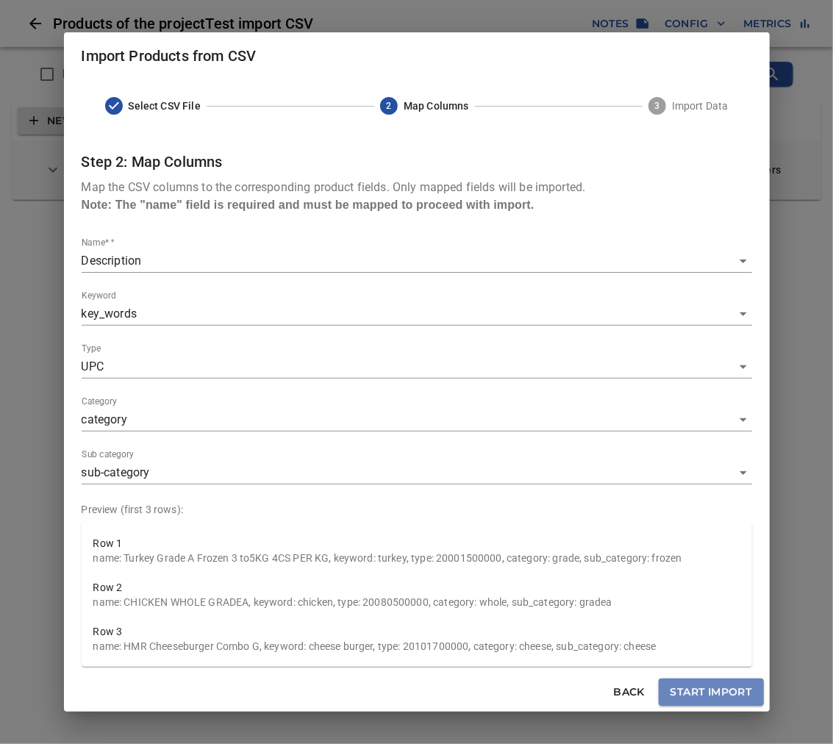
click at [710, 693] on span "Start Import" at bounding box center [712, 692] width 82 height 18
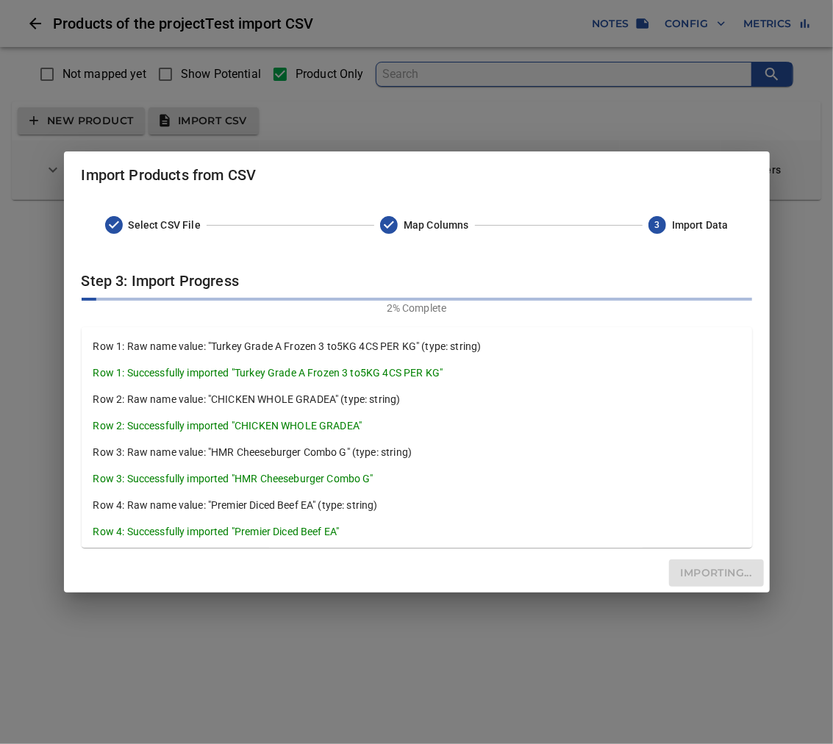
click at [738, 212] on html "tspan { white-space: pre; } Products of the project Test import CSV Notes Confi…" at bounding box center [416, 106] width 833 height 212
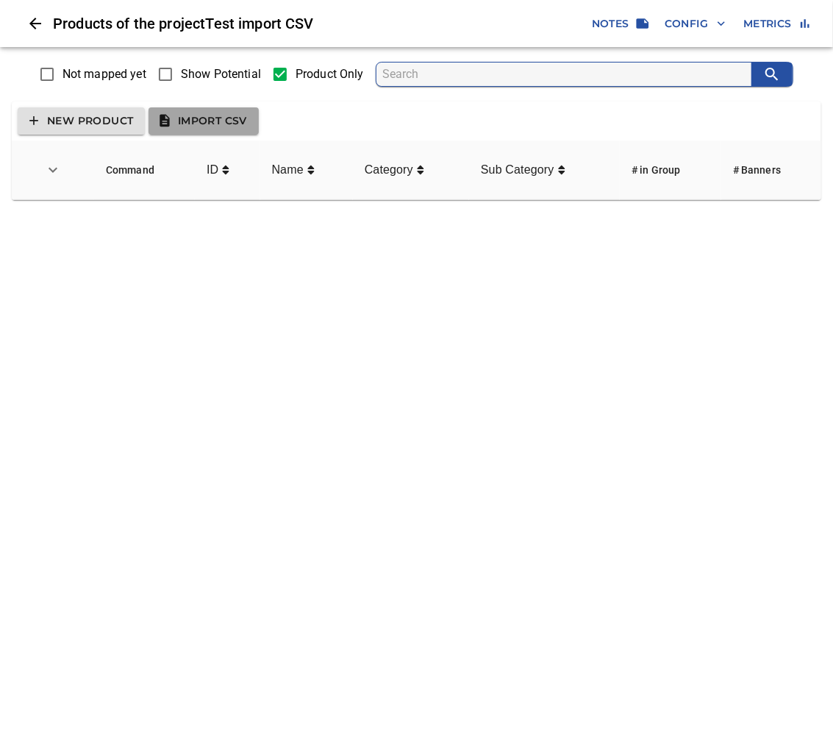
click at [223, 116] on span "Import CSV" at bounding box center [203, 121] width 87 height 18
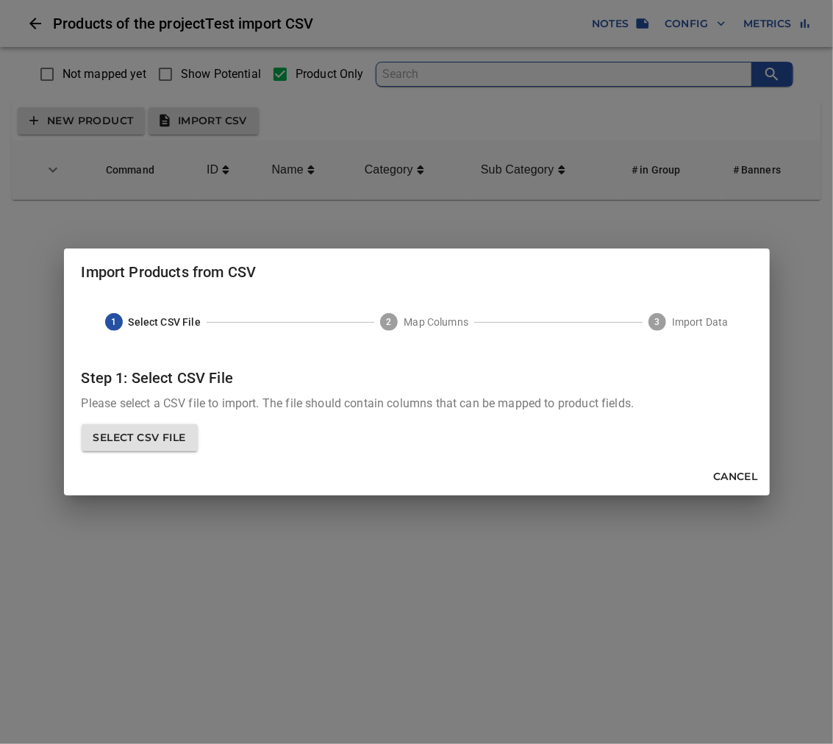
click at [185, 432] on span "Select CSV File" at bounding box center [139, 438] width 93 height 18
click at [0, 0] on input "Select CSV File" at bounding box center [0, 0] width 0 height 0
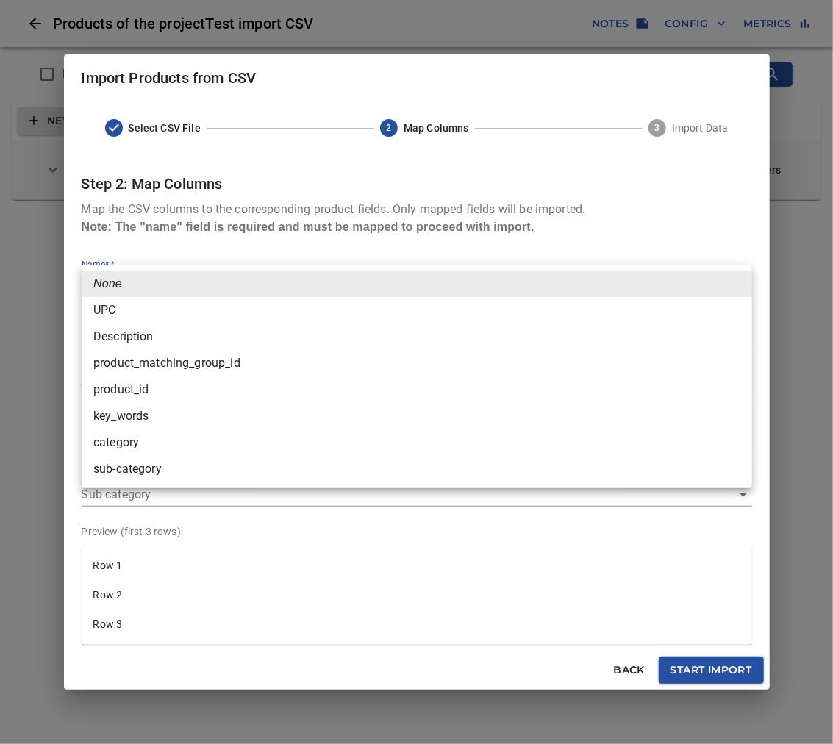
click at [471, 212] on body "tspan { white-space: pre; } Products of the project Test import CSV Notes Confi…" at bounding box center [416, 106] width 833 height 212
click at [162, 332] on li "Description" at bounding box center [417, 336] width 671 height 26
type input "Description"
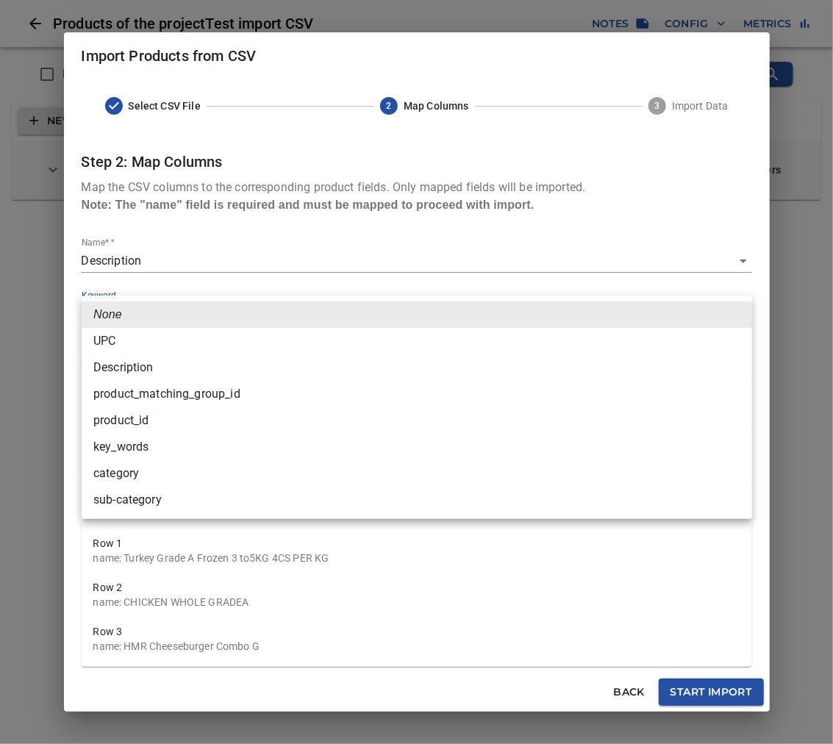
click at [171, 212] on body "tspan { white-space: pre; } Products of the project Test import CSV Notes Confi…" at bounding box center [416, 106] width 833 height 212
click at [147, 443] on li "key_words" at bounding box center [417, 447] width 671 height 26
type input "key_words"
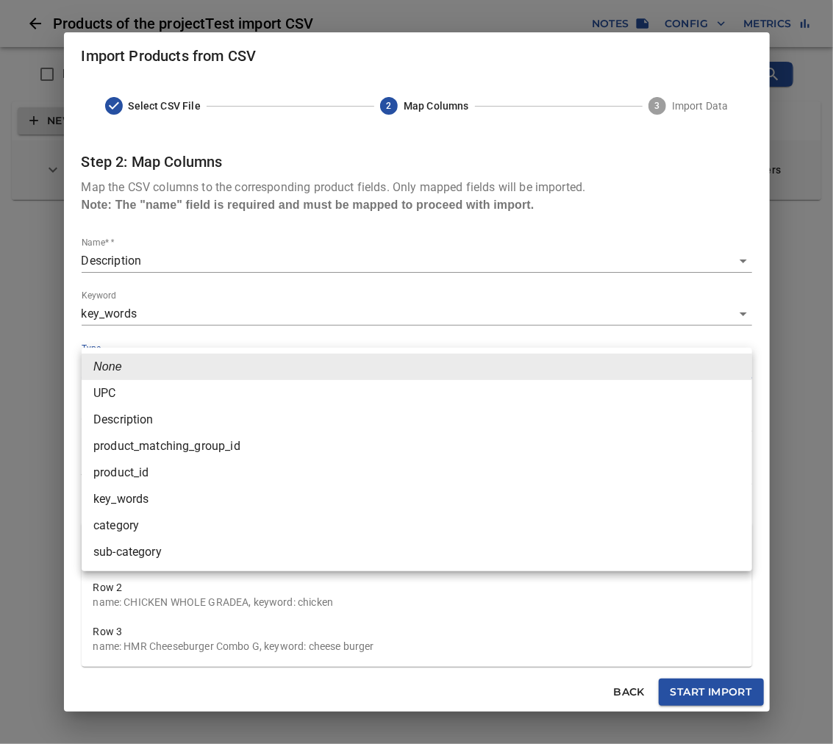
click at [182, 212] on body "tspan { white-space: pre; } Products of the project Test import CSV Notes Confi…" at bounding box center [416, 106] width 833 height 212
click at [149, 393] on li "UPC" at bounding box center [417, 393] width 671 height 26
type input "UPC"
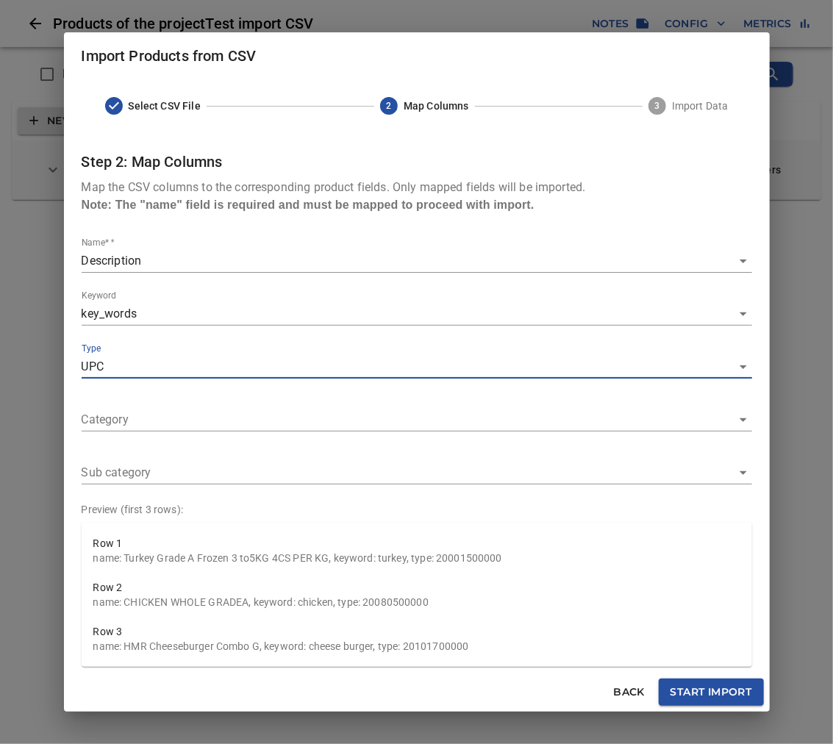
click at [164, 212] on body "tspan { white-space: pre; } Products of the project Test import CSV Notes Confi…" at bounding box center [416, 106] width 833 height 212
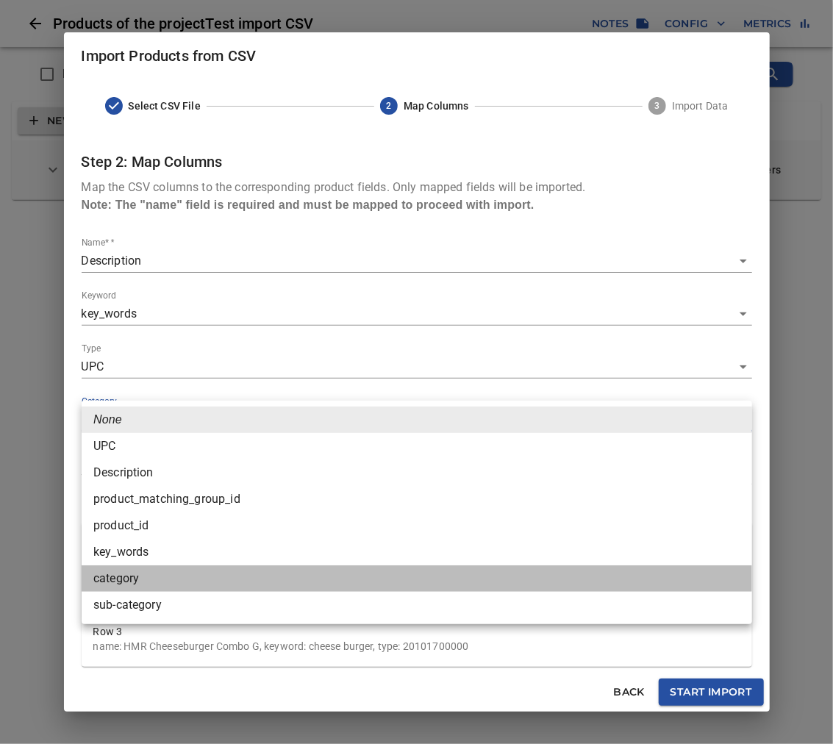
click at [138, 576] on li "category" at bounding box center [417, 578] width 671 height 26
type input "category"
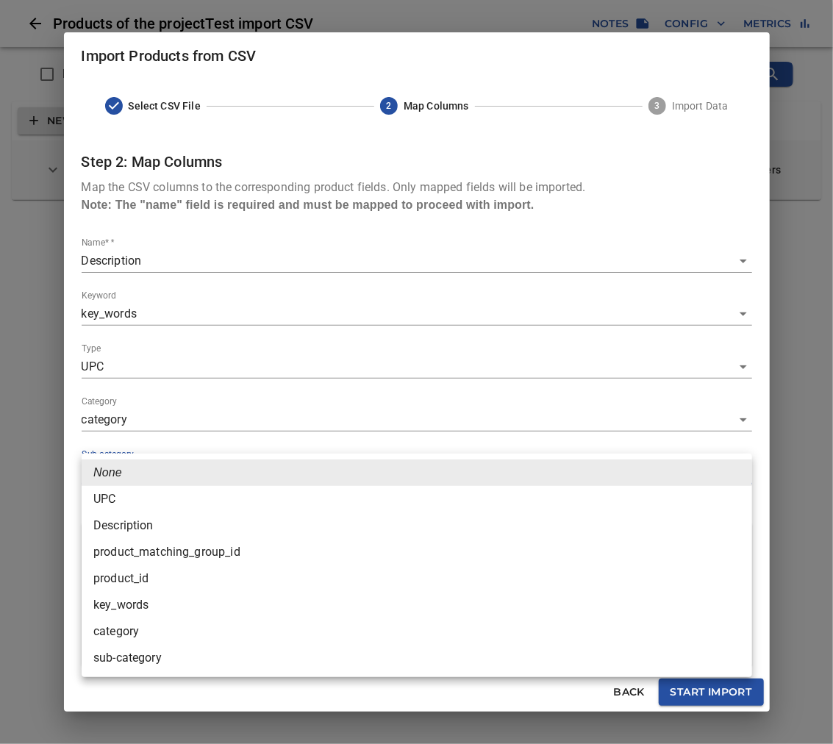
click at [164, 212] on body "tspan { white-space: pre; } Products of the project Test import CSV Notes Confi…" at bounding box center [416, 106] width 833 height 212
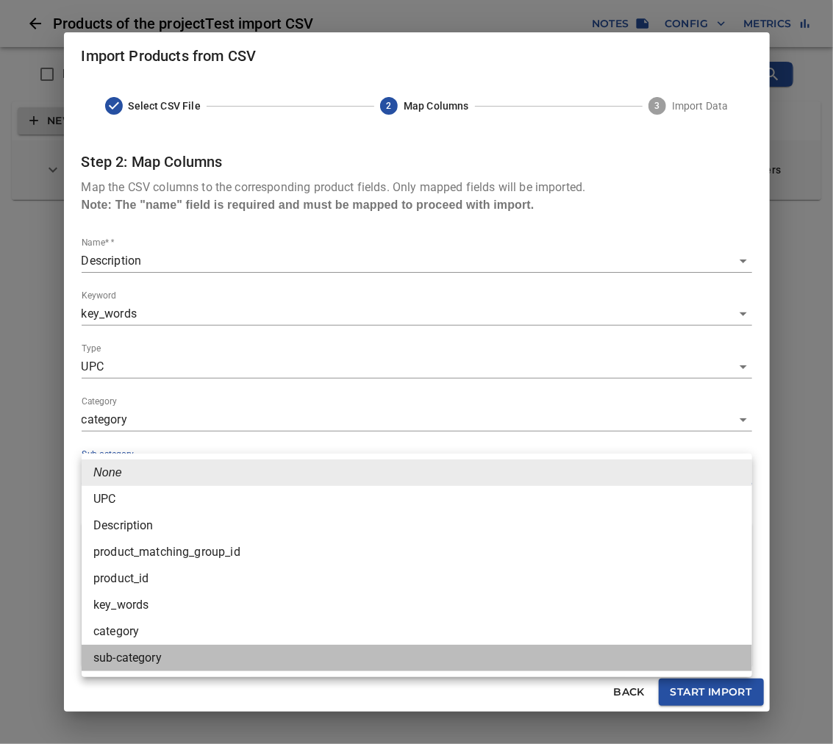
click at [129, 657] on li "sub-category" at bounding box center [417, 658] width 671 height 26
type input "sub-category"
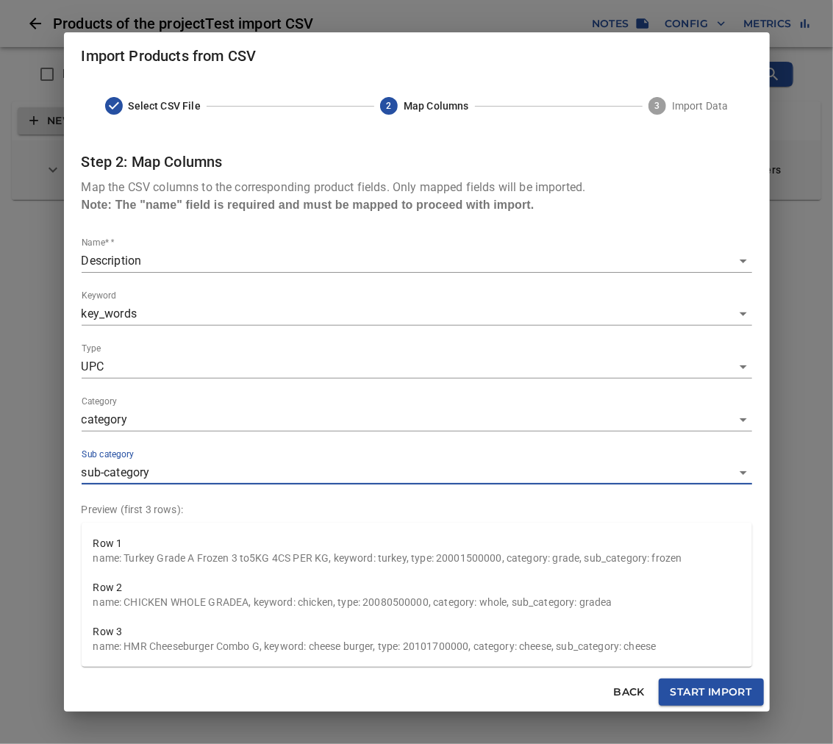
click at [693, 690] on span "Start Import" at bounding box center [712, 692] width 82 height 18
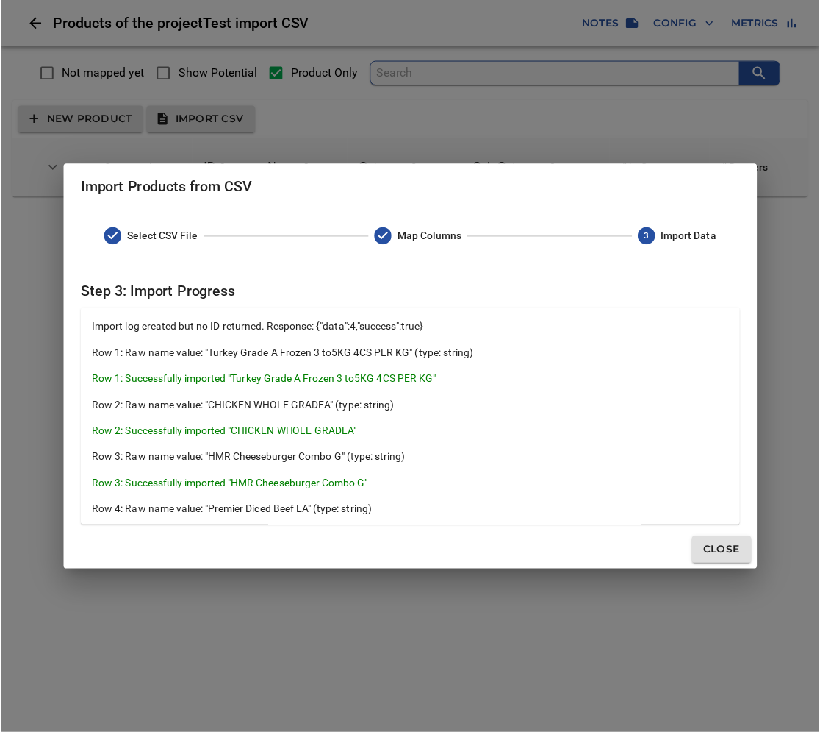
scroll to position [160, 0]
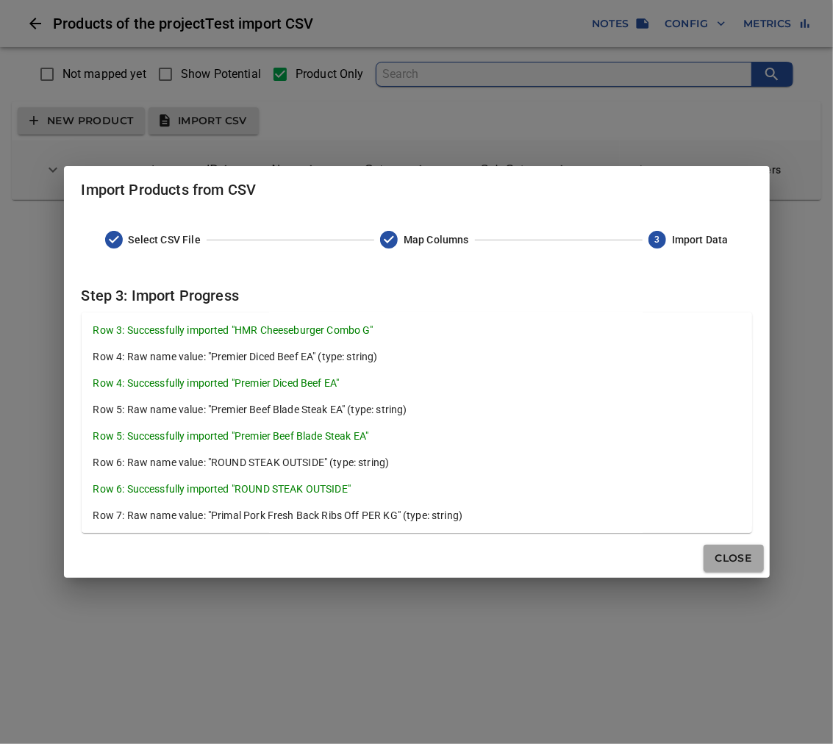
click at [740, 555] on span "Close" at bounding box center [733, 558] width 37 height 18
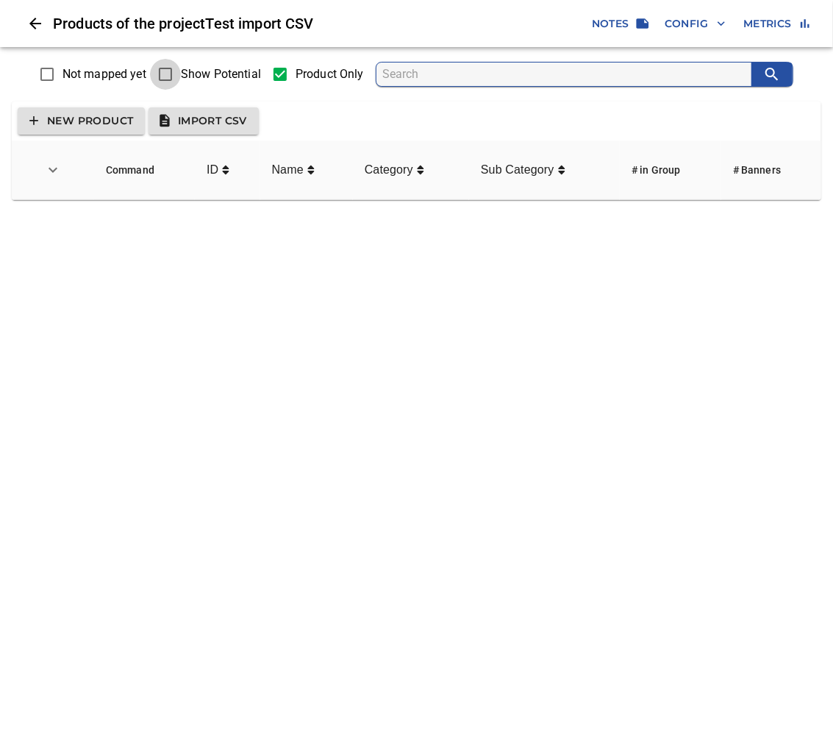
click at [174, 69] on input "Show Potential" at bounding box center [165, 74] width 31 height 31
checkbox input "false"
click at [103, 69] on span "Not mapped yet" at bounding box center [104, 74] width 84 height 18
click at [62, 69] on input "Not mapped yet" at bounding box center [47, 74] width 31 height 31
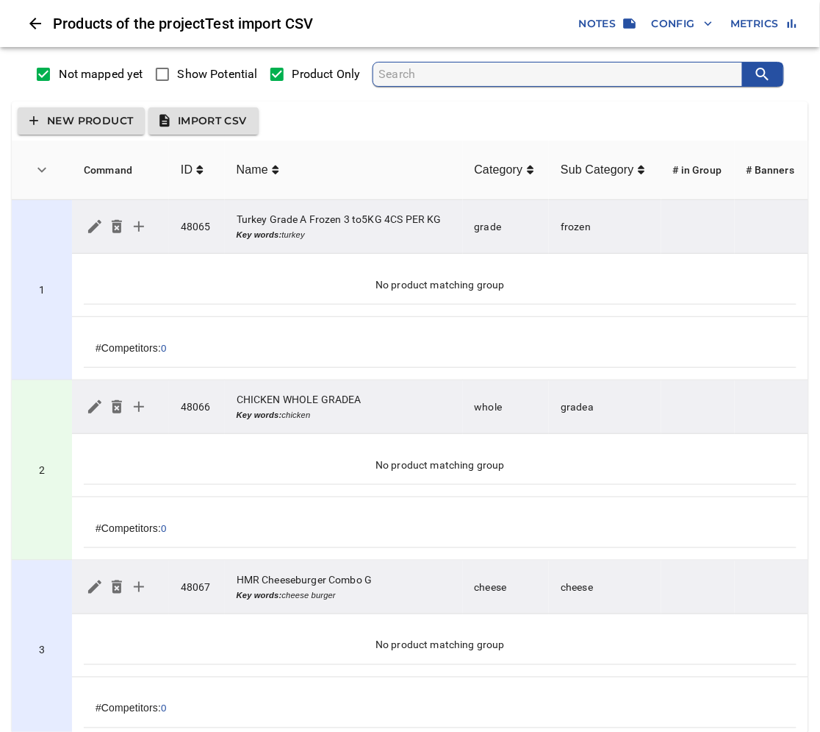
click at [103, 69] on span "Not mapped yet" at bounding box center [101, 74] width 84 height 18
click at [59, 69] on input "Not mapped yet" at bounding box center [43, 74] width 31 height 31
click at [201, 74] on span "Show Potential" at bounding box center [218, 74] width 80 height 18
click at [178, 74] on input "Show Potential" at bounding box center [162, 74] width 31 height 31
checkbox input "true"
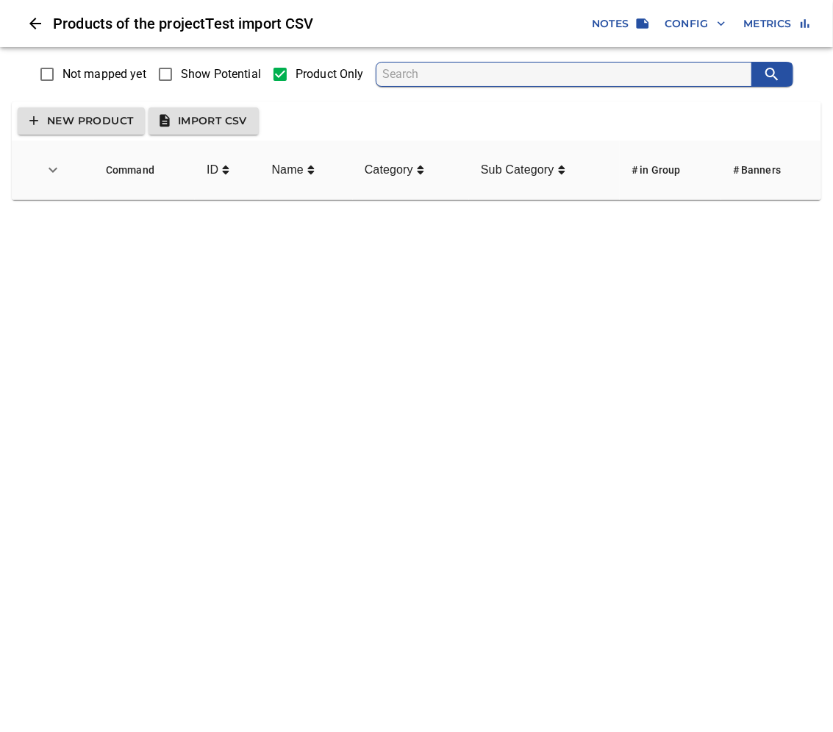
click at [238, 125] on span "Import CSV" at bounding box center [203, 121] width 87 height 18
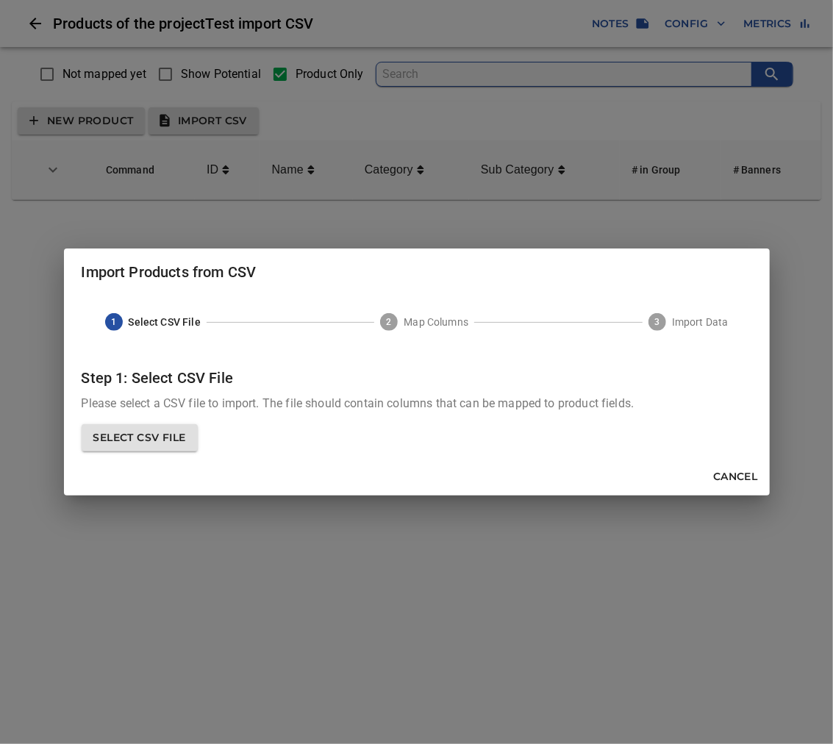
click at [186, 437] on span "Select CSV File" at bounding box center [139, 438] width 93 height 18
click at [0, 0] on input "Select CSV File" at bounding box center [0, 0] width 0 height 0
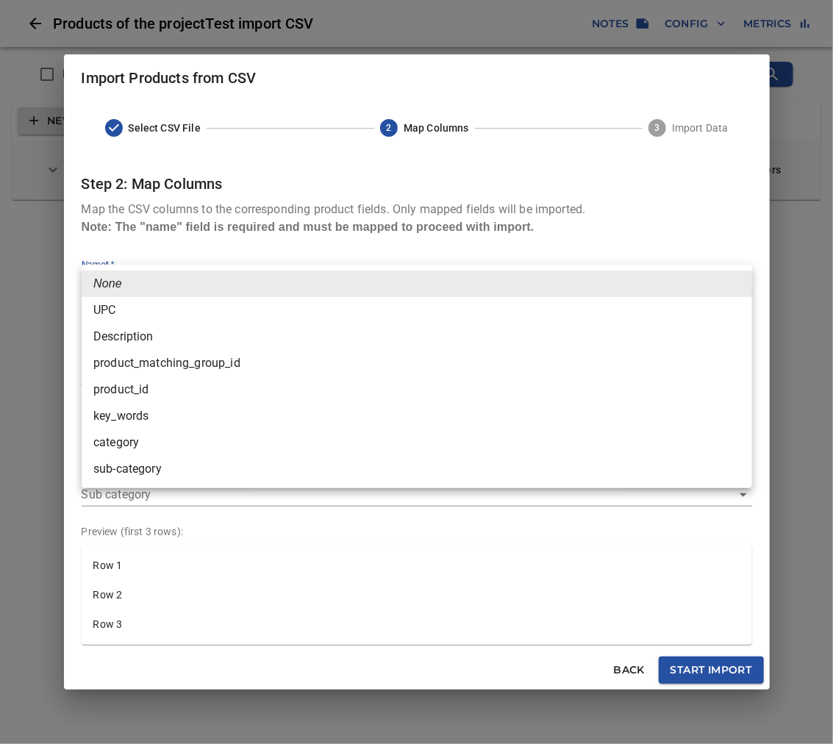
click at [453, 212] on body "tspan { white-space: pre; } Products of the project Test import CSV Notes Confi…" at bounding box center [416, 106] width 833 height 212
click at [199, 339] on li "Description" at bounding box center [417, 336] width 671 height 26
type input "Description"
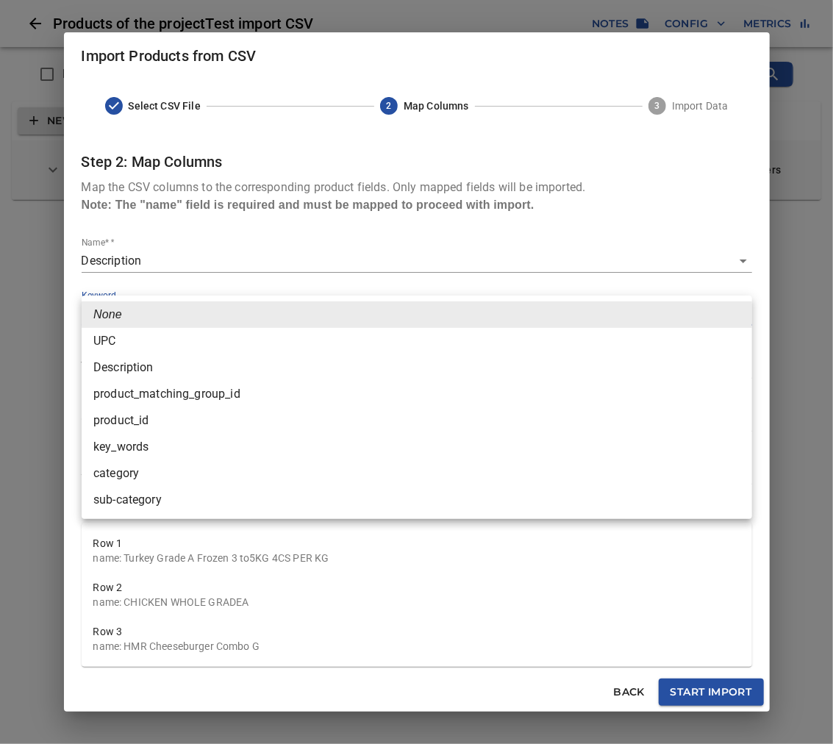
click at [239, 212] on body "tspan { white-space: pre; } Products of the project Test import CSV Notes Confi…" at bounding box center [416, 106] width 833 height 212
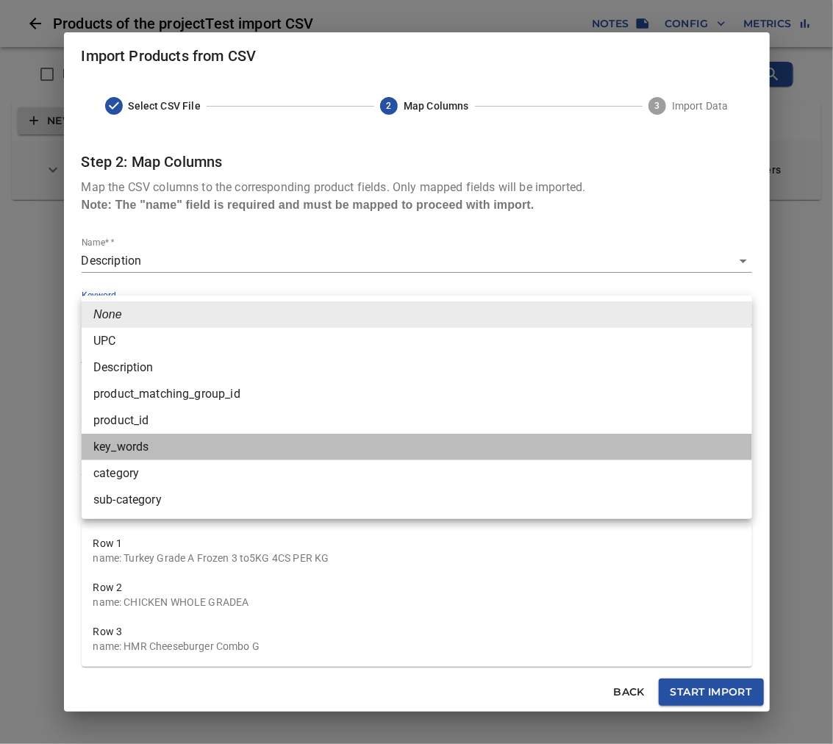
click at [169, 445] on li "key_words" at bounding box center [417, 447] width 671 height 26
type input "key_words"
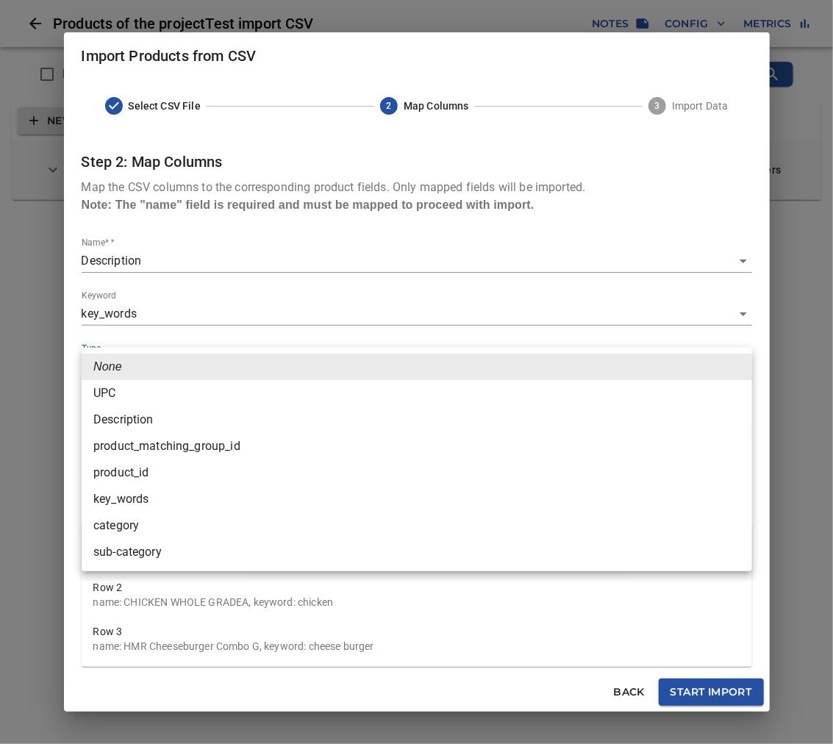
click at [207, 212] on body "tspan { white-space: pre; } Products of the project Test import CSV Notes Confi…" at bounding box center [416, 106] width 833 height 212
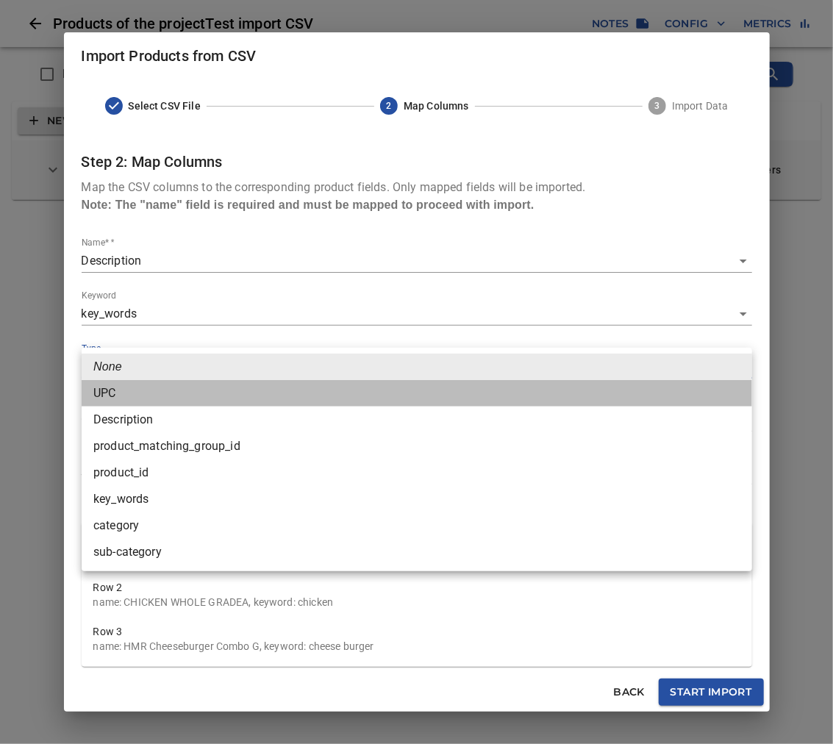
click at [173, 397] on li "UPC" at bounding box center [417, 393] width 671 height 26
type input "UPC"
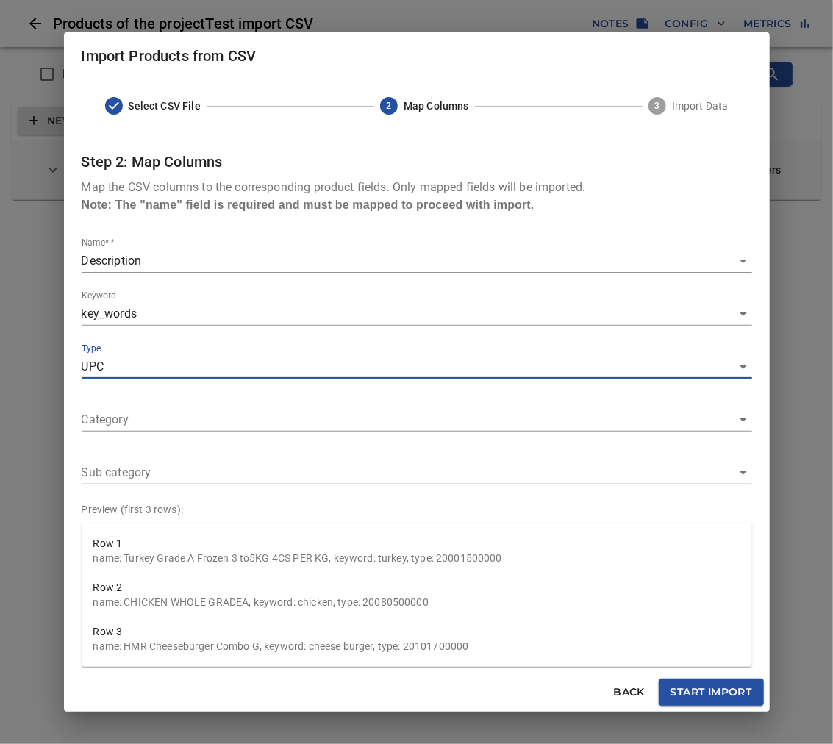
click at [174, 212] on body "tspan { white-space: pre; } Products of the project Test import CSV Notes Confi…" at bounding box center [416, 106] width 833 height 212
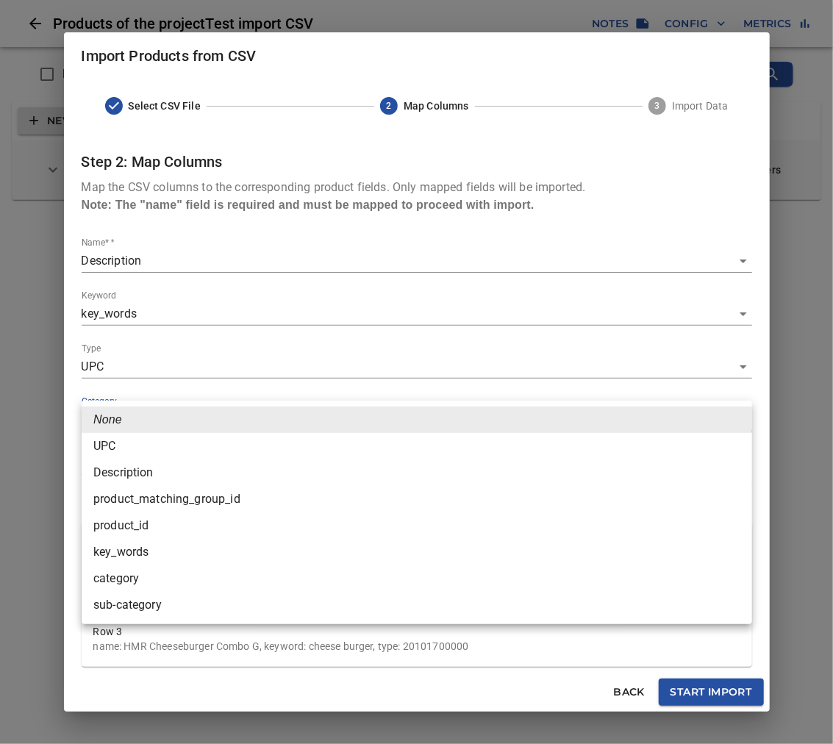
click at [140, 582] on li "category" at bounding box center [417, 578] width 671 height 26
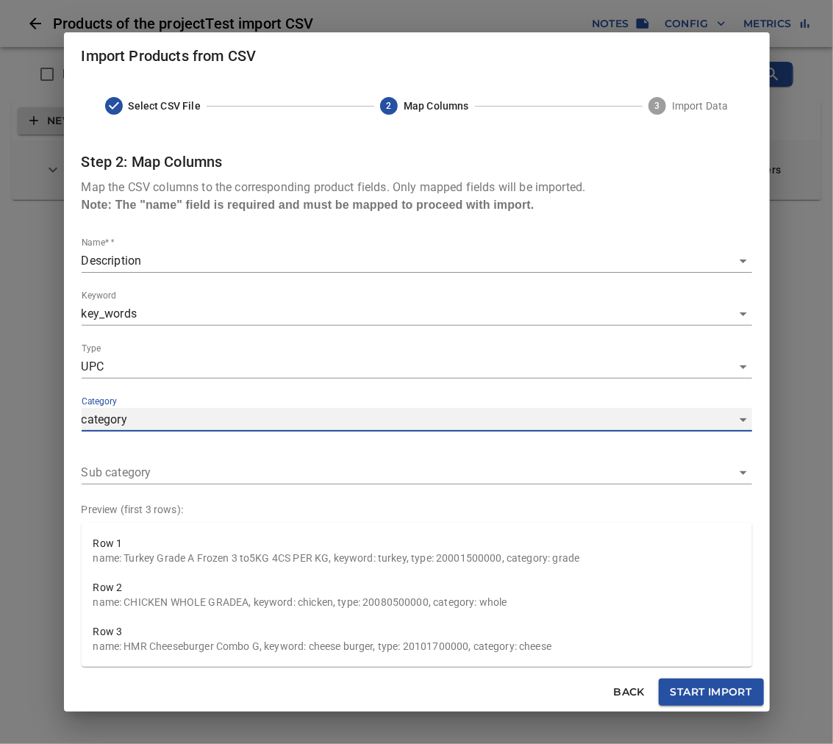
type input "category"
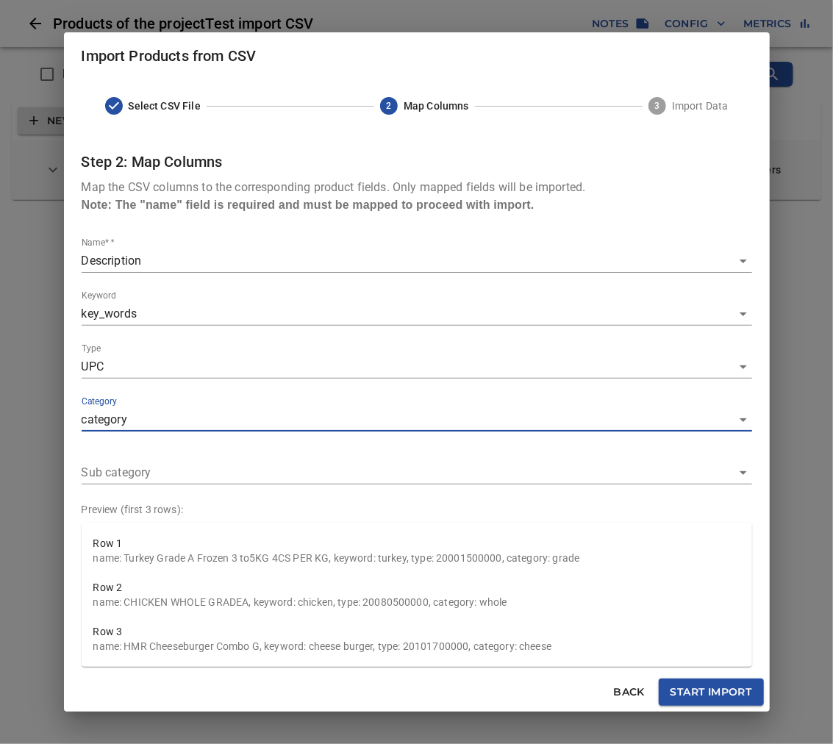
click at [200, 212] on body "tspan { white-space: pre; } Products of the project Test import CSV Notes Confi…" at bounding box center [416, 106] width 833 height 212
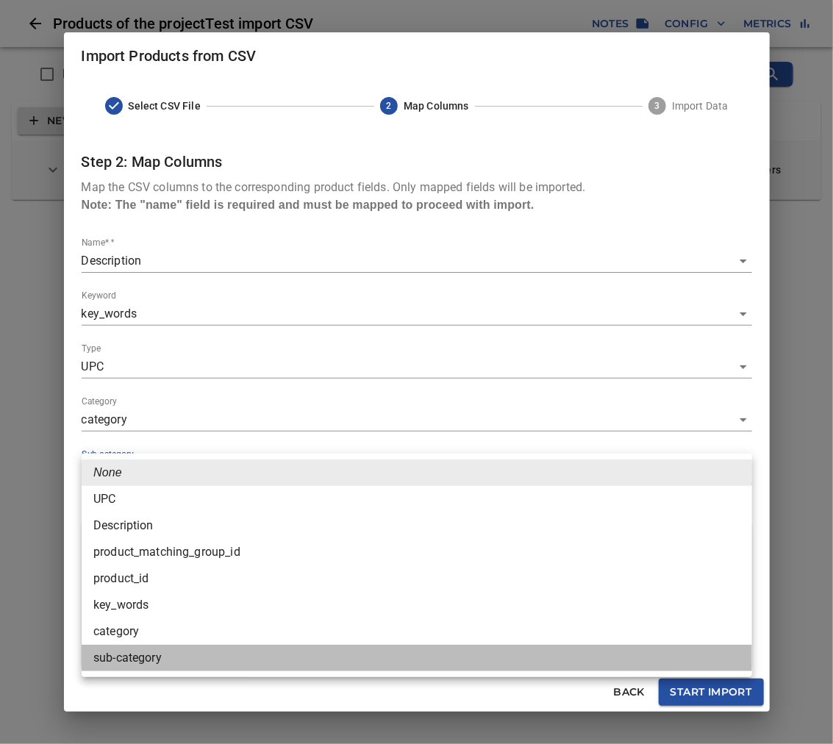
click at [151, 652] on li "sub-category" at bounding box center [417, 658] width 671 height 26
type input "sub-category"
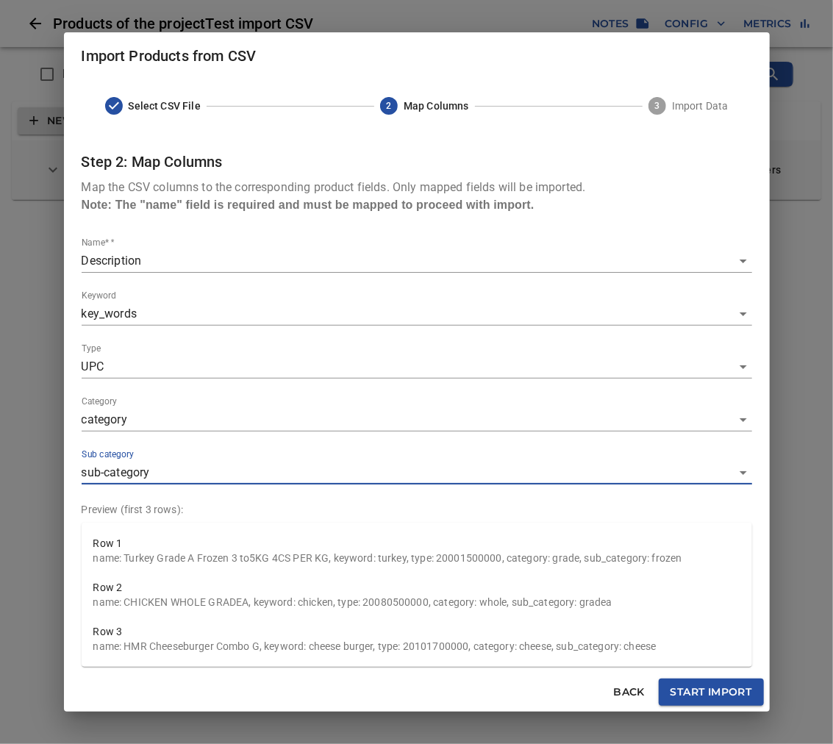
click at [692, 687] on span "Start Import" at bounding box center [712, 692] width 82 height 18
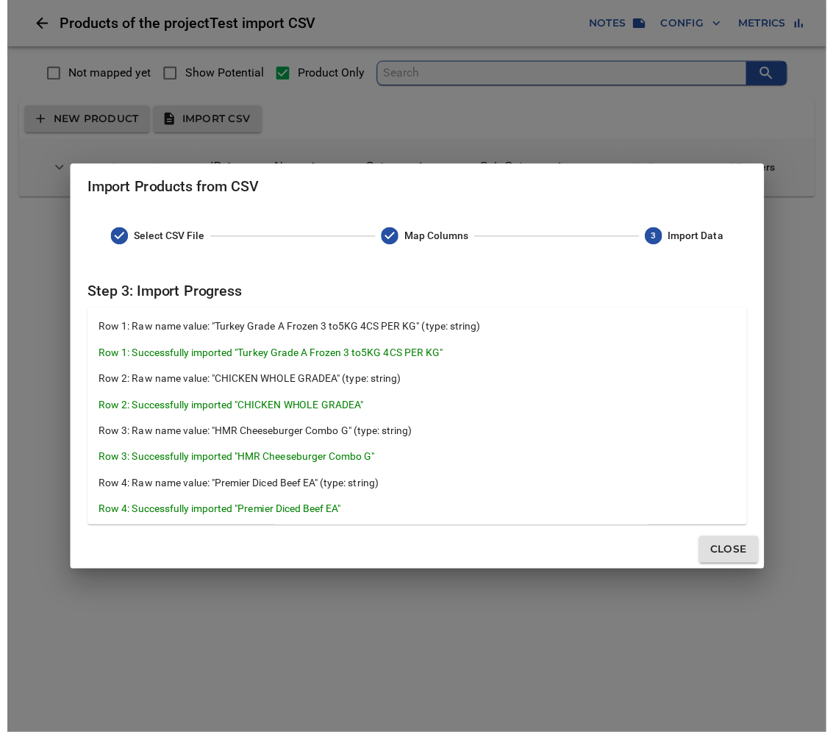
scroll to position [135, 0]
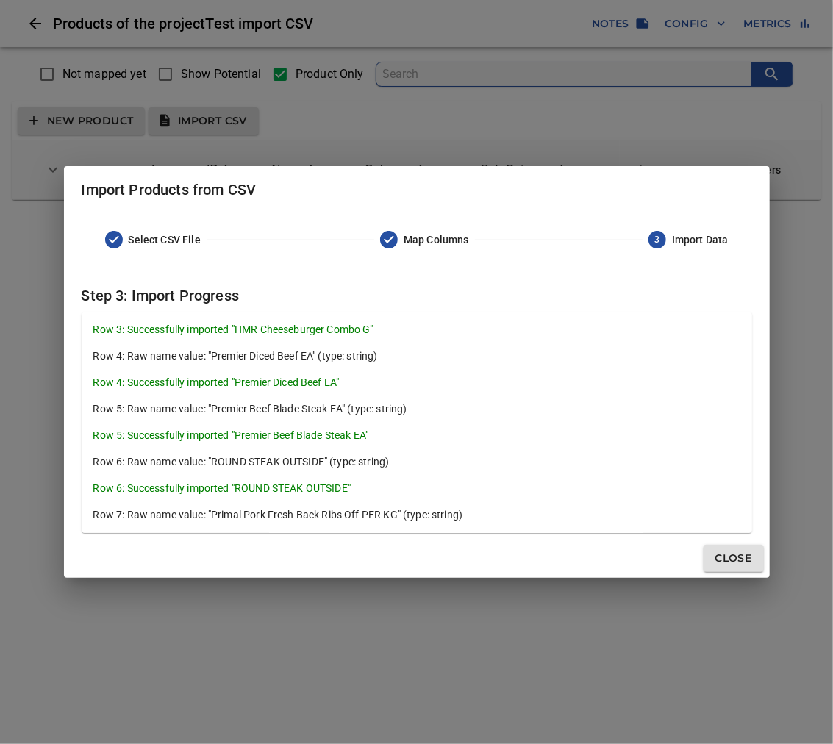
click at [726, 562] on span "Close" at bounding box center [733, 558] width 37 height 18
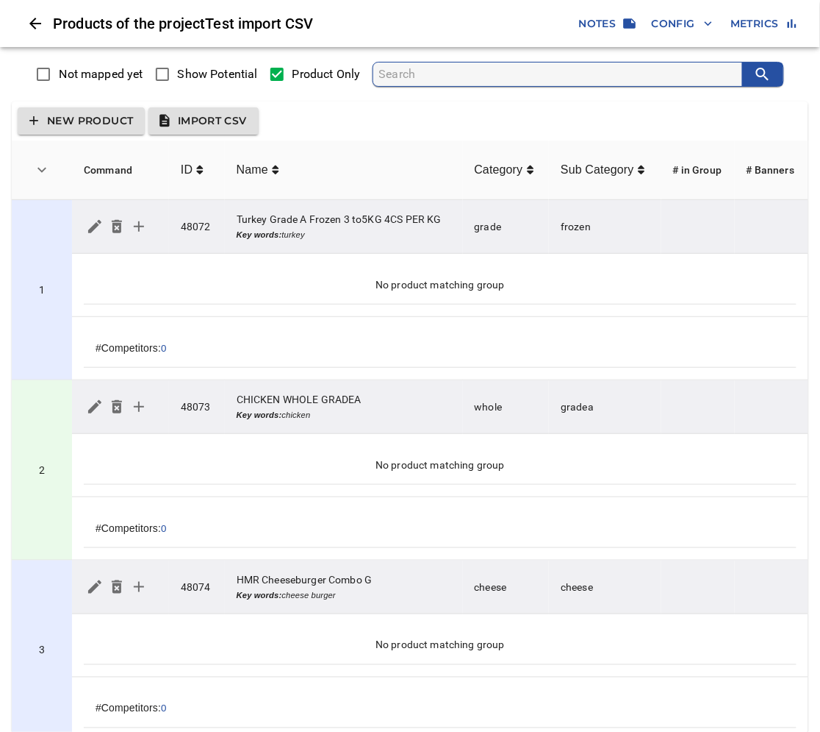
click at [201, 67] on span "Show Potential" at bounding box center [218, 74] width 80 height 18
click at [178, 67] on input "Show Potential" at bounding box center [162, 74] width 31 height 31
checkbox input "true"
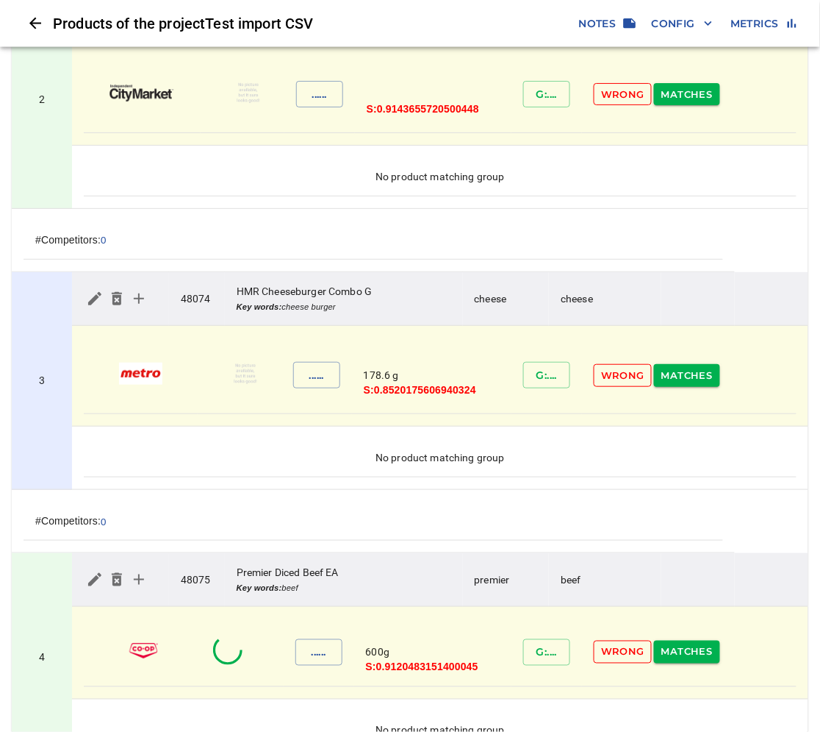
scroll to position [653, 0]
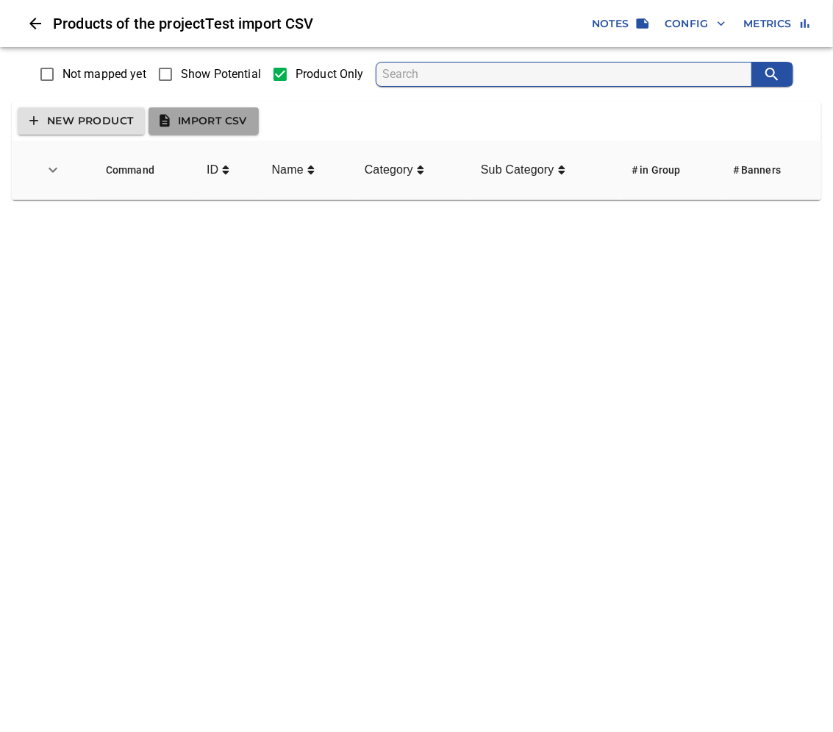
click at [241, 126] on span "Import CSV" at bounding box center [203, 121] width 87 height 18
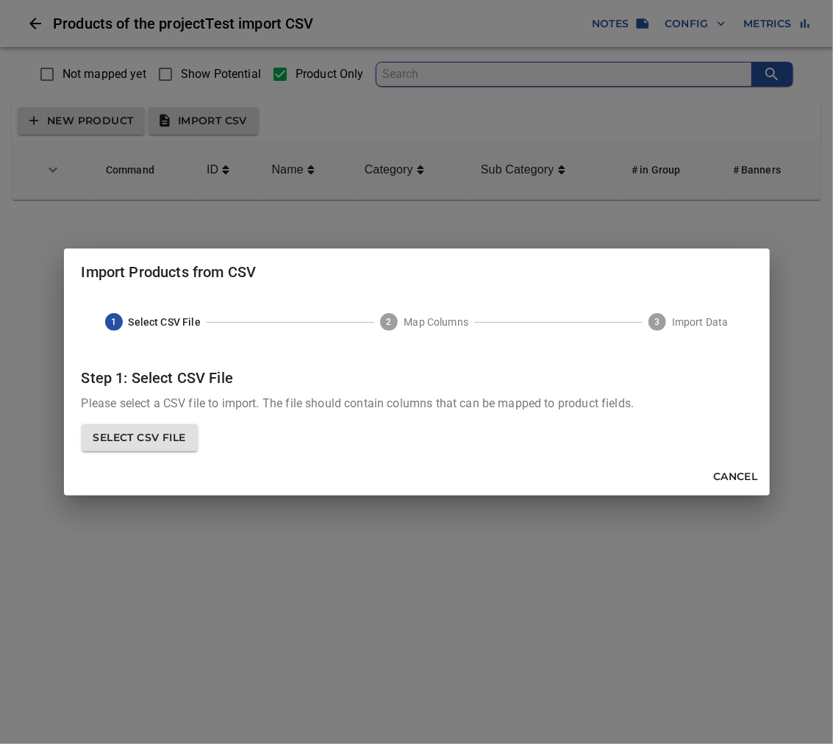
click at [159, 435] on span "Select CSV File" at bounding box center [139, 438] width 93 height 18
click at [0, 0] on input "Select CSV File" at bounding box center [0, 0] width 0 height 0
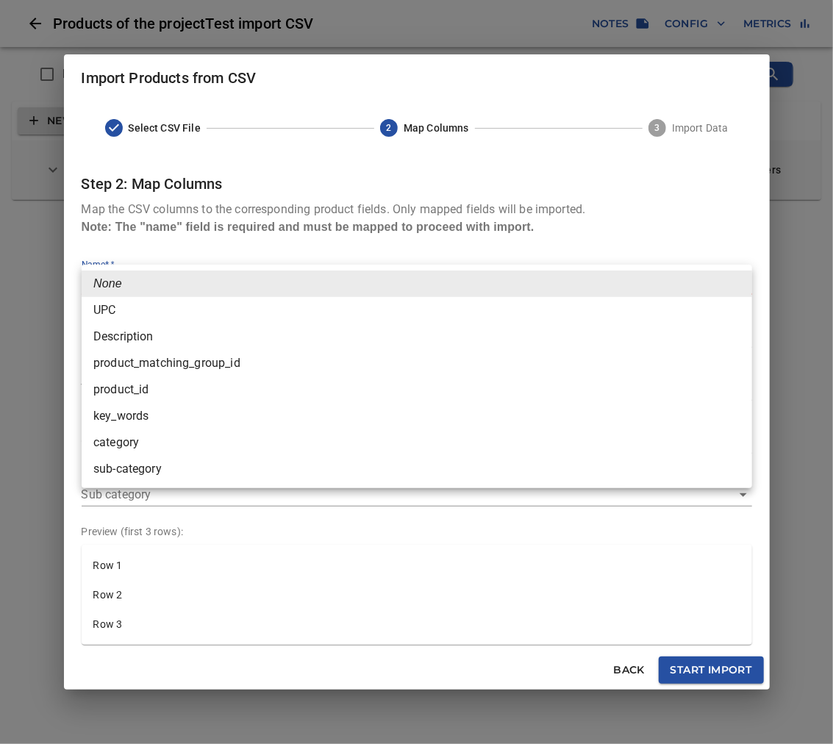
click at [195, 212] on body "tspan { white-space: pre; } Products of the project Test import CSV Notes Confi…" at bounding box center [416, 106] width 833 height 212
click at [135, 339] on li "Description" at bounding box center [417, 336] width 671 height 26
type input "Description"
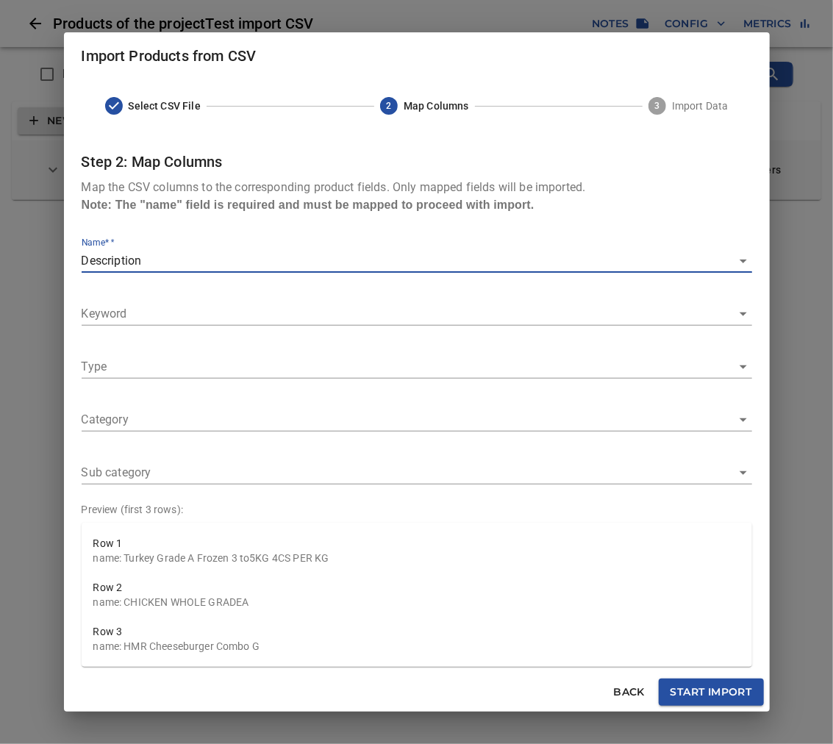
click at [147, 212] on body "tspan { white-space: pre; } Products of the project Test import CSV Notes Confi…" at bounding box center [416, 106] width 833 height 212
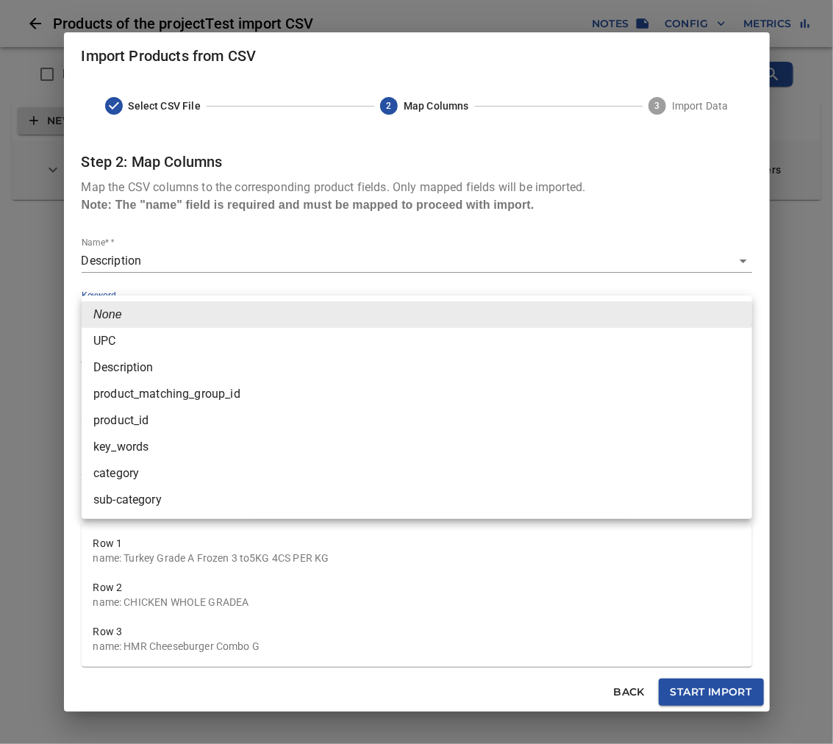
click at [127, 443] on li "key_words" at bounding box center [417, 447] width 671 height 26
type input "key_words"
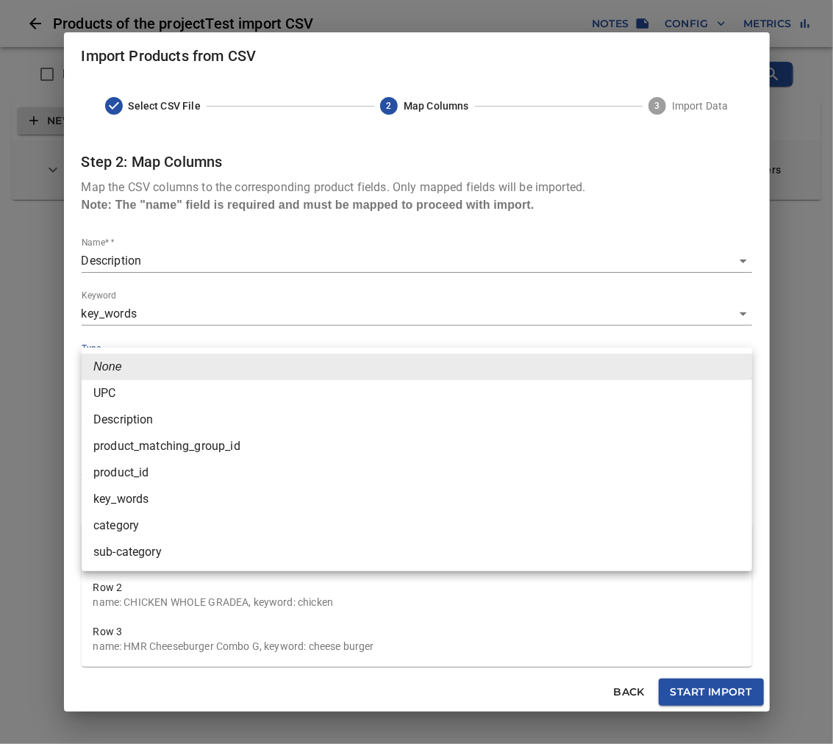
click at [165, 212] on body "tspan { white-space: pre; } Products of the project Test import CSV Notes Confi…" at bounding box center [416, 106] width 833 height 212
click at [132, 386] on li "UPC" at bounding box center [417, 393] width 671 height 26
type input "UPC"
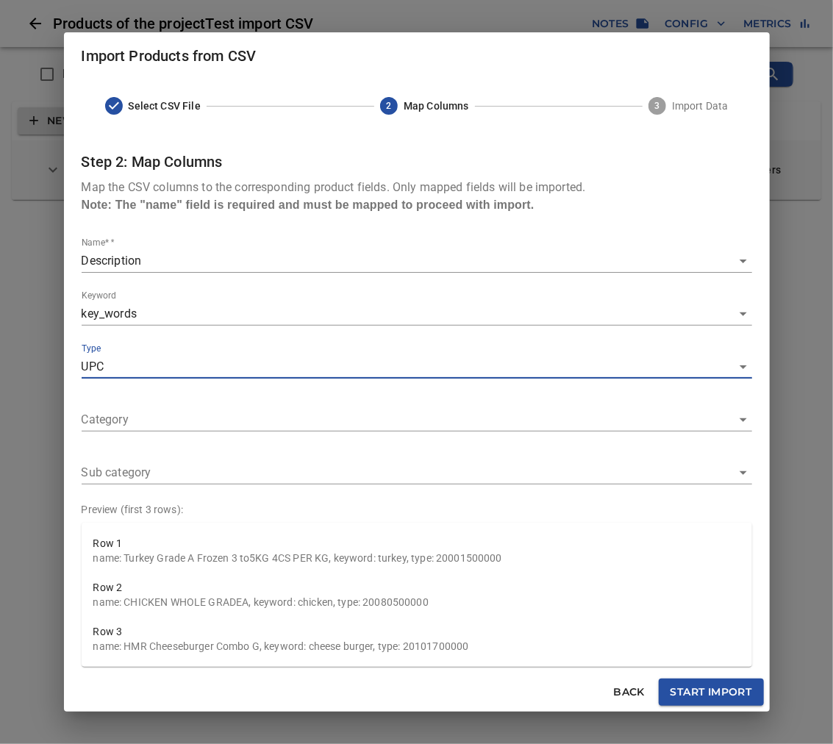
click at [151, 212] on body "tspan { white-space: pre; } Products of the project Test import CSV Notes Confi…" at bounding box center [416, 106] width 833 height 212
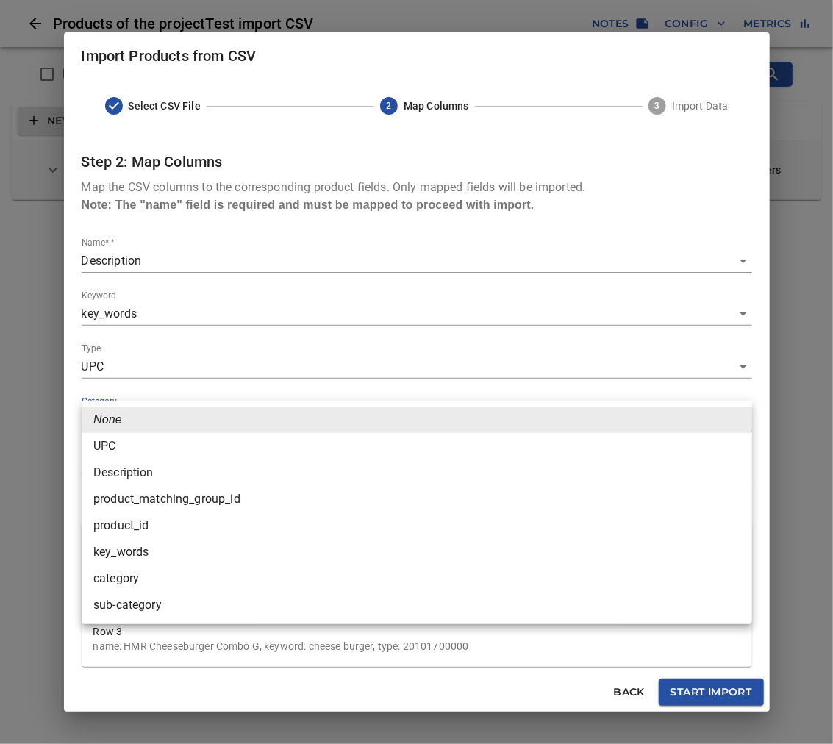
click at [138, 571] on li "category" at bounding box center [417, 578] width 671 height 26
type input "category"
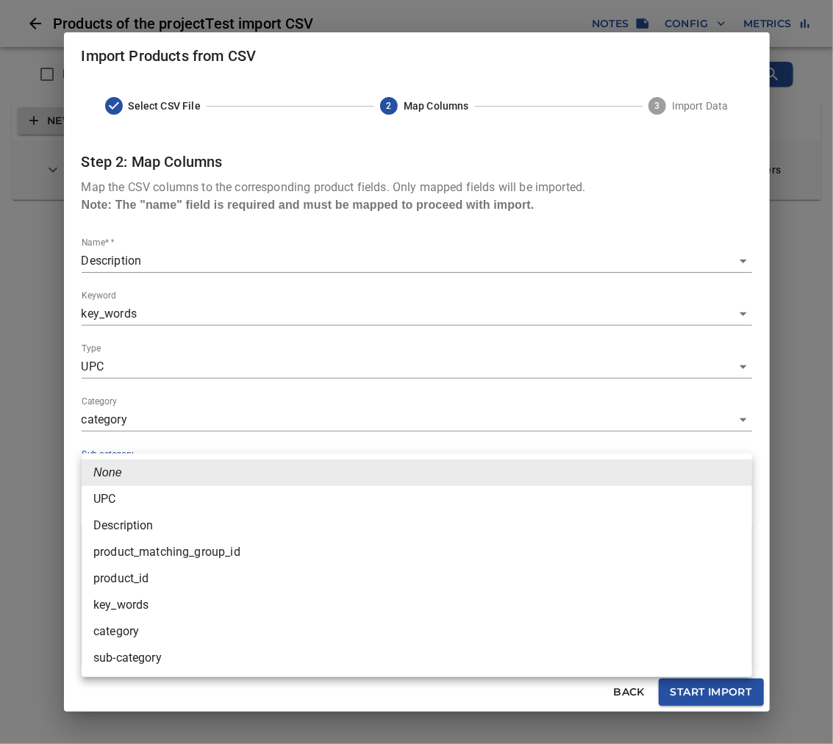
click at [185, 212] on body "tspan { white-space: pre; } Products of the project Test import CSV Notes Confi…" at bounding box center [416, 106] width 833 height 212
click at [144, 653] on li "sub-category" at bounding box center [417, 658] width 671 height 26
type input "sub-category"
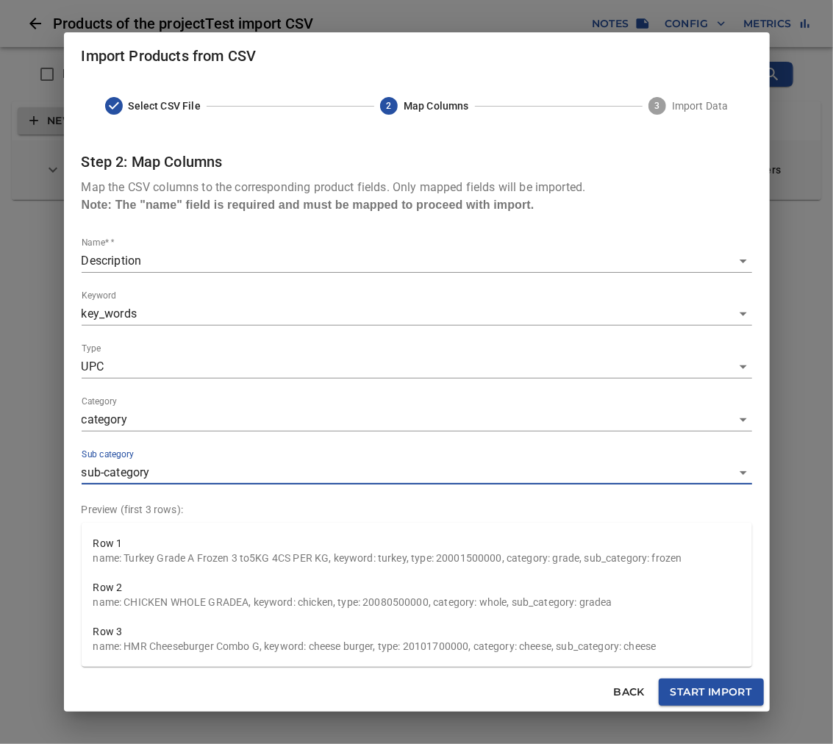
click at [702, 688] on span "Start Import" at bounding box center [712, 692] width 82 height 18
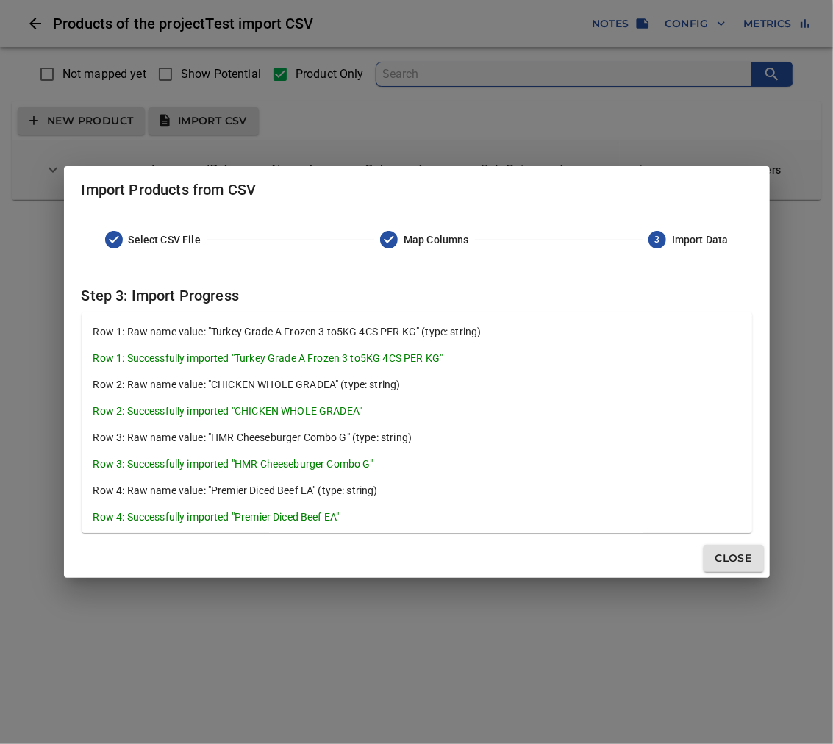
click at [737, 564] on span "Close" at bounding box center [733, 558] width 37 height 18
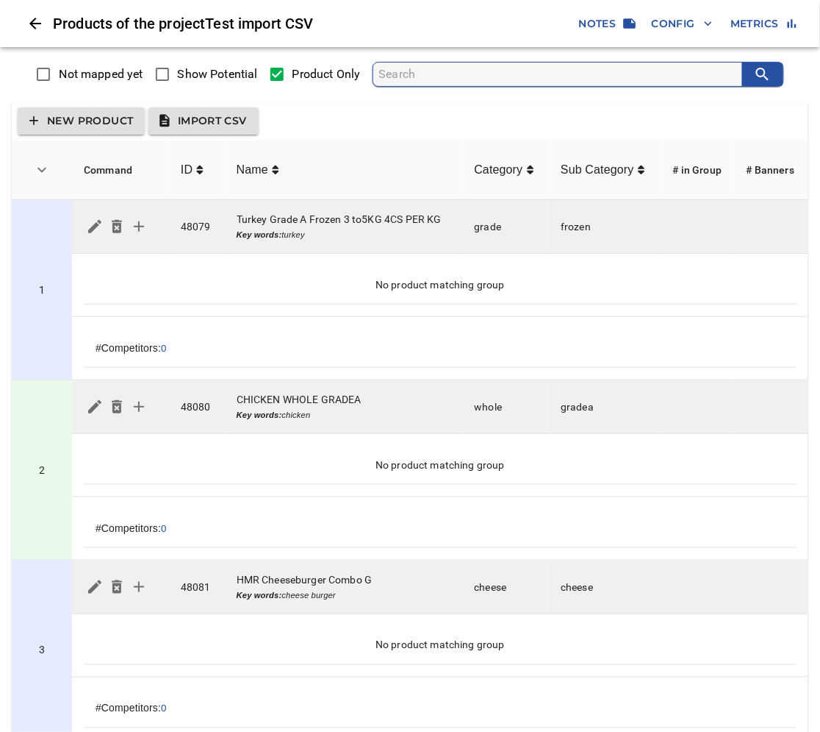
click at [210, 74] on span "Show Potential" at bounding box center [218, 74] width 80 height 18
click at [178, 74] on input "Show Potential" at bounding box center [162, 74] width 31 height 31
checkbox input "true"
